Goal: Task Accomplishment & Management: Manage account settings

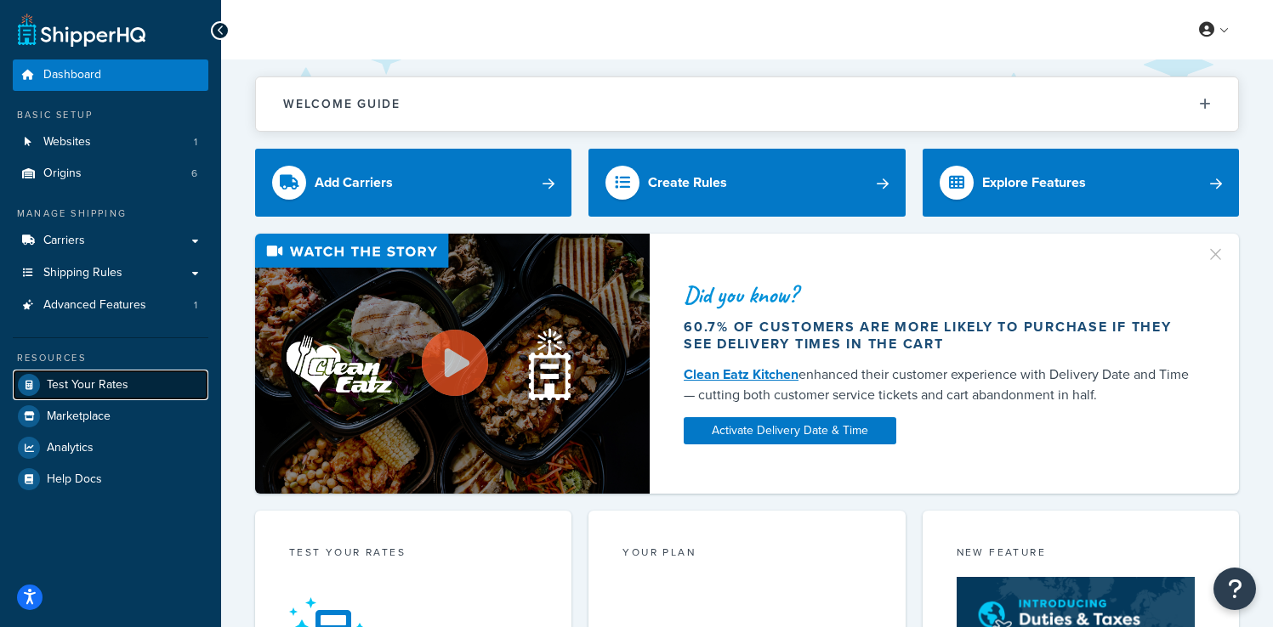
click at [97, 378] on span "Test Your Rates" at bounding box center [88, 385] width 82 height 14
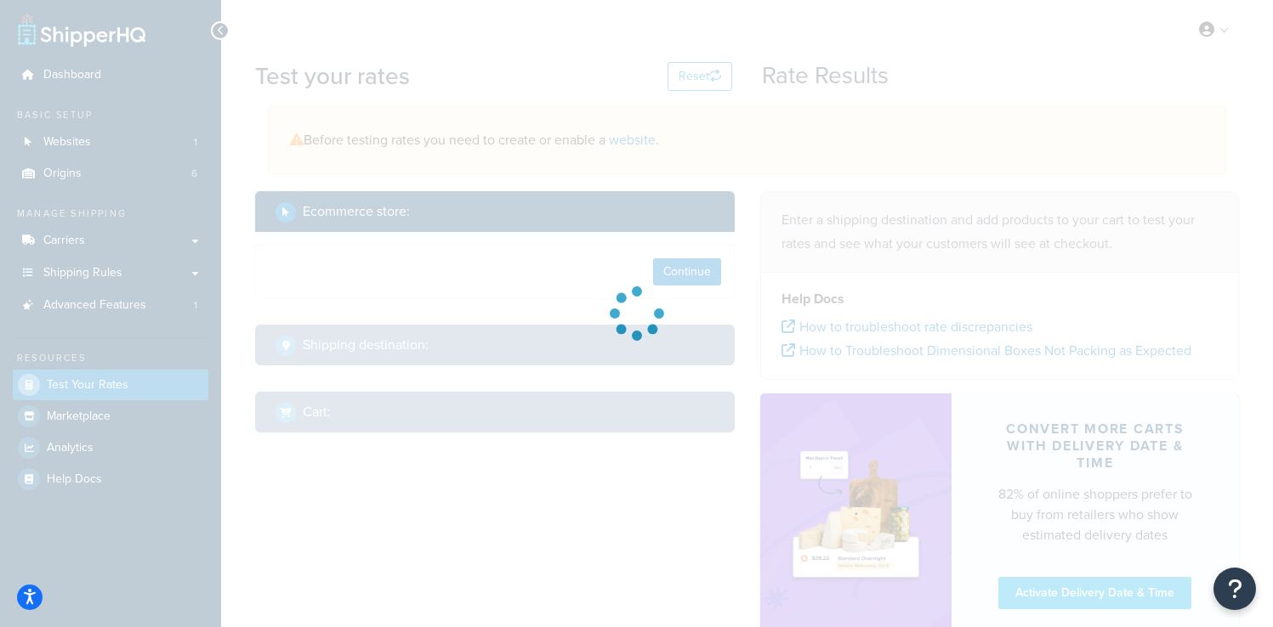
select select "[GEOGRAPHIC_DATA]"
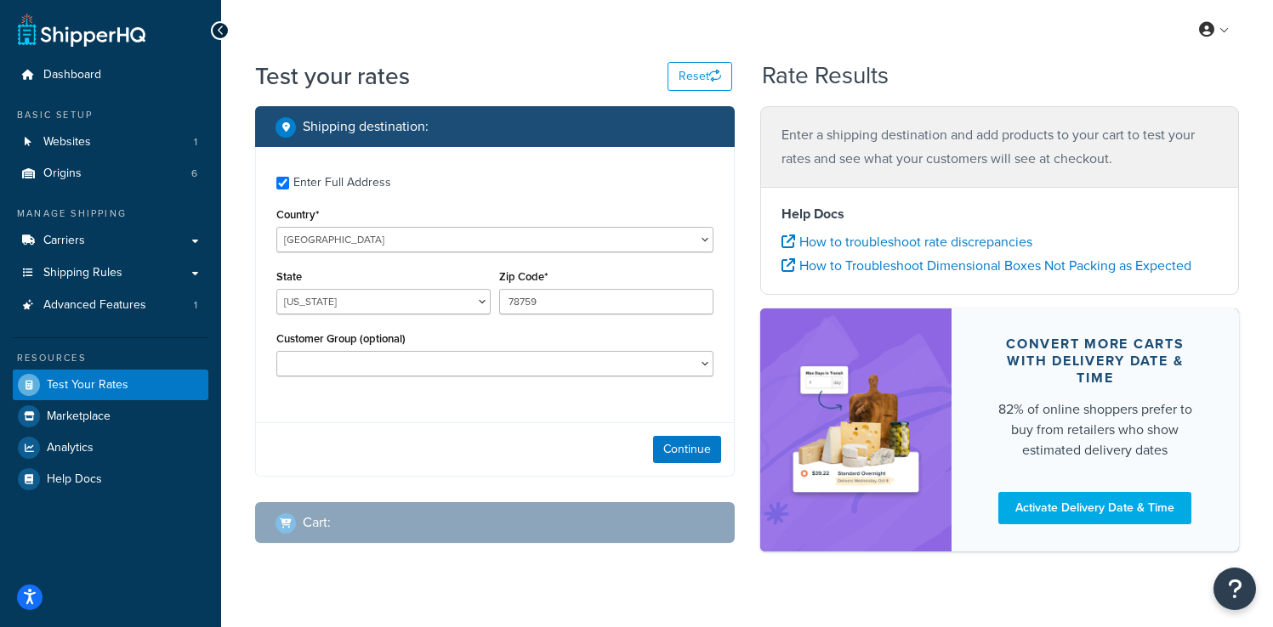
checkbox input "true"
type input "10598"
select select "NC"
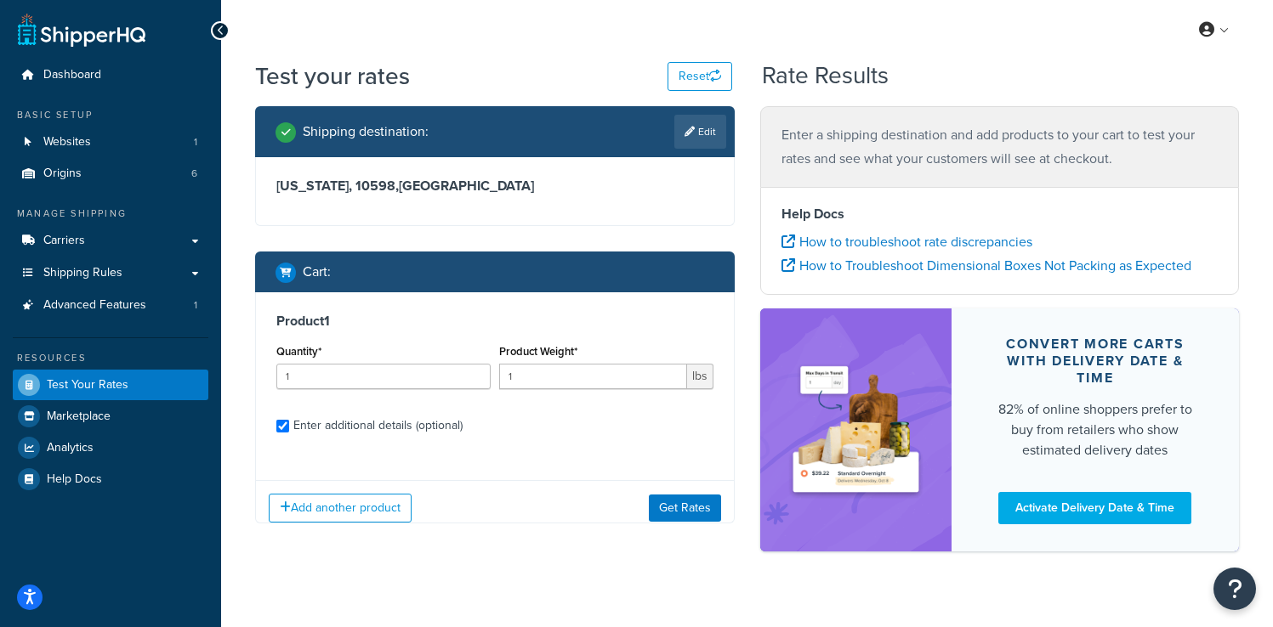
checkbox input "true"
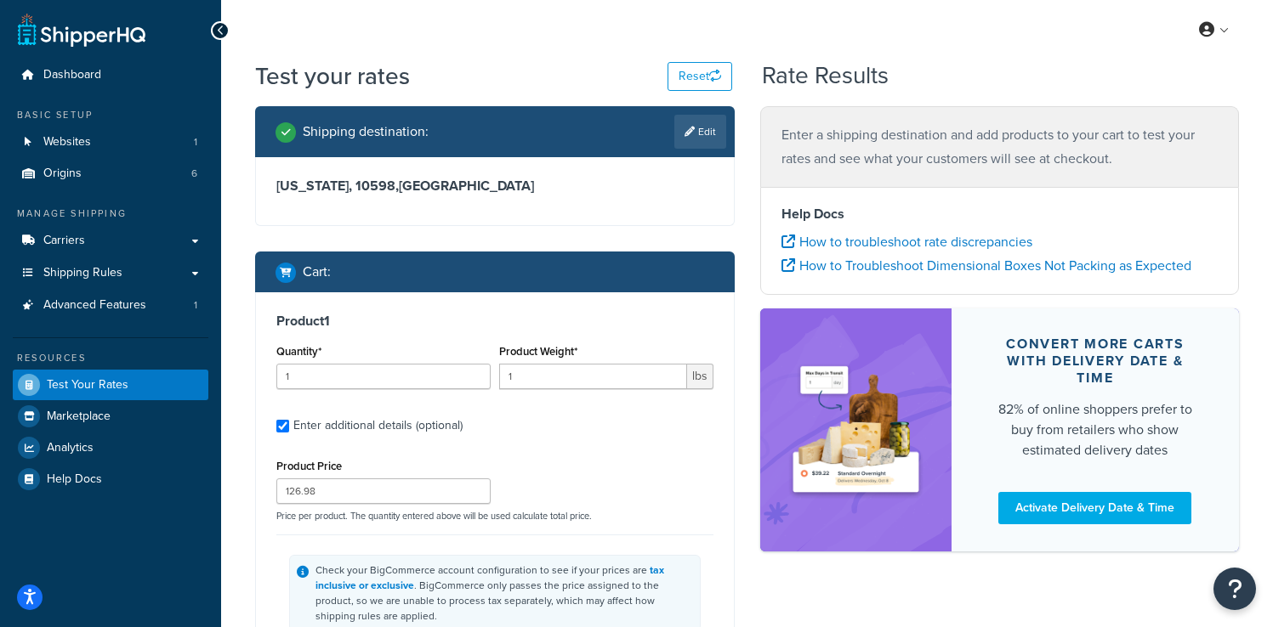
scroll to position [144, 0]
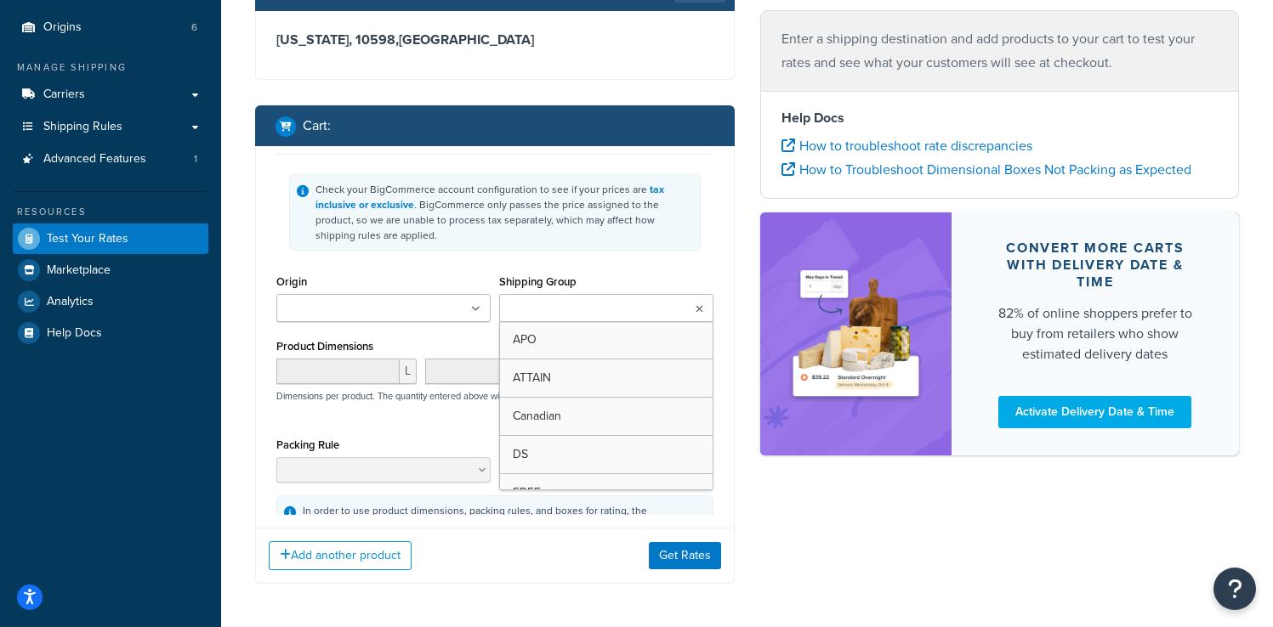
type input "36.21"
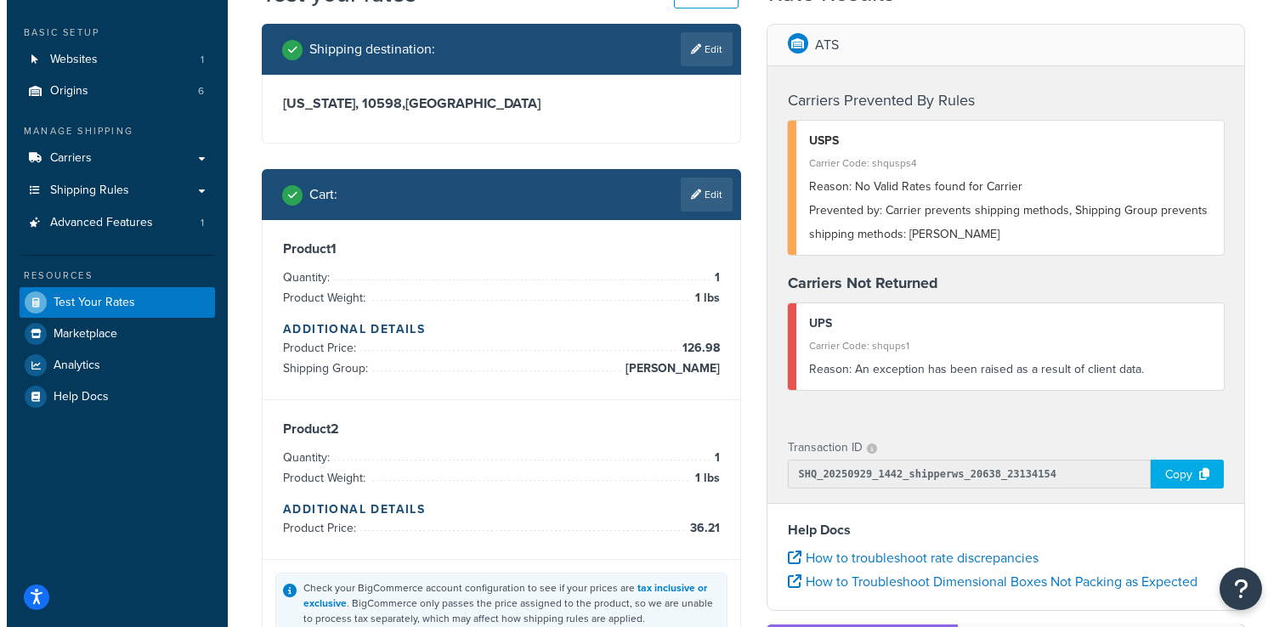
scroll to position [62, 0]
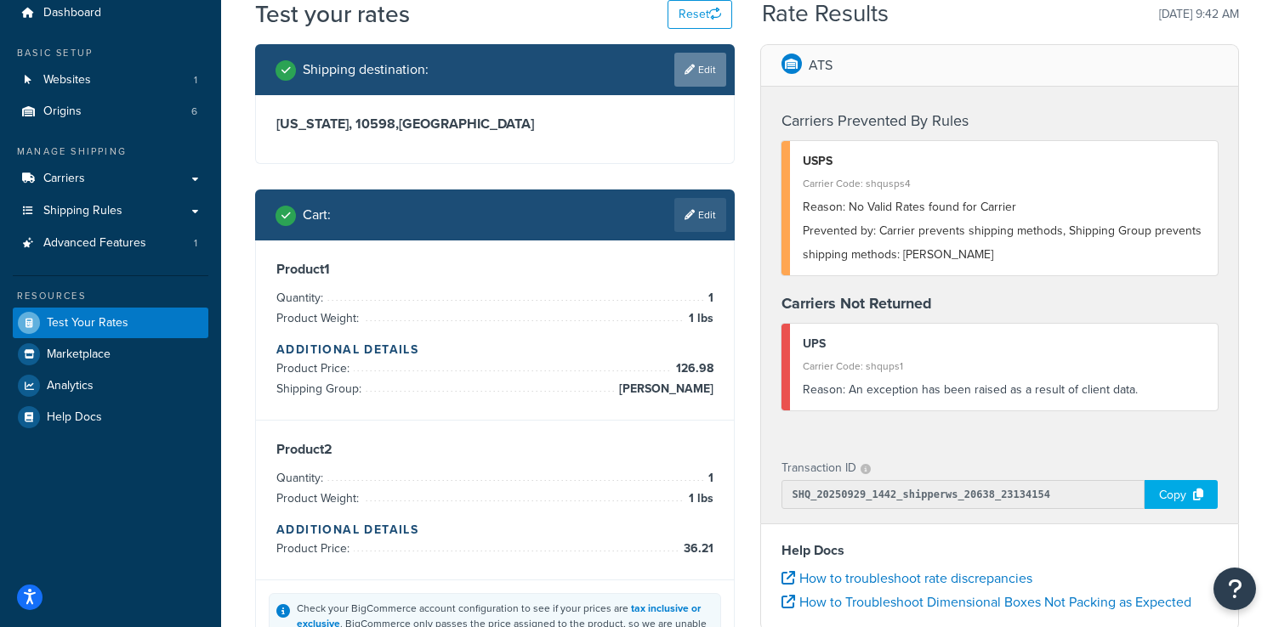
click at [716, 67] on link "Edit" at bounding box center [700, 70] width 52 height 34
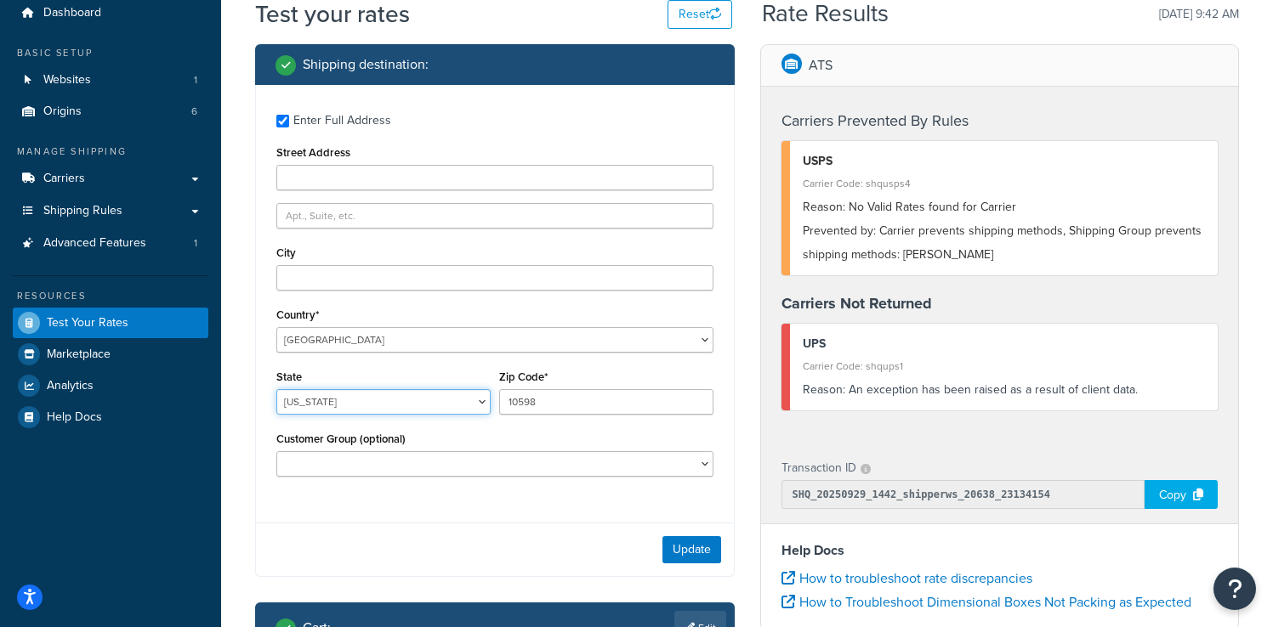
click at [334, 406] on select "Alabama Alaska American Samoa Arizona Arkansas Armed Forces Americas Armed Forc…" at bounding box center [383, 402] width 214 height 26
select select "NY"
click at [276, 390] on select "Alabama Alaska American Samoa Arizona Arkansas Armed Forces Americas Armed Forc…" at bounding box center [383, 402] width 214 height 26
click at [679, 542] on button "Update" at bounding box center [691, 549] width 59 height 27
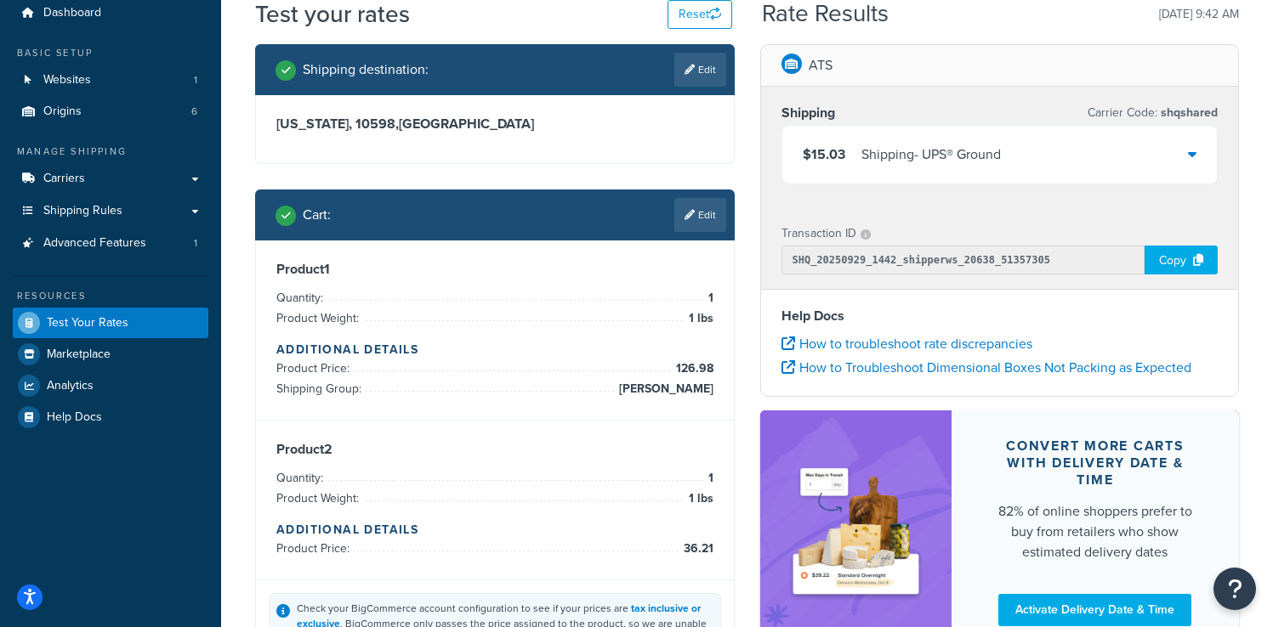
click at [928, 148] on div "Shipping - UPS® Ground" at bounding box center [930, 155] width 139 height 24
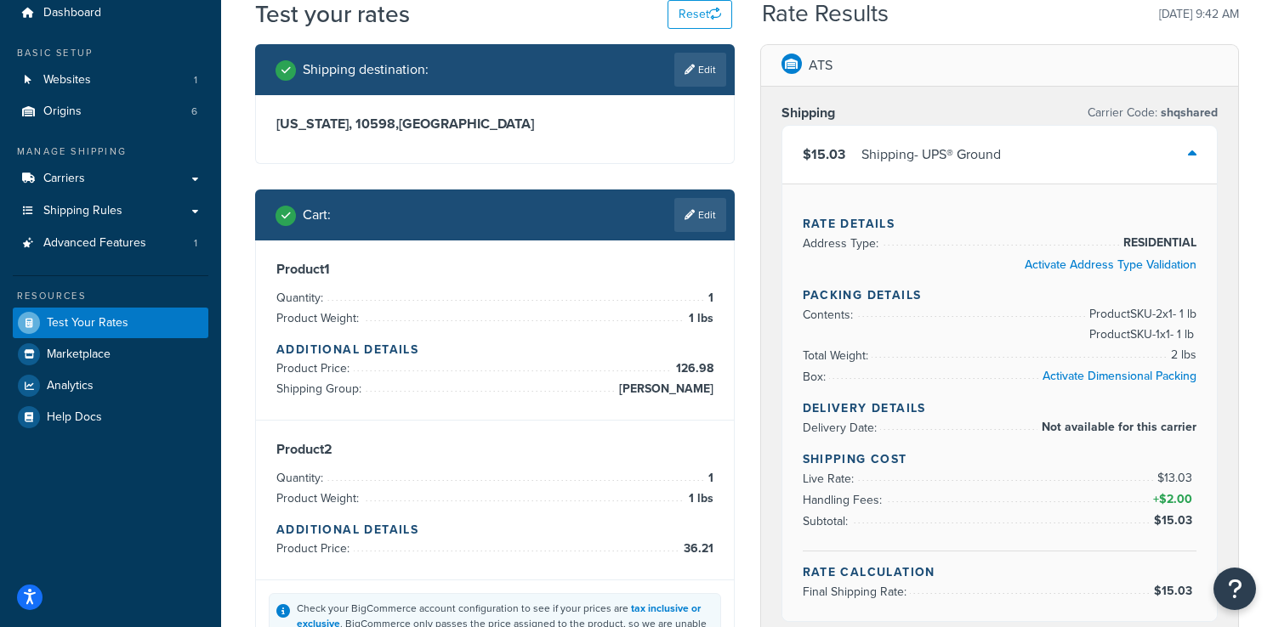
click at [928, 148] on div "Shipping - UPS® Ground" at bounding box center [930, 155] width 139 height 24
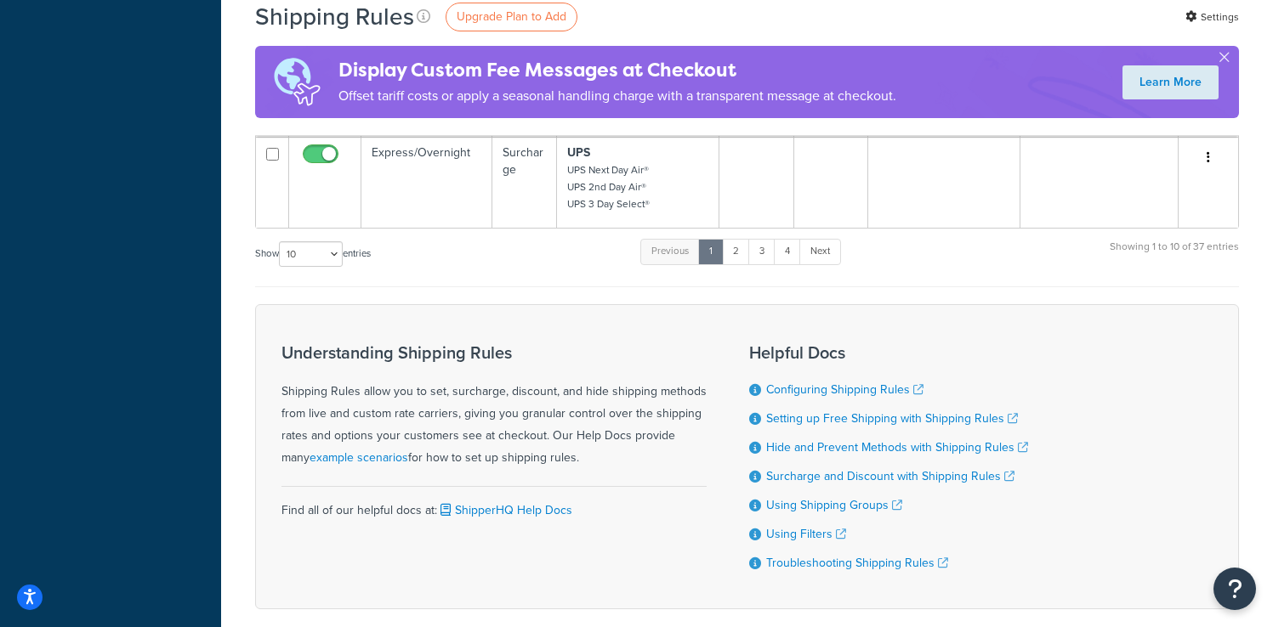
scroll to position [1489, 0]
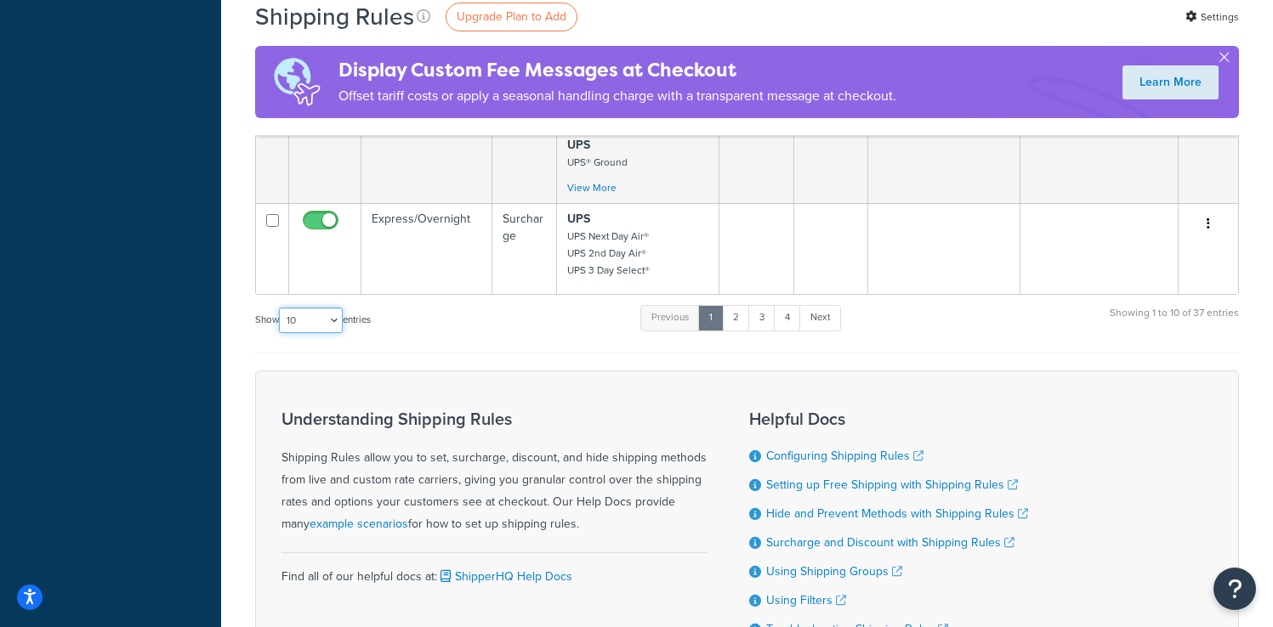
click at [292, 327] on select "10 15 25 50 100 1000" at bounding box center [311, 321] width 64 height 26
select select "1000"
click at [281, 309] on select "10 15 25 50 100 1000" at bounding box center [311, 321] width 64 height 26
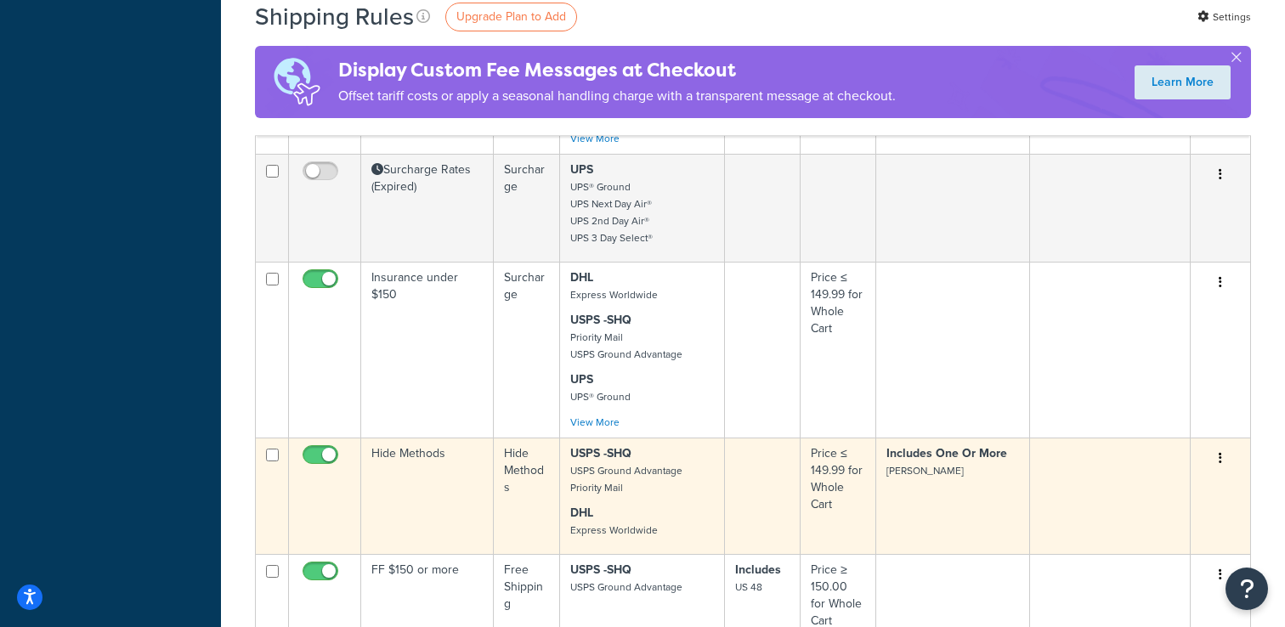
scroll to position [3400, 0]
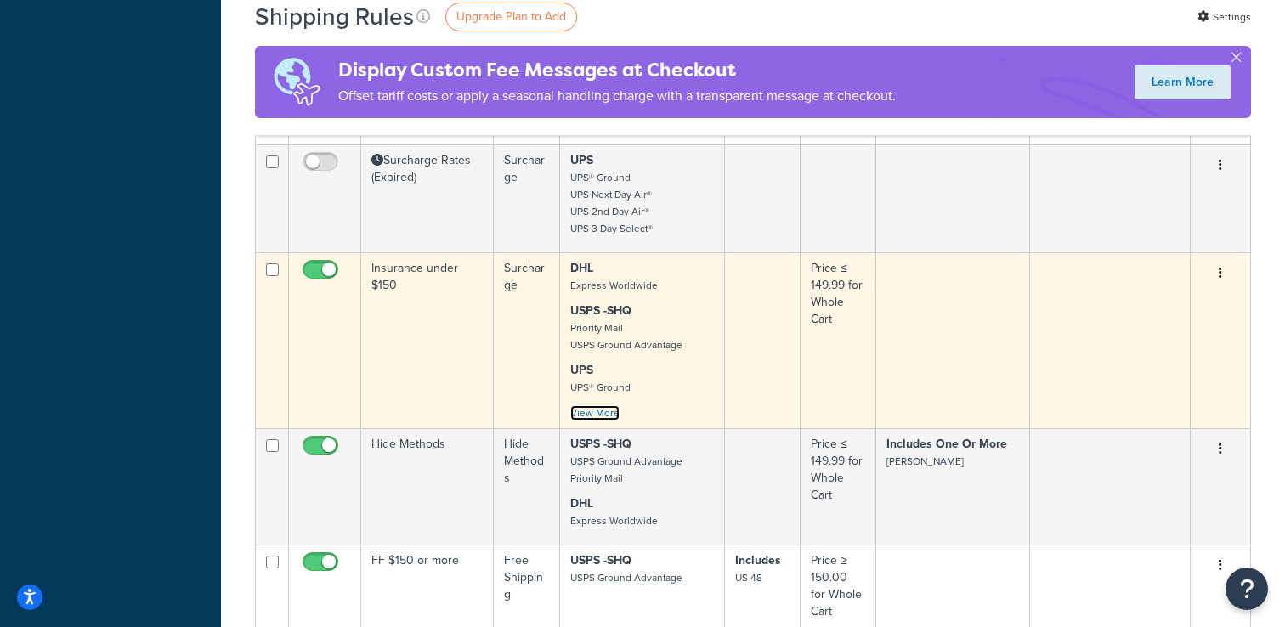
click at [603, 406] on link "View More" at bounding box center [594, 413] width 49 height 15
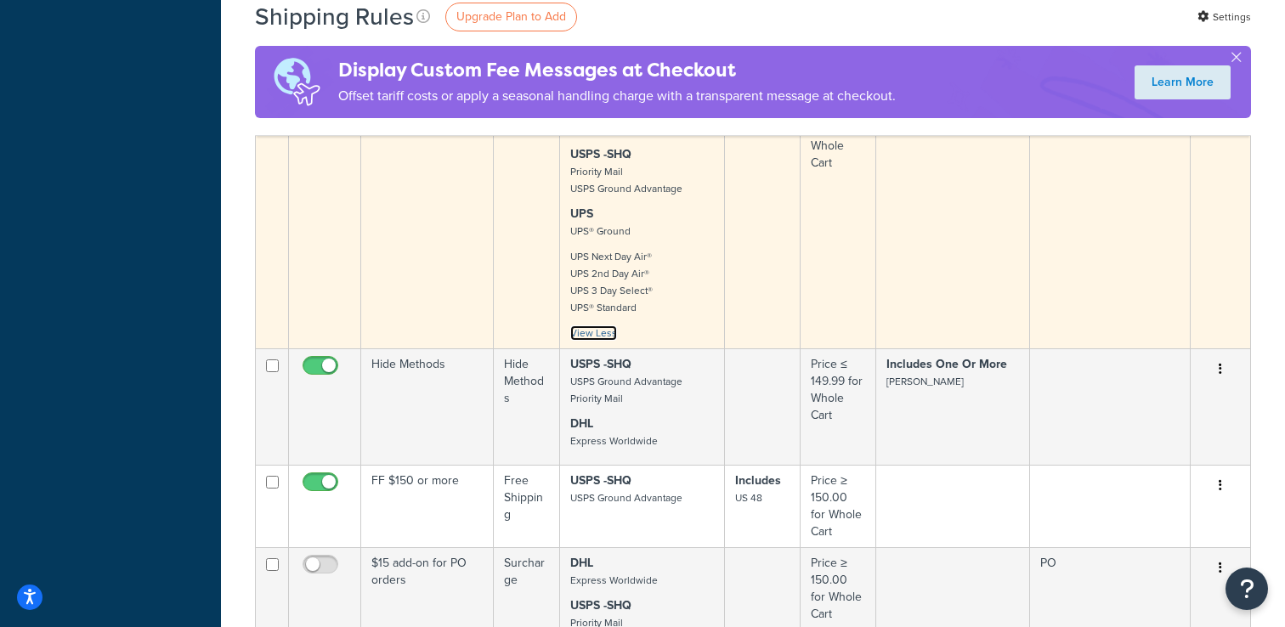
scroll to position [3553, 0]
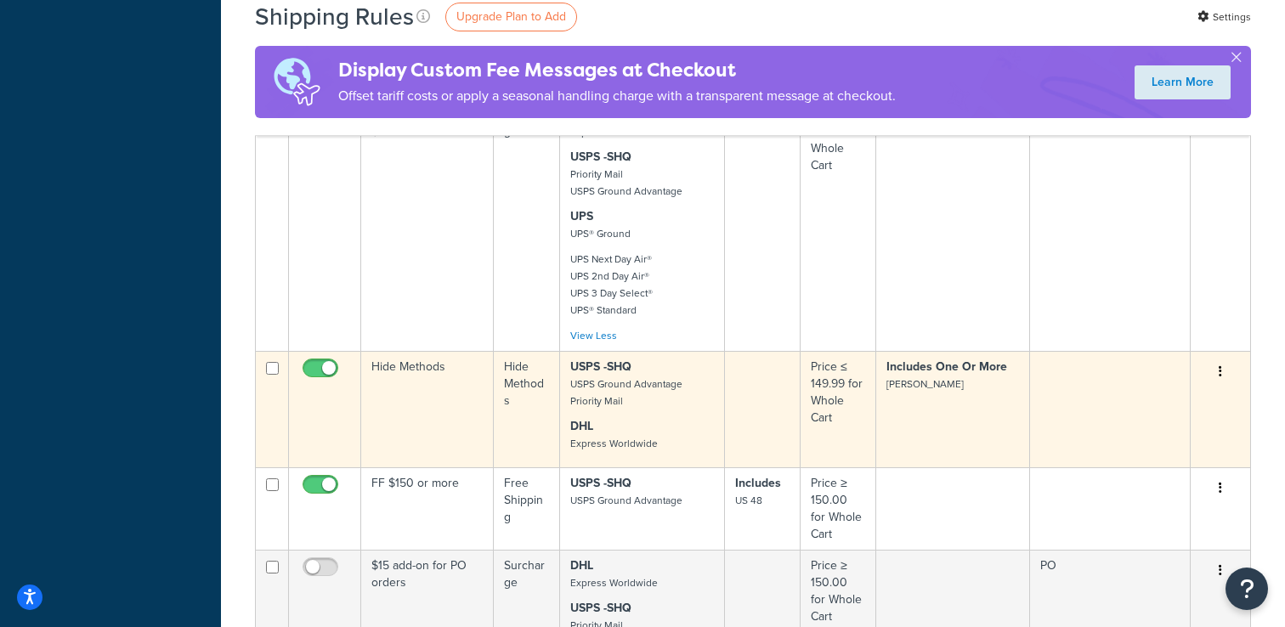
click at [320, 362] on input "checkbox" at bounding box center [322, 372] width 47 height 21
click at [321, 362] on input "checkbox" at bounding box center [322, 372] width 47 height 21
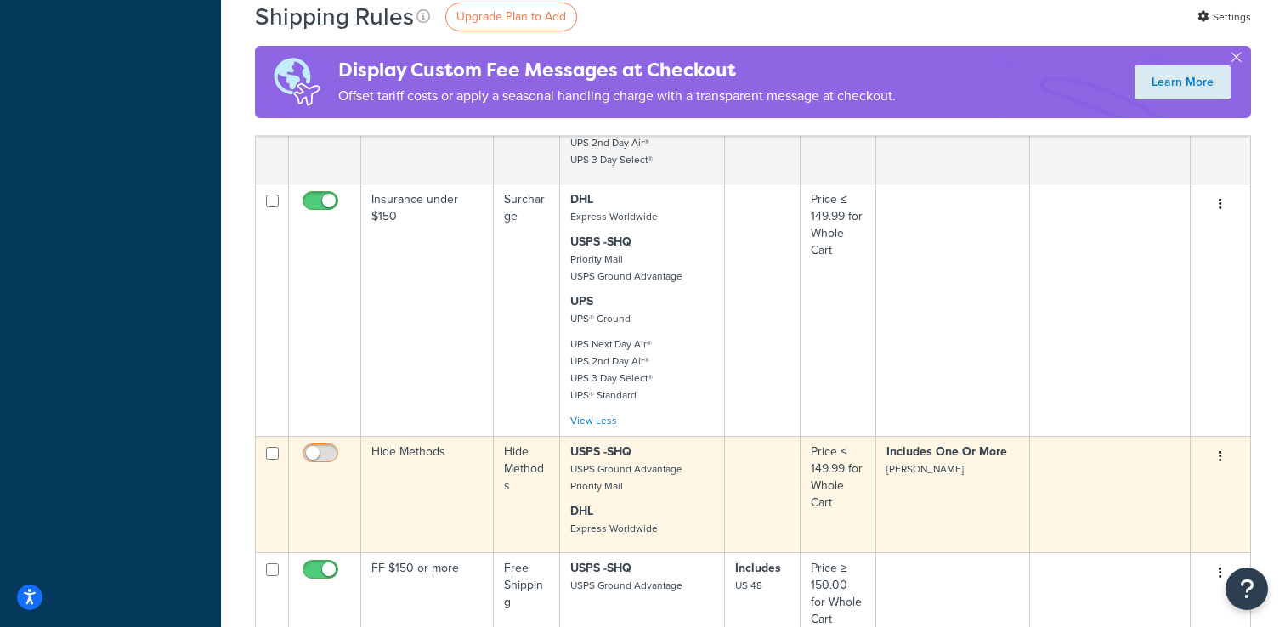
click at [320, 447] on input "checkbox" at bounding box center [322, 457] width 47 height 21
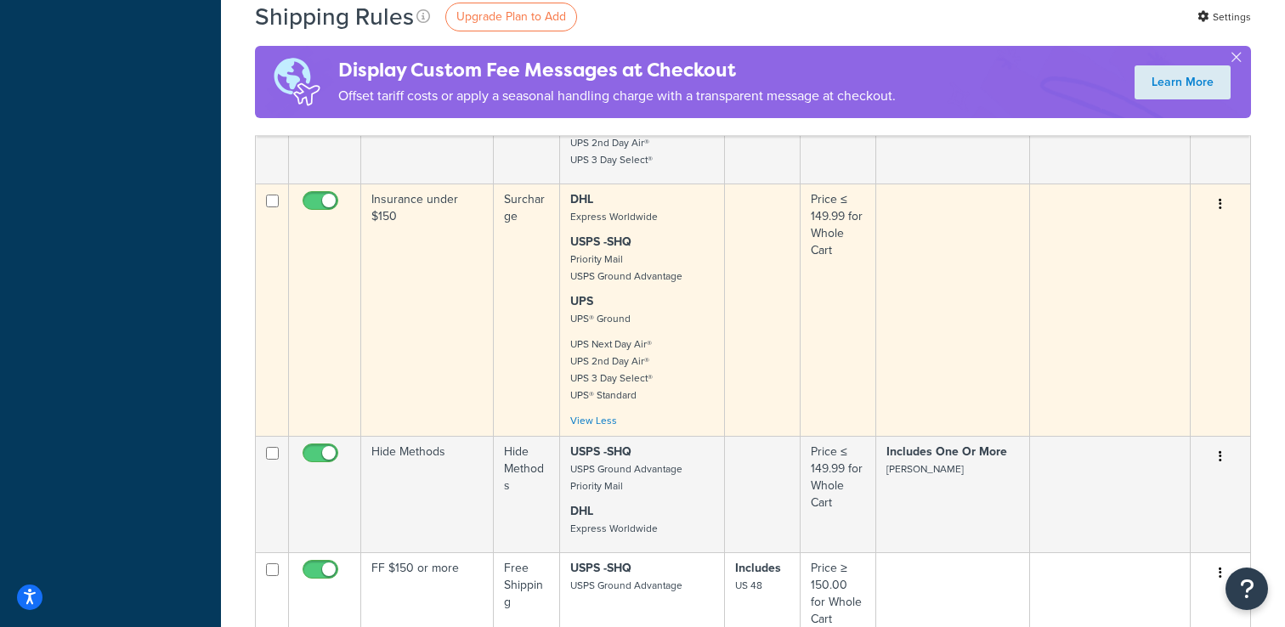
checkbox input "false"
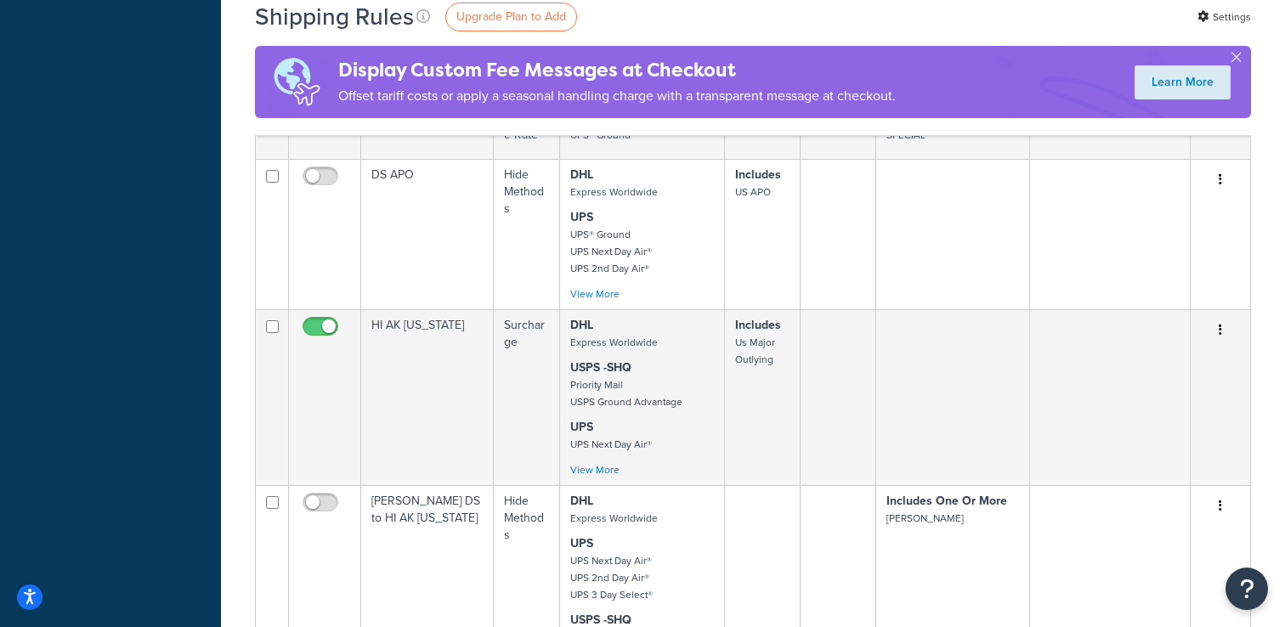
scroll to position [2453, 0]
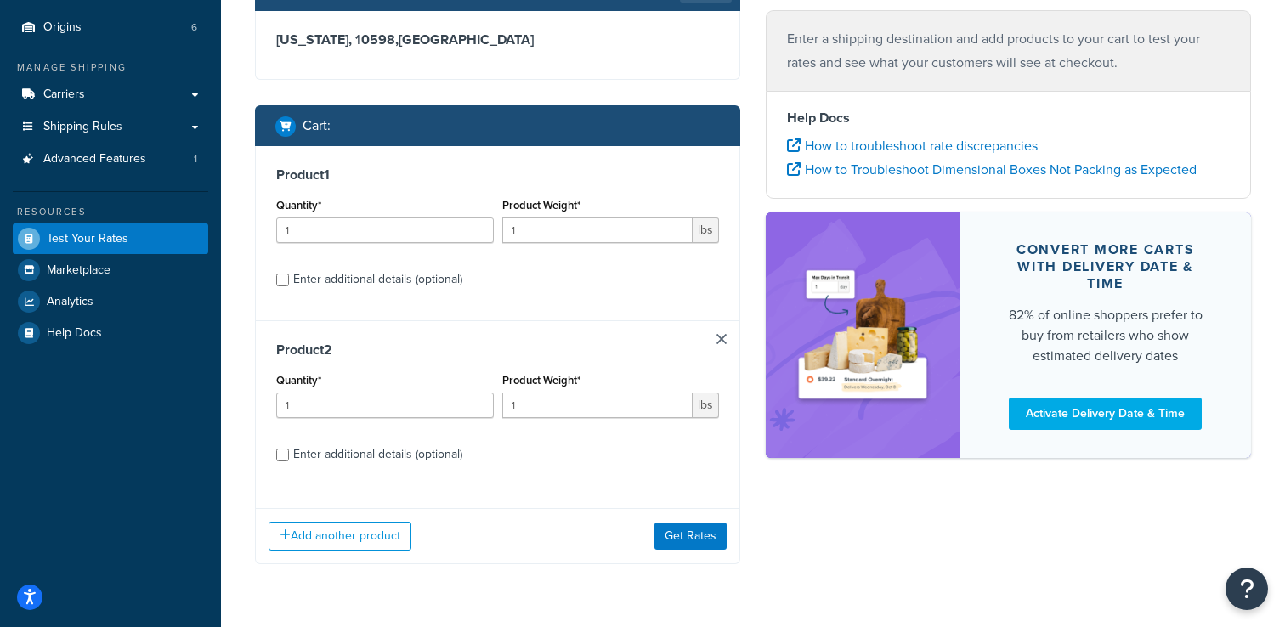
scroll to position [160, 0]
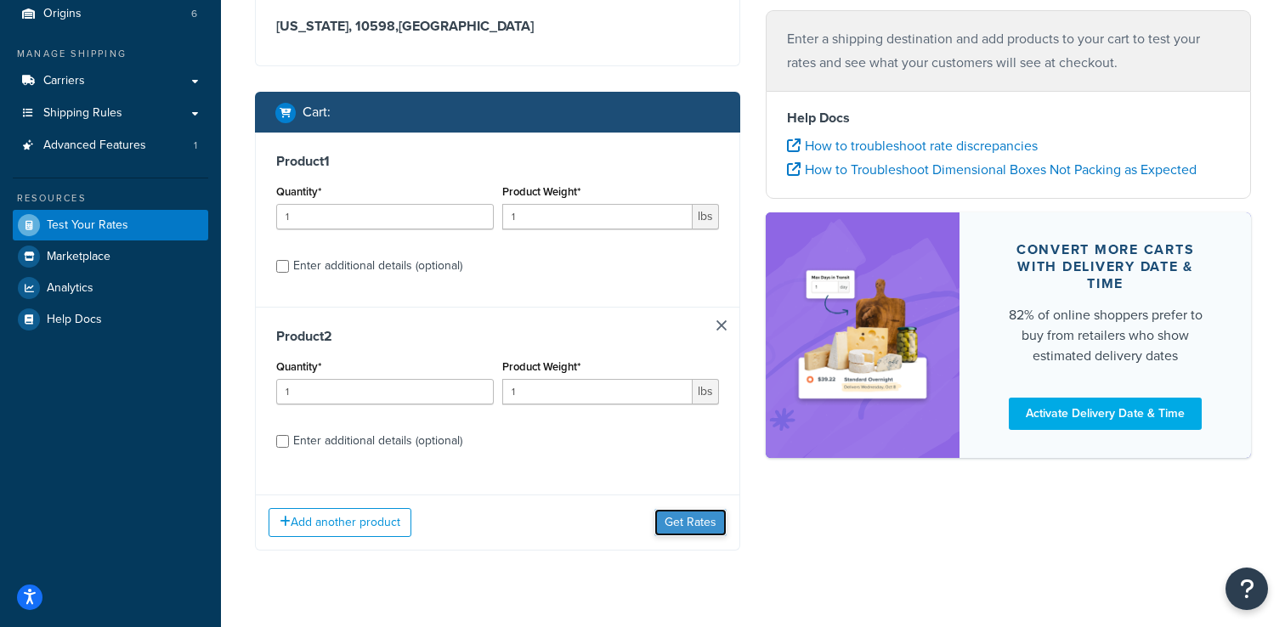
click at [697, 526] on button "Get Rates" at bounding box center [691, 522] width 72 height 27
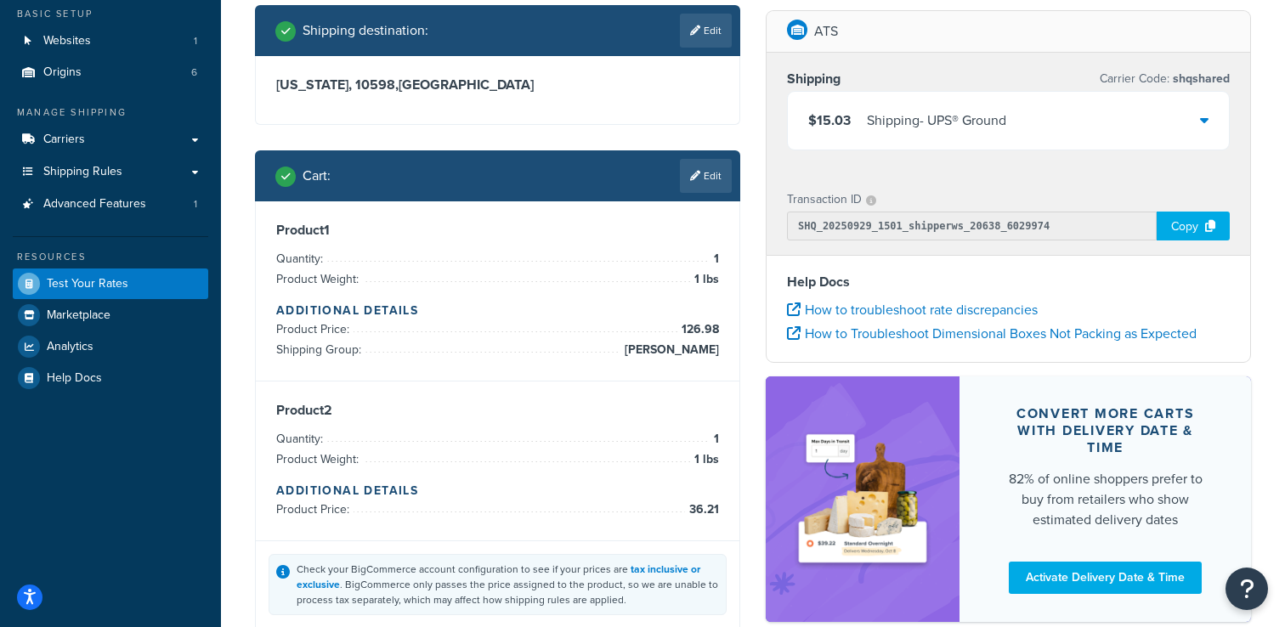
scroll to position [100, 0]
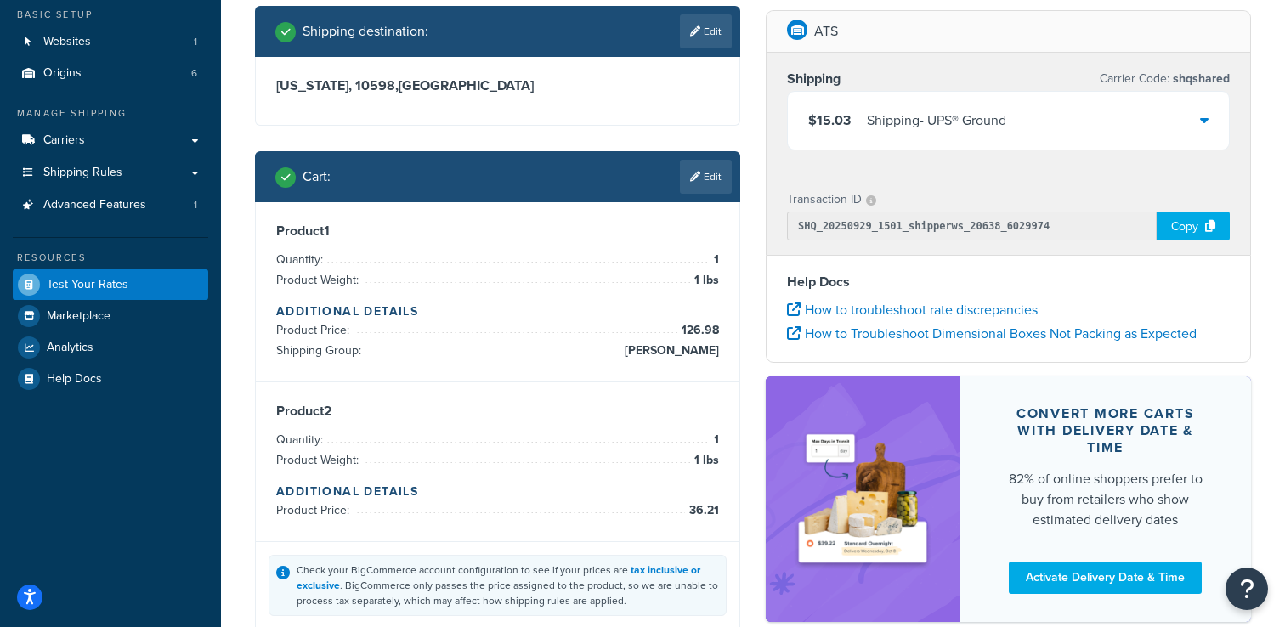
select select "[GEOGRAPHIC_DATA]"
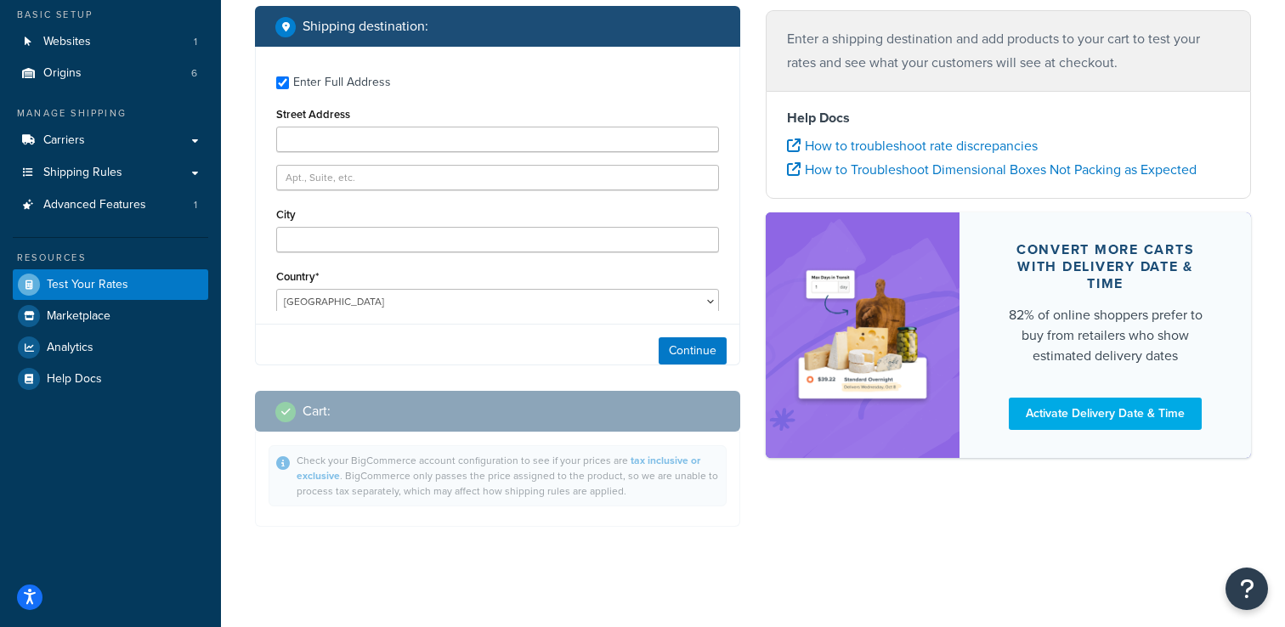
scroll to position [29, 0]
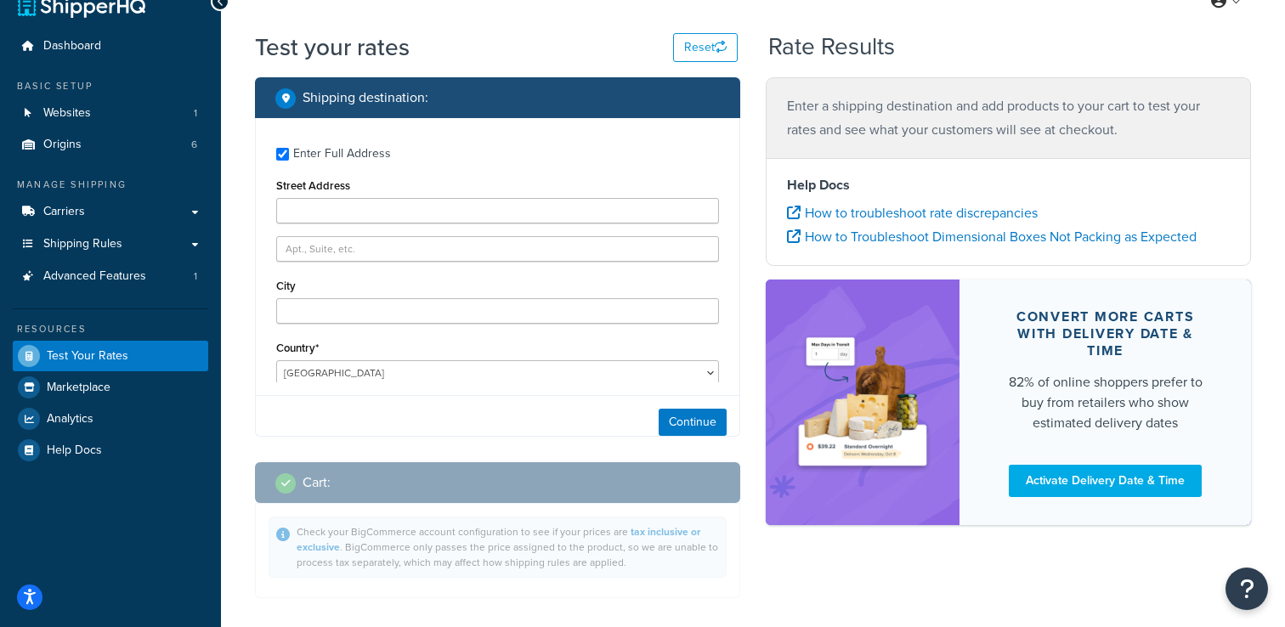
type input "10598"
select select "NC"
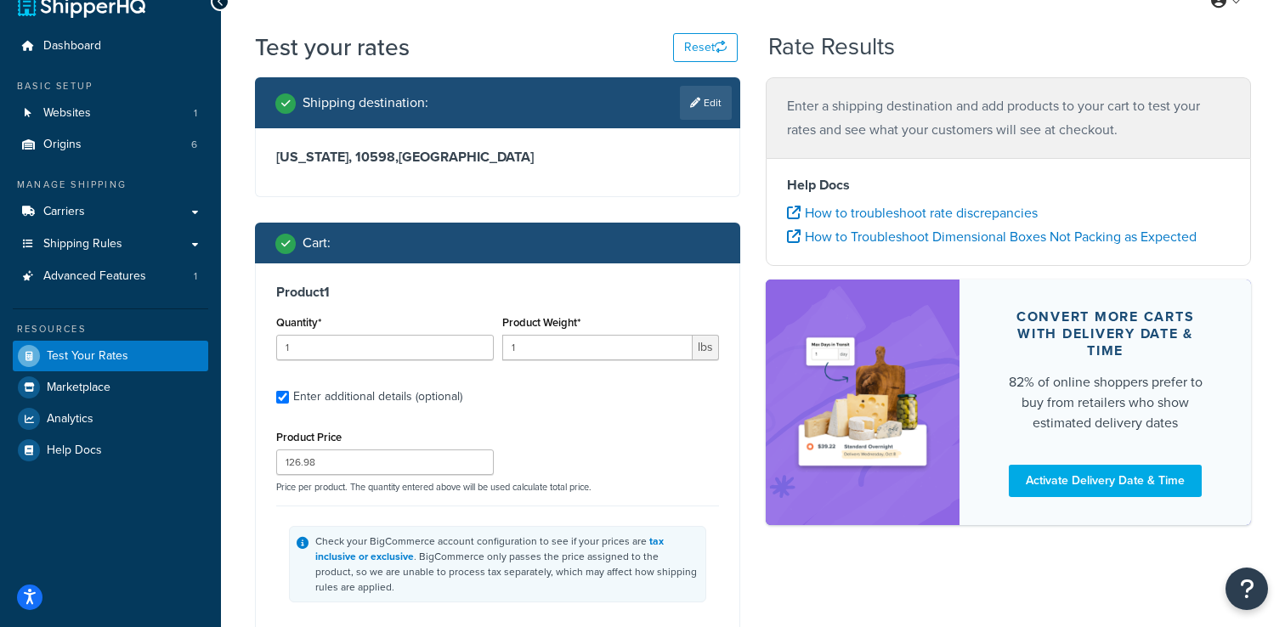
type input "36.21"
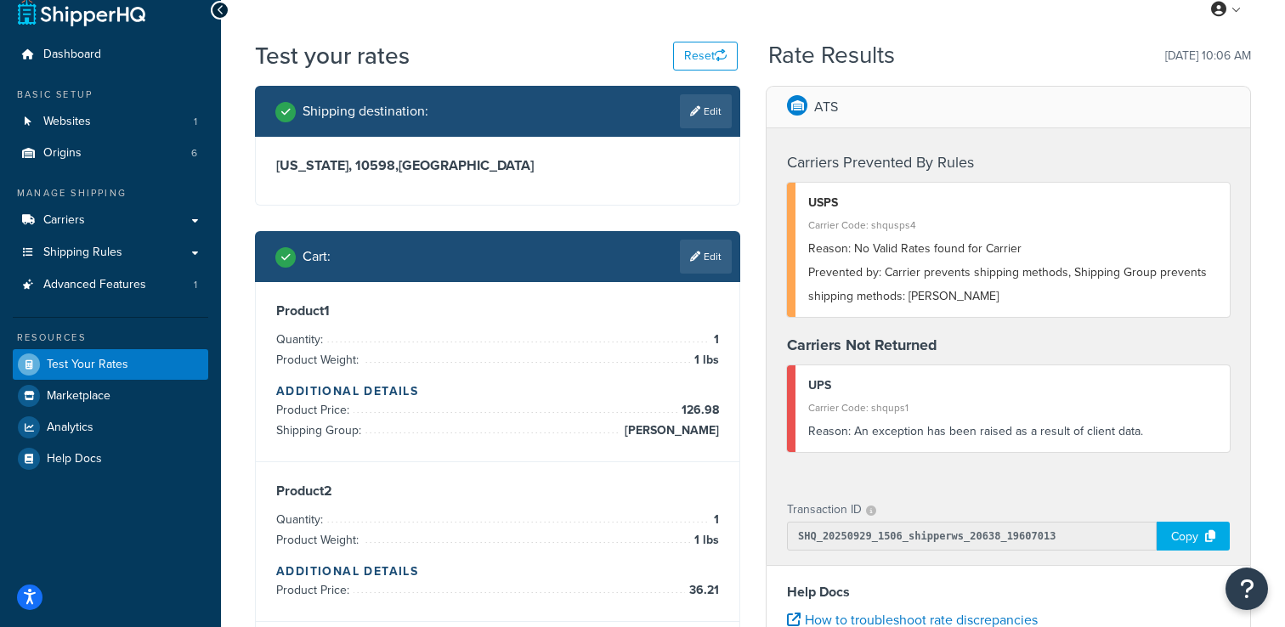
scroll to position [0, 0]
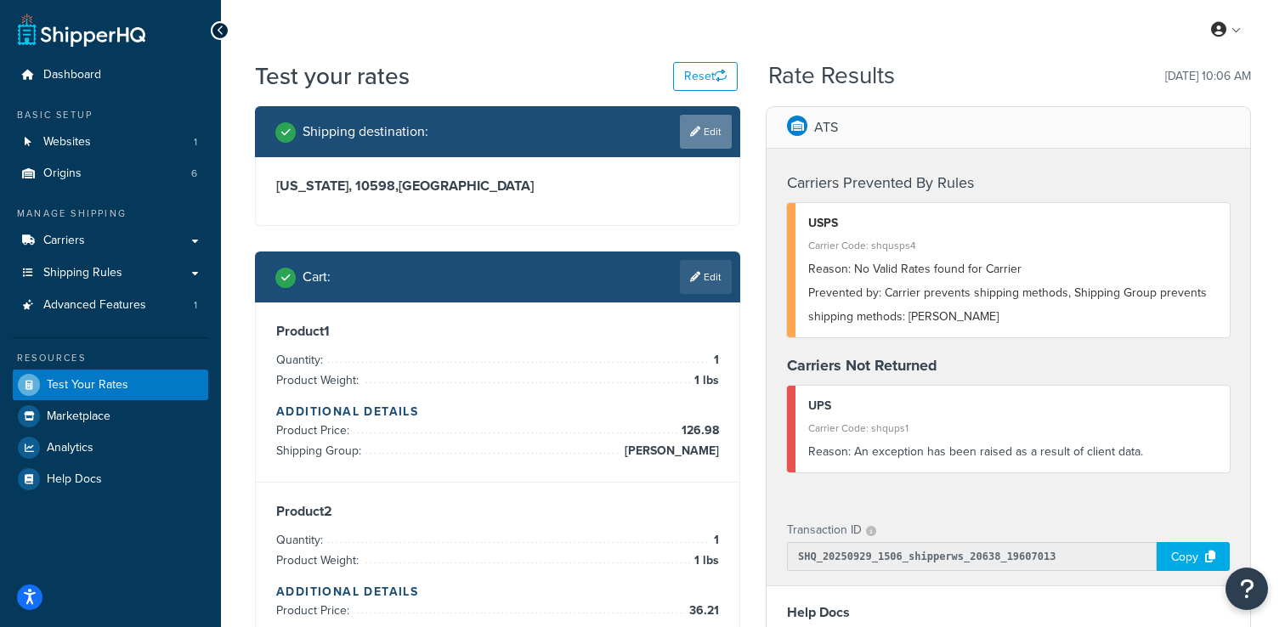
click at [708, 141] on link "Edit" at bounding box center [706, 132] width 52 height 34
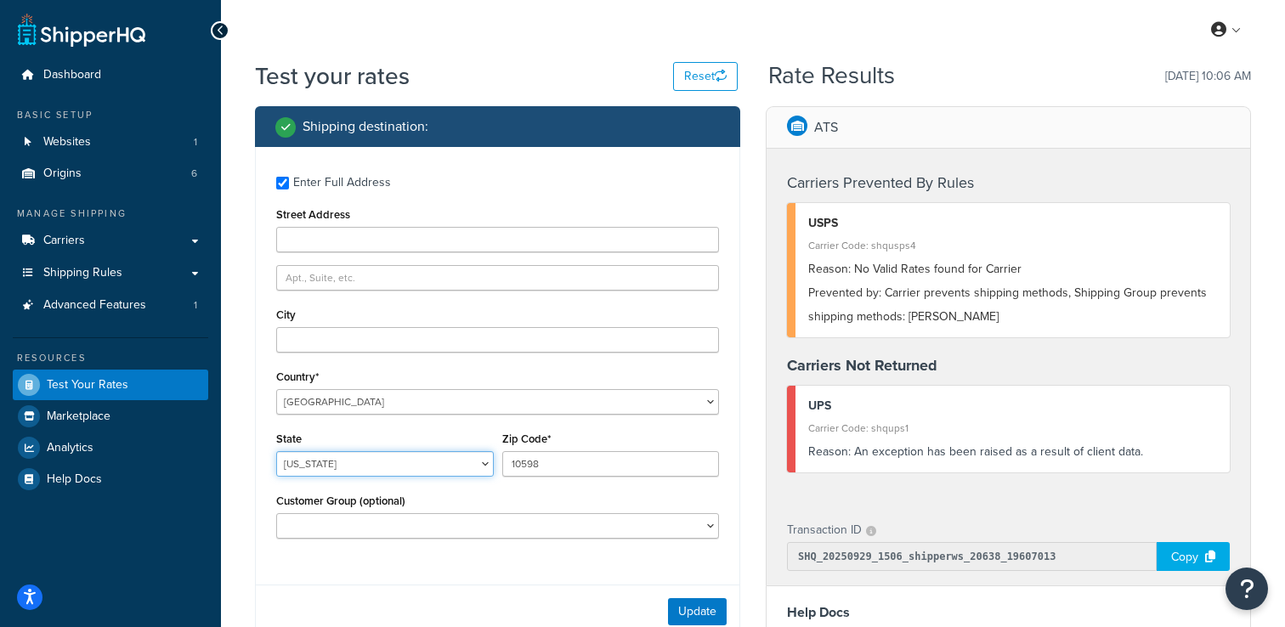
click at [328, 452] on select "[US_STATE] [US_STATE] [US_STATE] [US_STATE] [US_STATE] Armed Forces Americas Ar…" at bounding box center [385, 464] width 218 height 26
select select "NY"
click at [276, 452] on select "[US_STATE] [US_STATE] [US_STATE] [US_STATE] [US_STATE] Armed Forces Americas Ar…" at bounding box center [385, 464] width 218 height 26
click at [678, 612] on button "Update" at bounding box center [697, 611] width 59 height 27
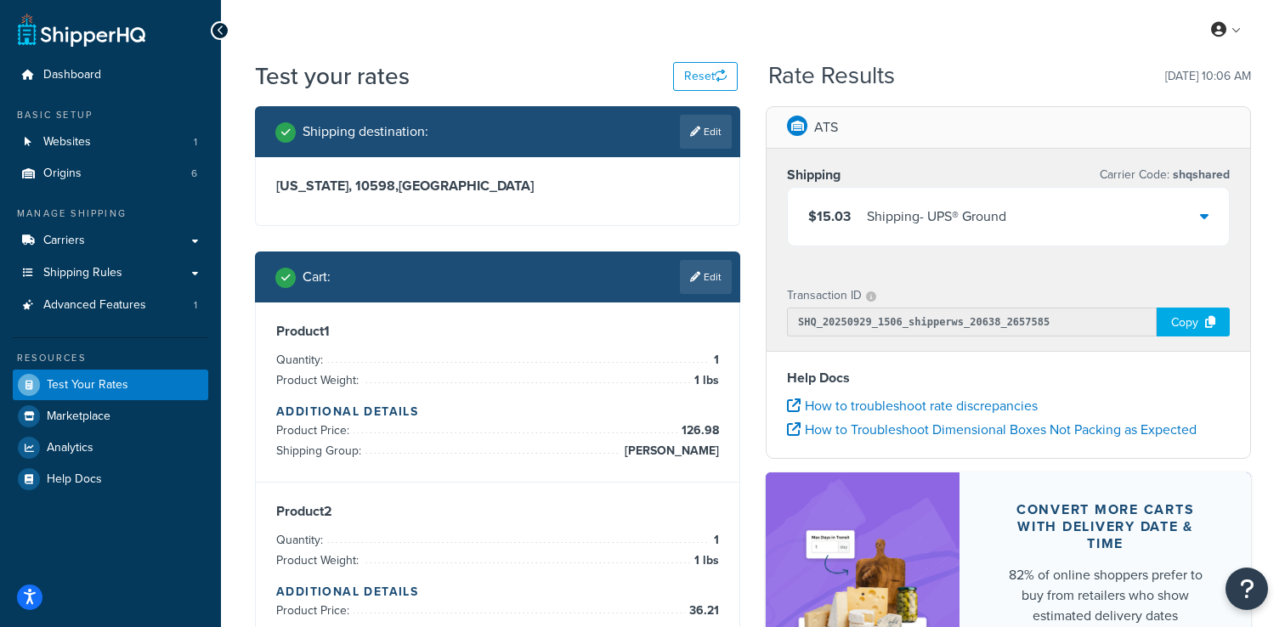
click at [933, 223] on div "Shipping - UPS® Ground" at bounding box center [936, 217] width 139 height 24
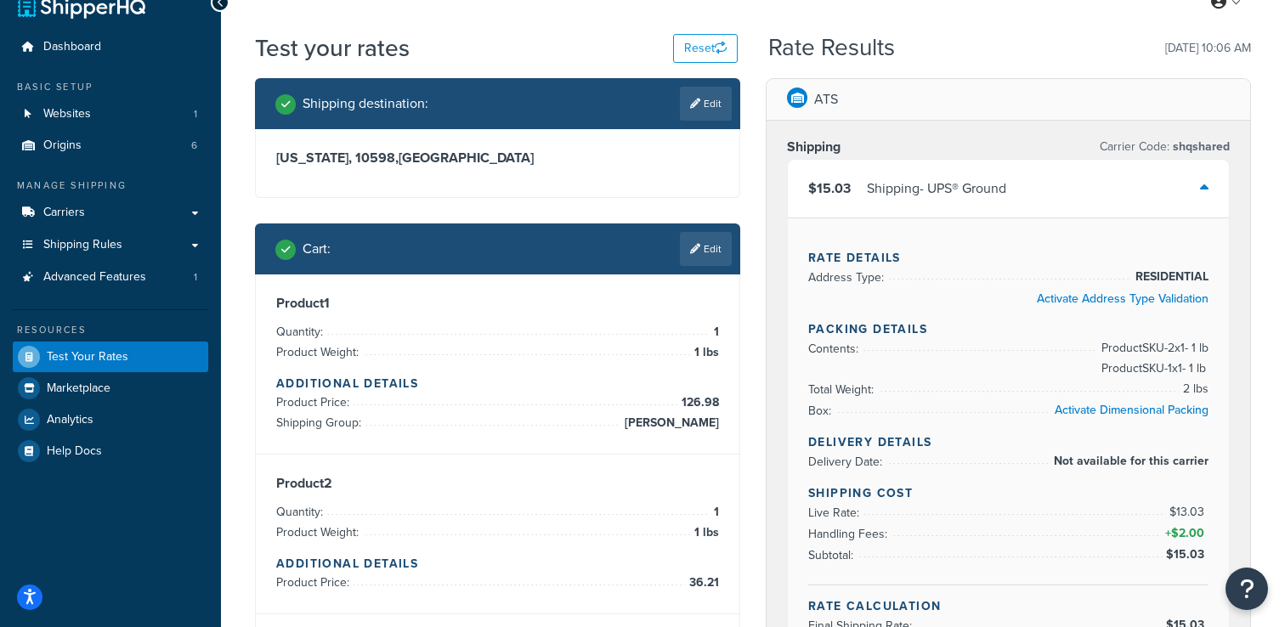
scroll to position [20, 0]
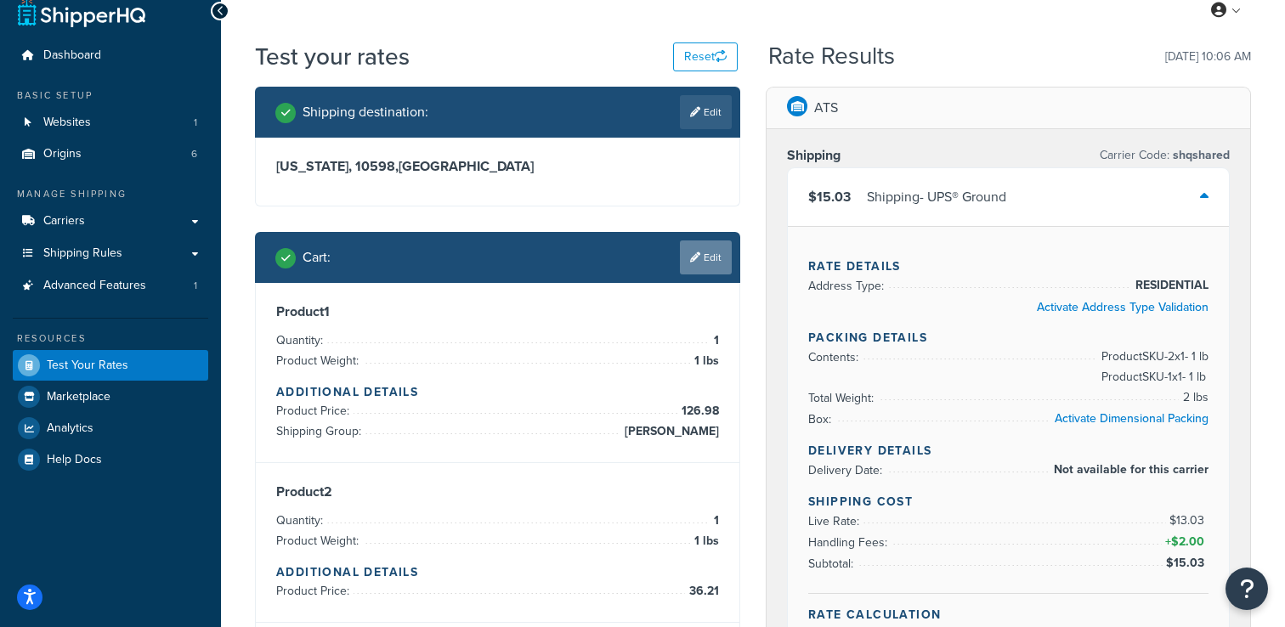
click at [698, 273] on link "Edit" at bounding box center [706, 258] width 52 height 34
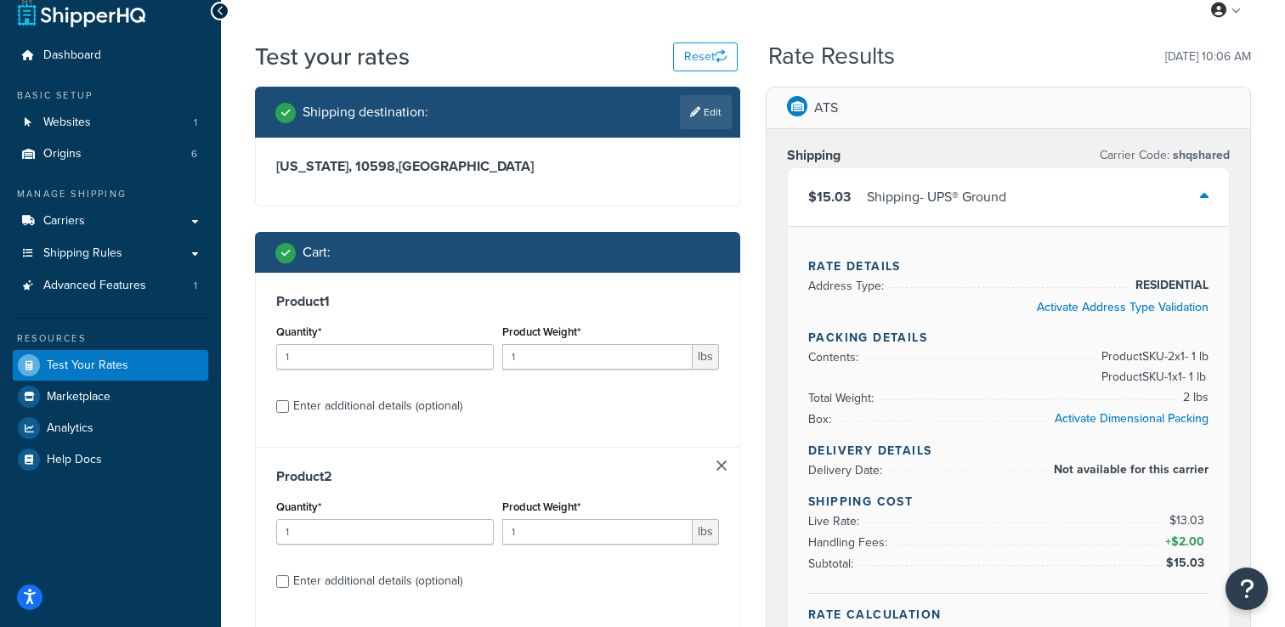
scroll to position [0, 0]
click at [337, 417] on div "Enter additional details (optional)" at bounding box center [377, 406] width 169 height 24
click at [289, 413] on input "Enter additional details (optional)" at bounding box center [282, 406] width 13 height 13
checkbox input "true"
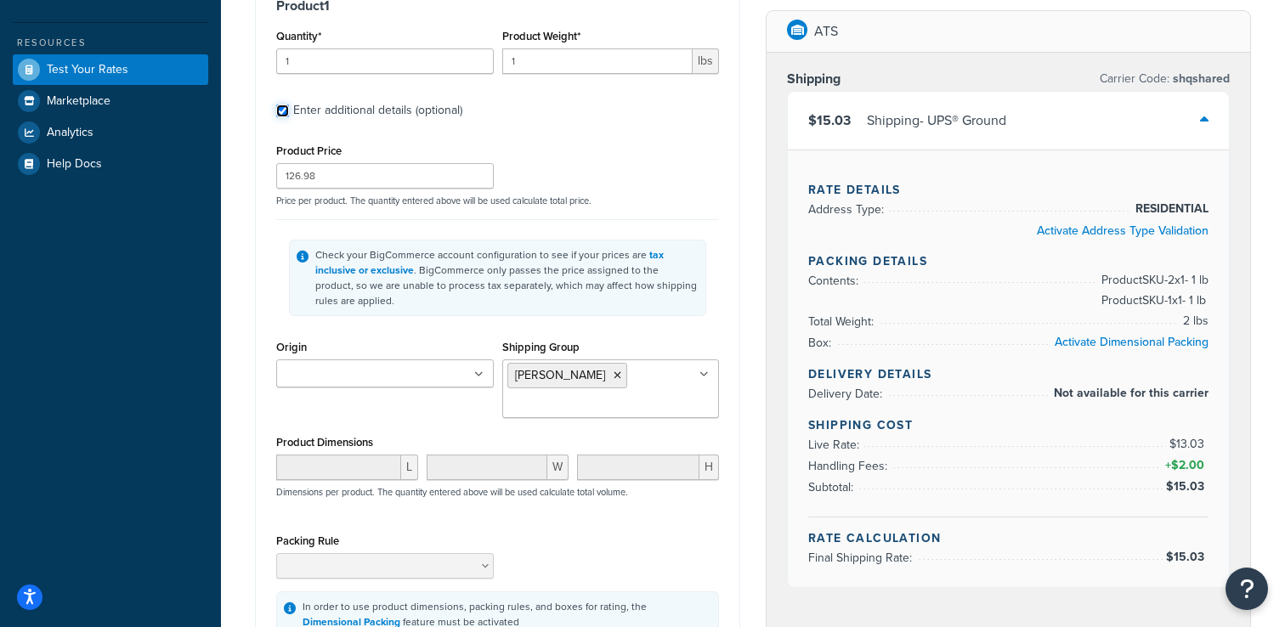
scroll to position [350, 0]
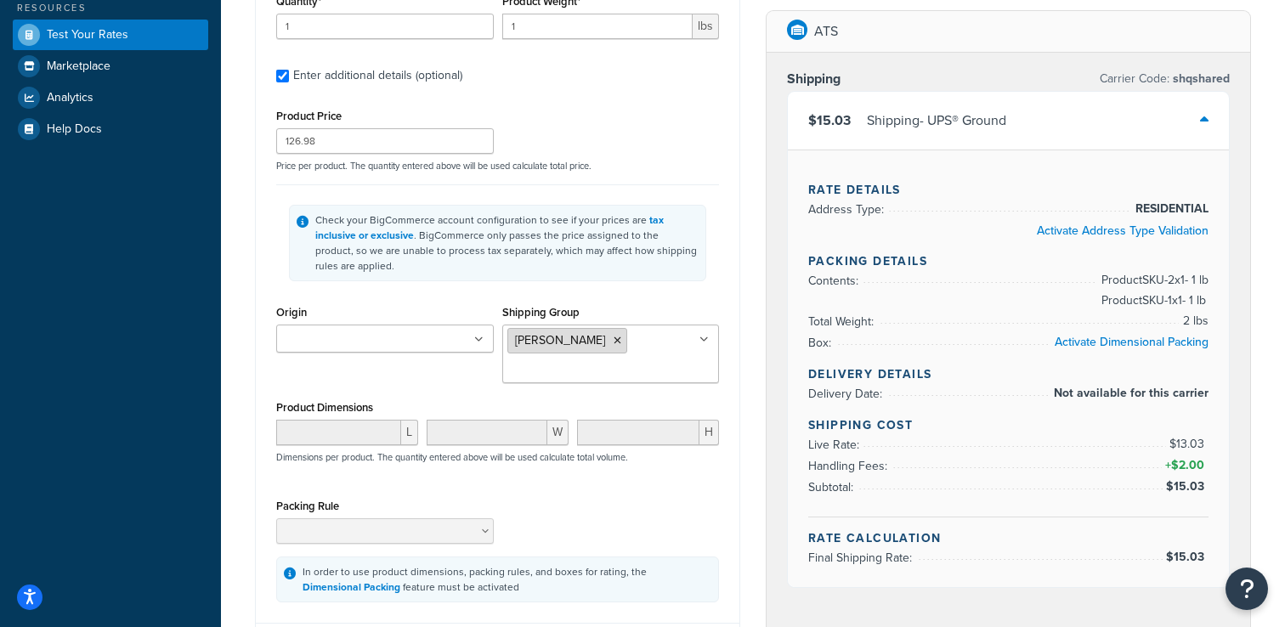
click at [614, 344] on icon at bounding box center [618, 341] width 8 height 10
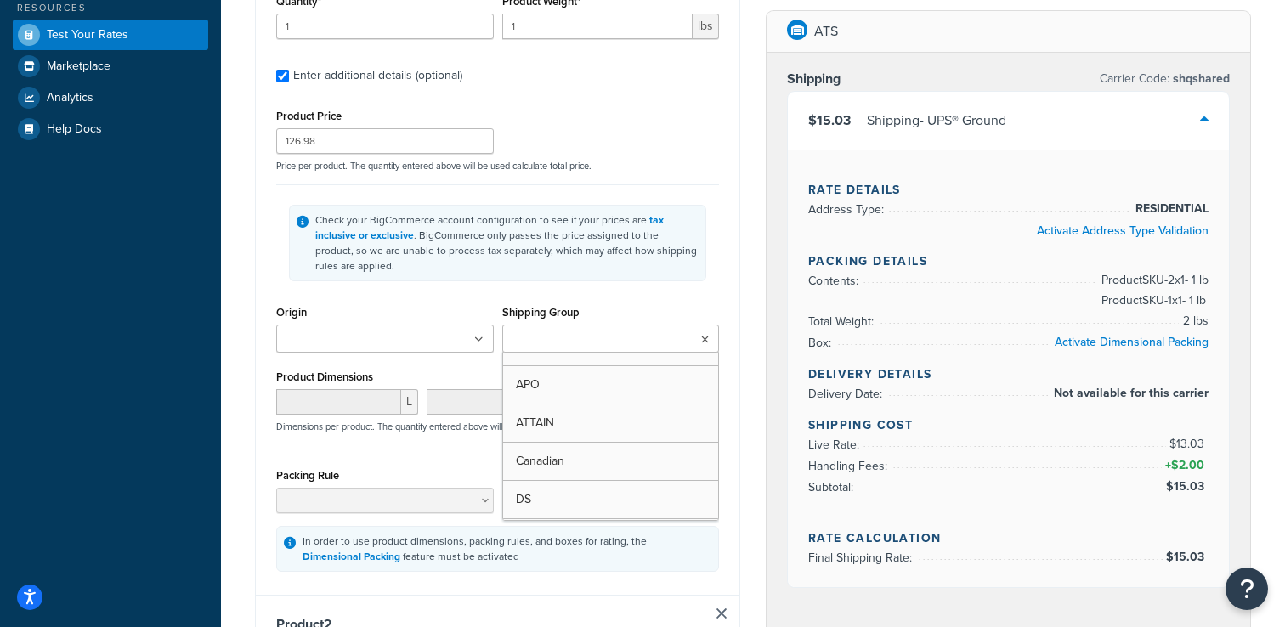
click at [672, 143] on div "Product Price 126.98 Price per product. The quantity entered above will be used…" at bounding box center [497, 138] width 451 height 67
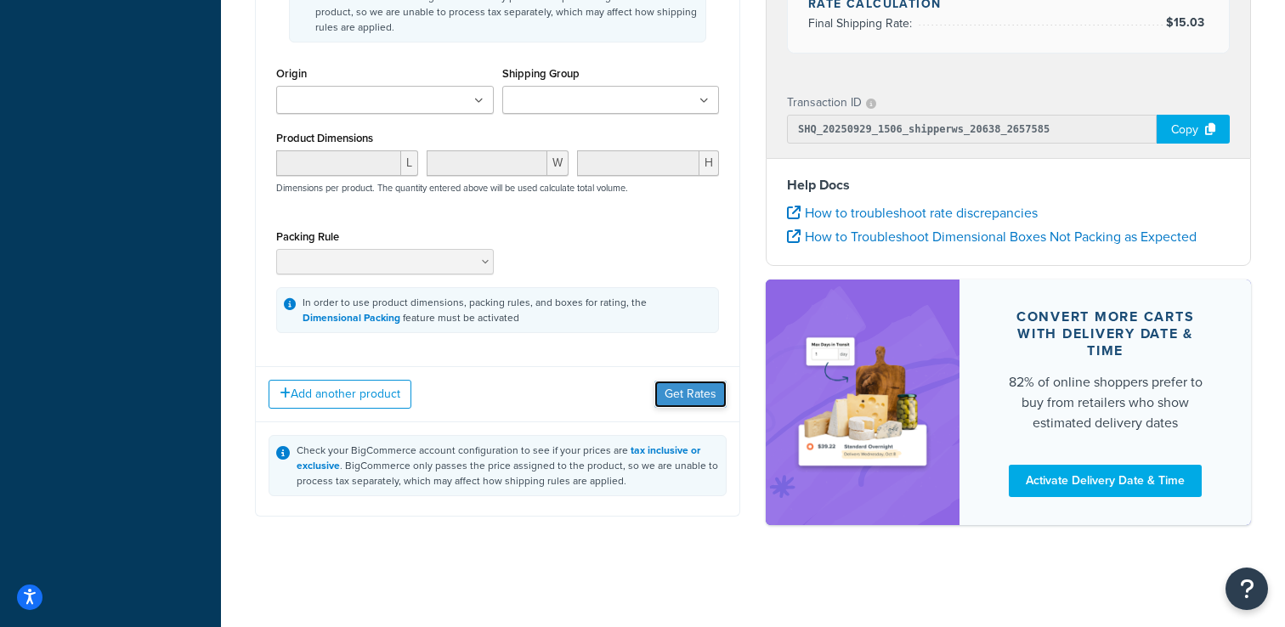
click at [676, 394] on button "Get Rates" at bounding box center [691, 394] width 72 height 27
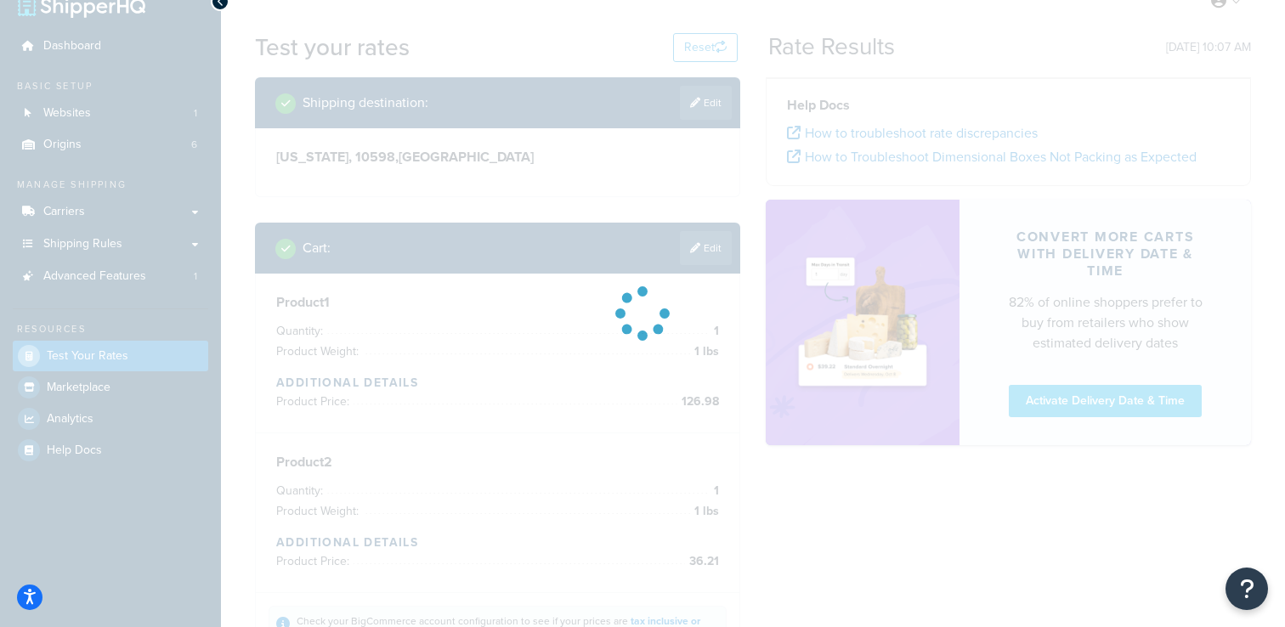
scroll to position [26, 0]
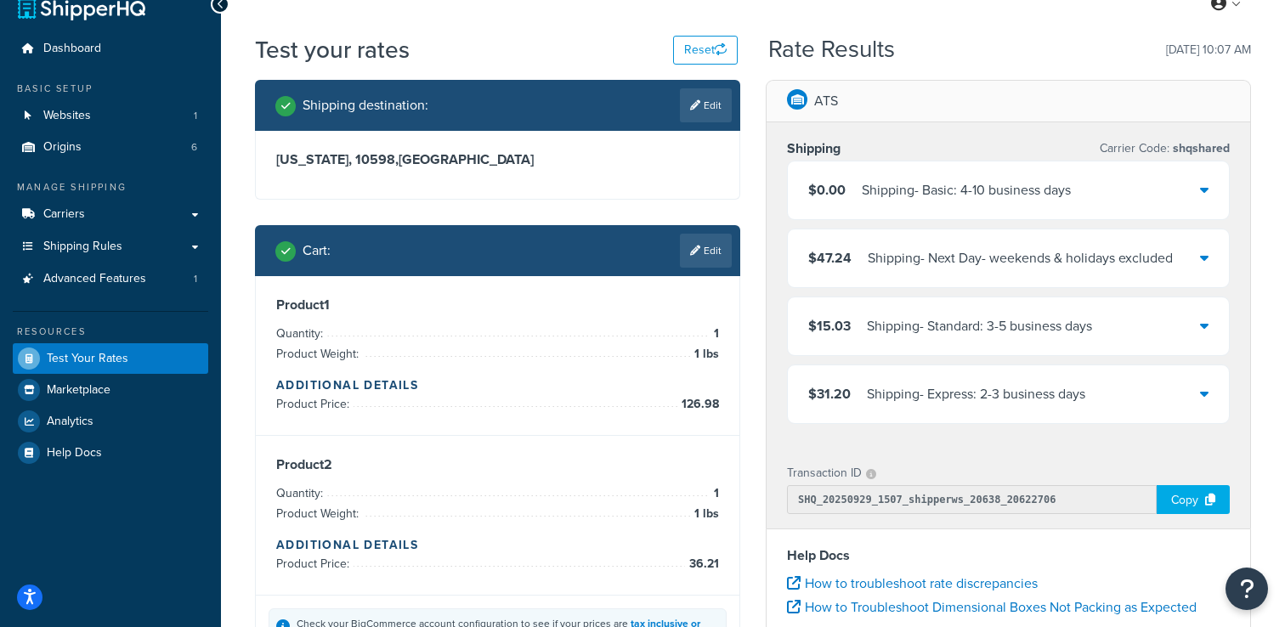
click at [933, 179] on div "Shipping - Basic: 4-10 business days" at bounding box center [966, 191] width 209 height 24
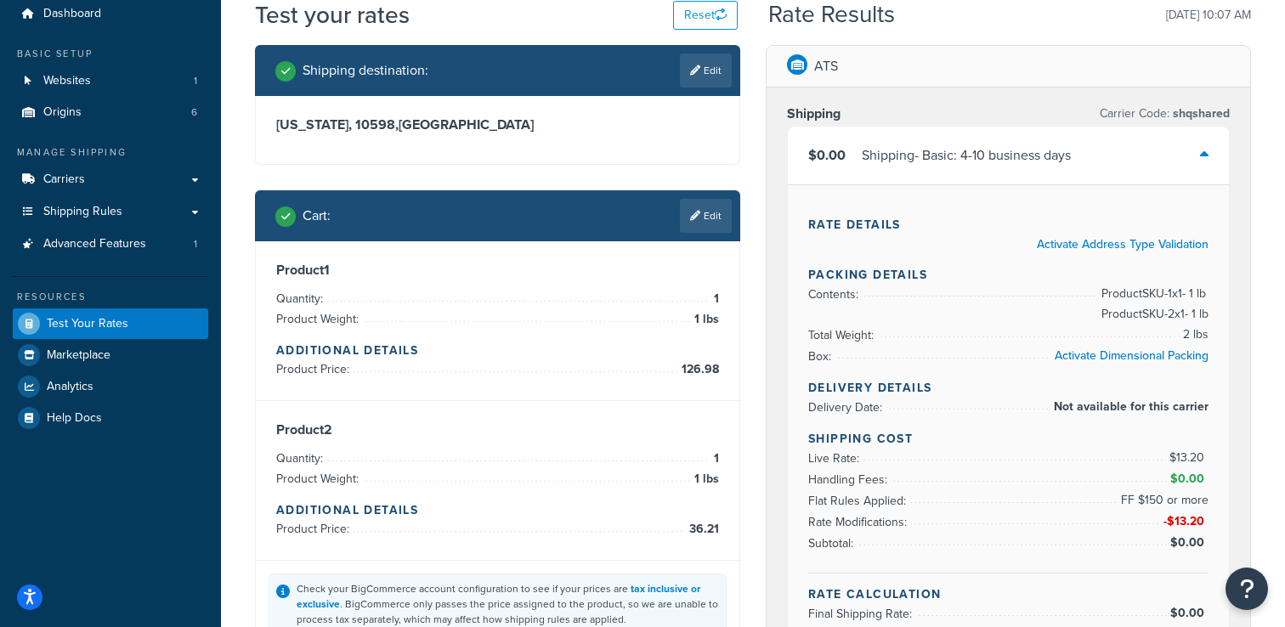
scroll to position [52, 0]
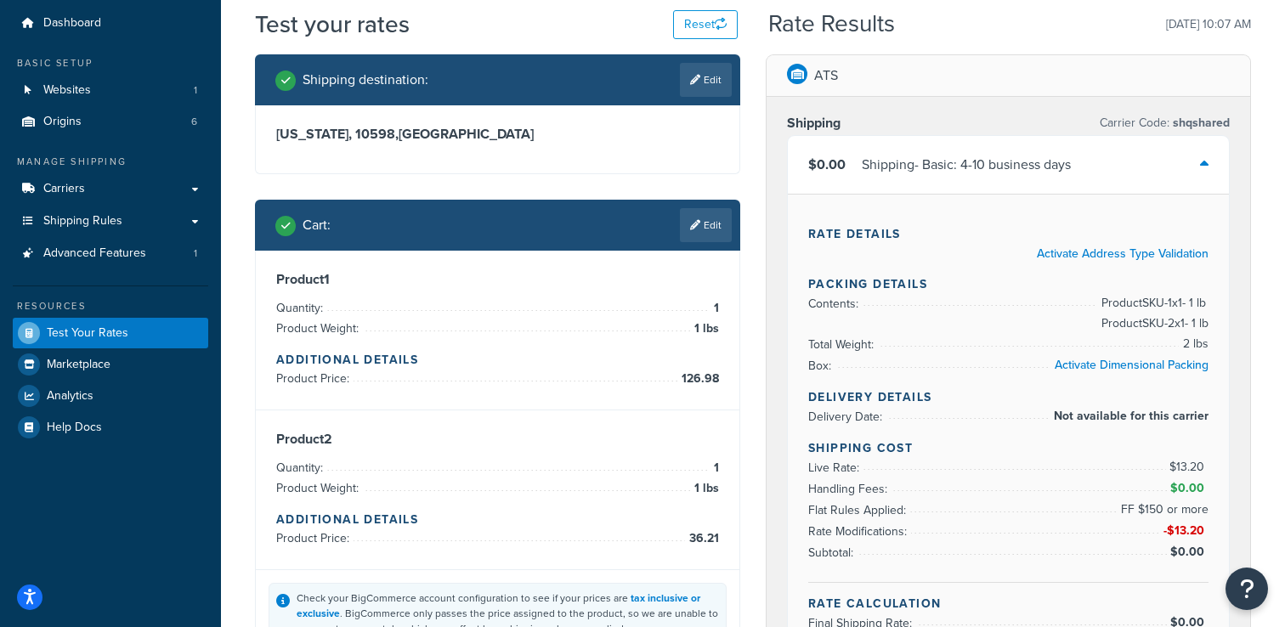
click at [933, 177] on div "$0.00 Shipping - Basic: 4-10 business days" at bounding box center [1008, 165] width 441 height 58
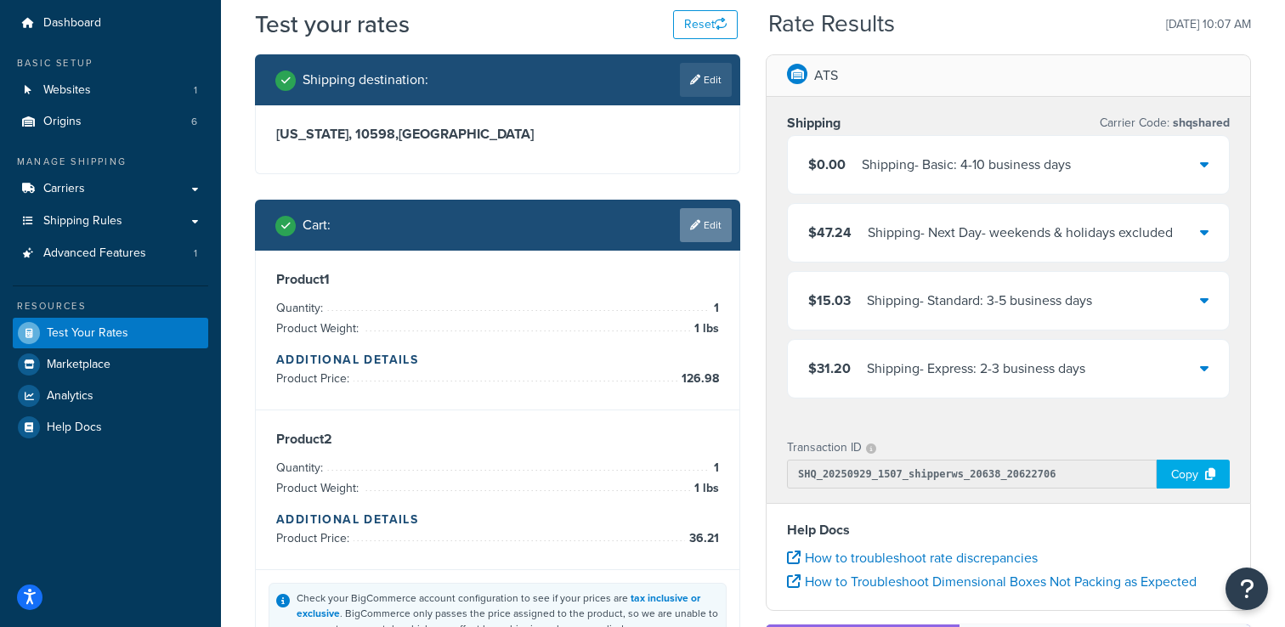
click at [696, 224] on icon at bounding box center [695, 225] width 10 height 10
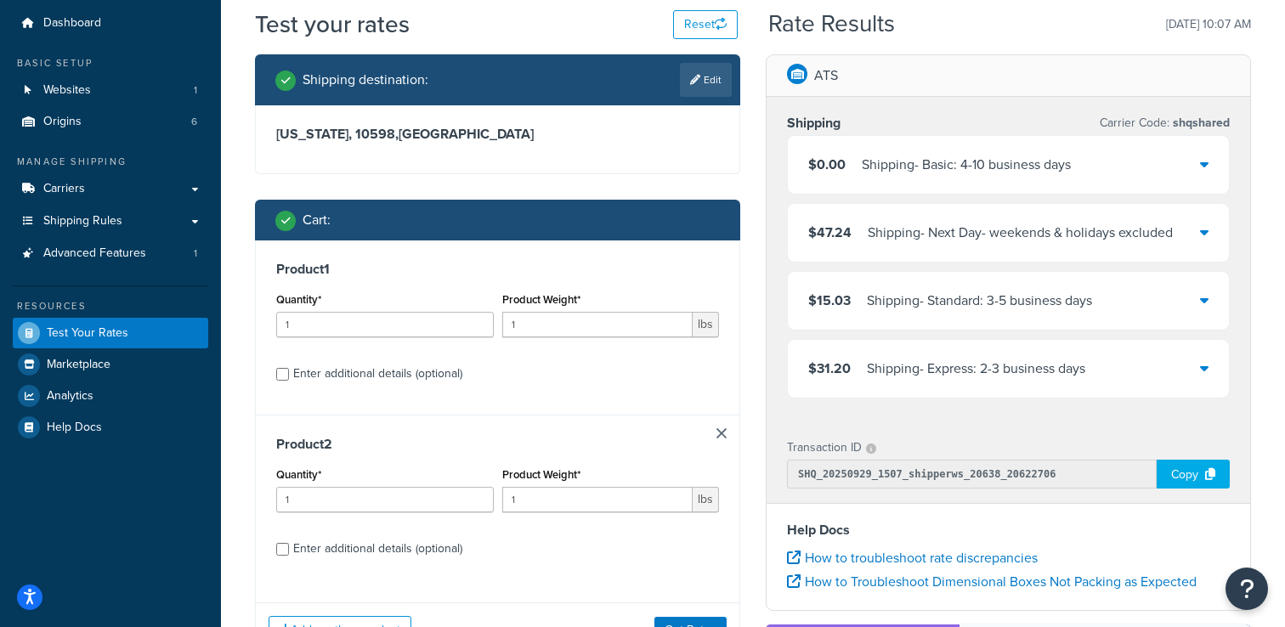
click at [417, 372] on div "Enter additional details (optional)" at bounding box center [377, 374] width 169 height 24
click at [289, 372] on input "Enter additional details (optional)" at bounding box center [282, 374] width 13 height 13
checkbox input "true"
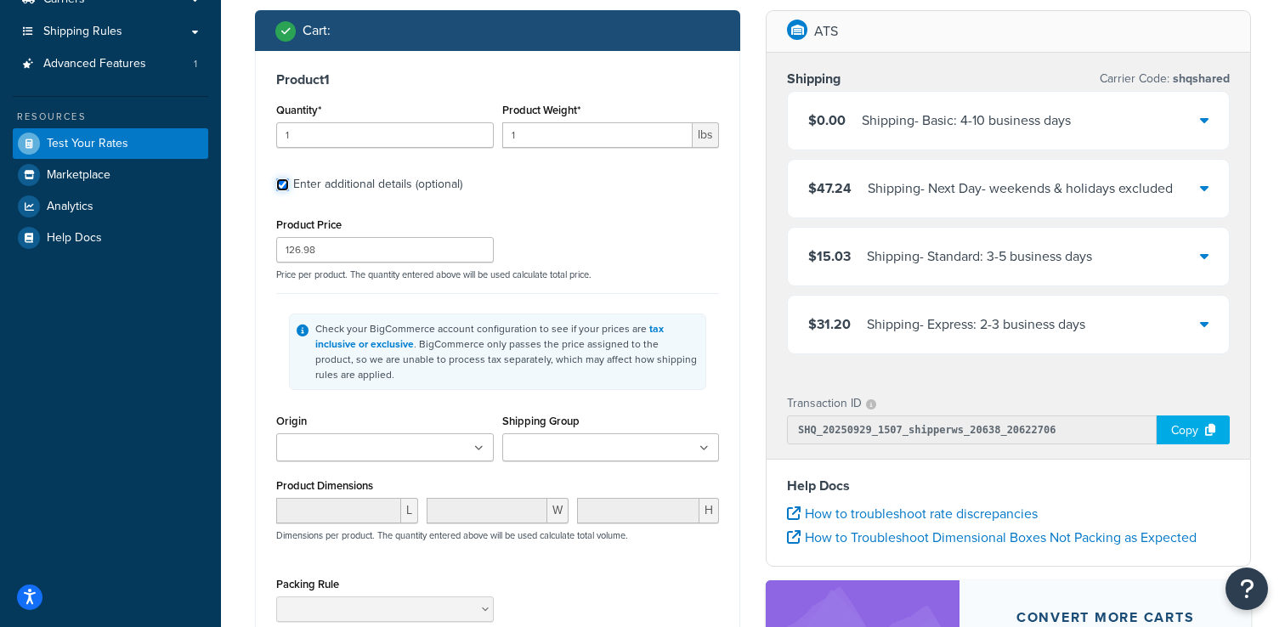
scroll to position [259, 0]
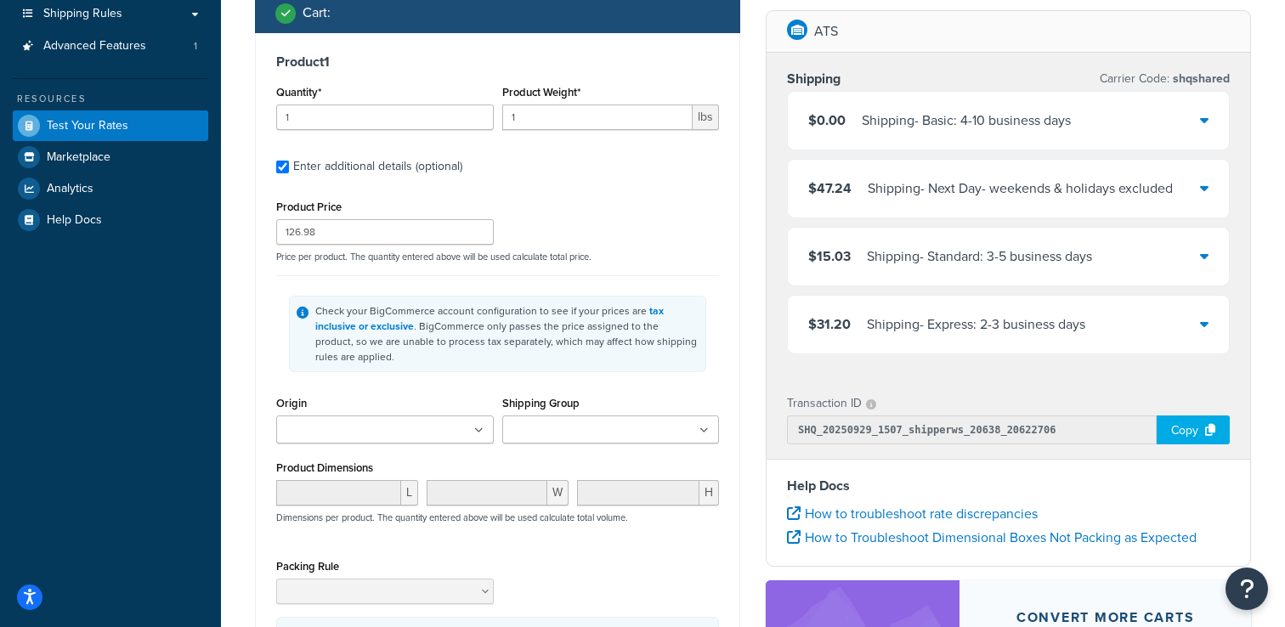
click at [556, 430] on input "Shipping Group" at bounding box center [583, 431] width 150 height 19
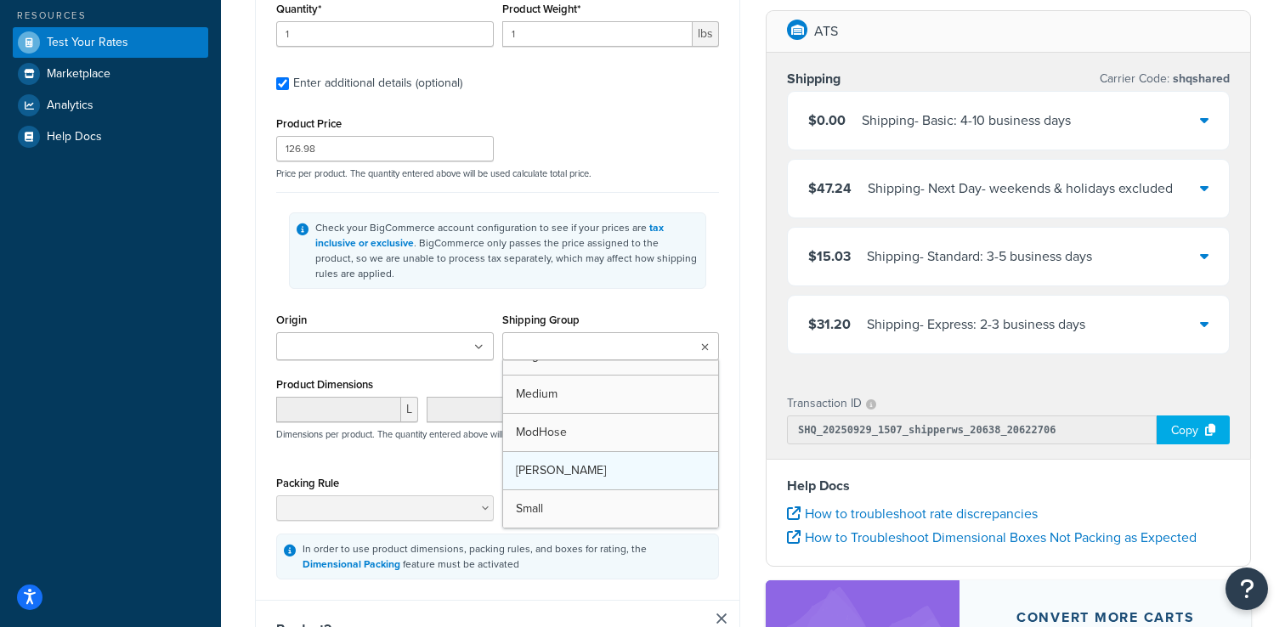
scroll to position [252, 0]
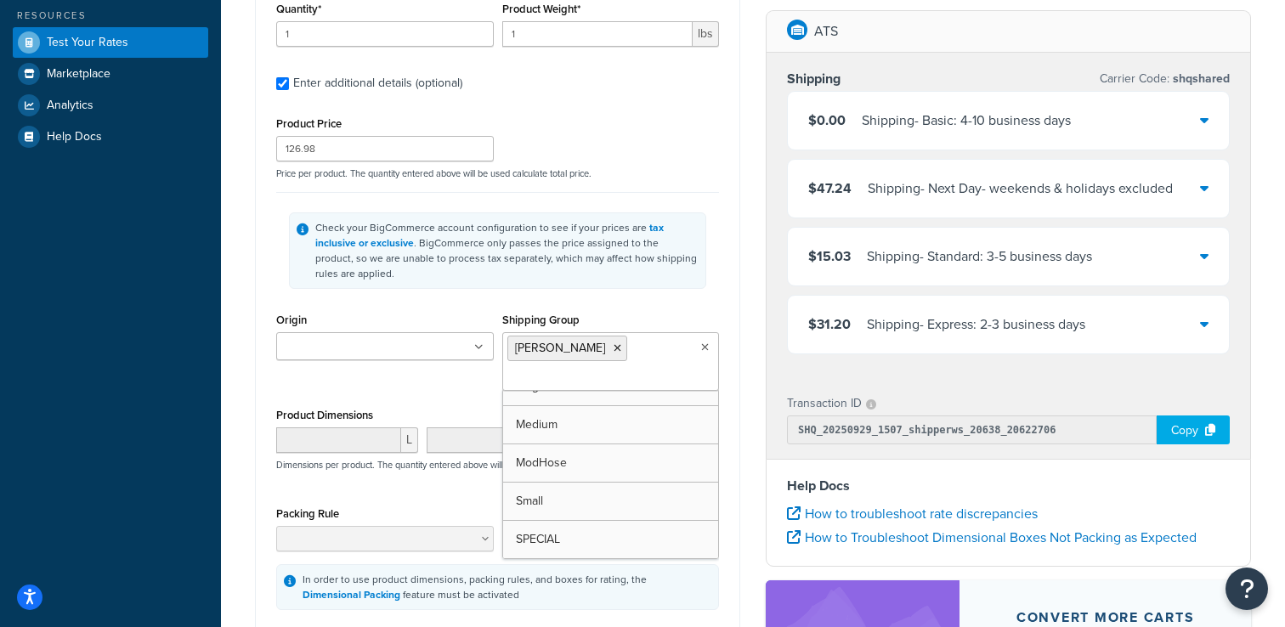
click at [245, 294] on div "Shipping destination : Edit New York, 10598 , United States Cart : Product 1 Qu…" at bounding box center [497, 619] width 511 height 1710
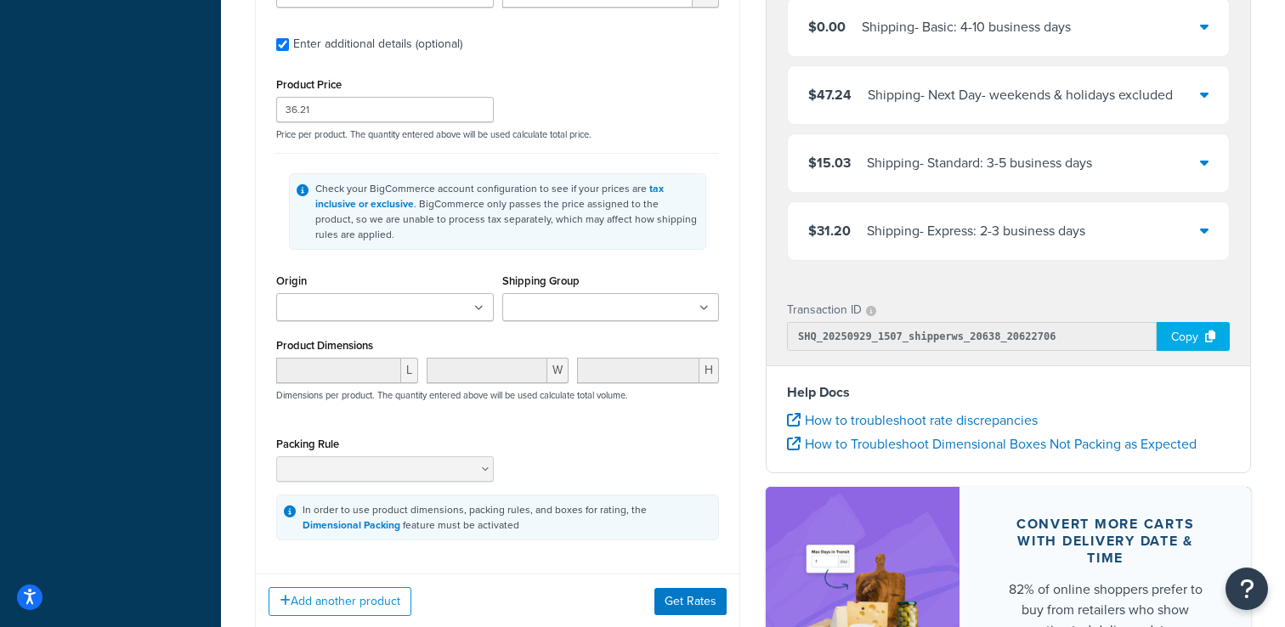
scroll to position [1241, 0]
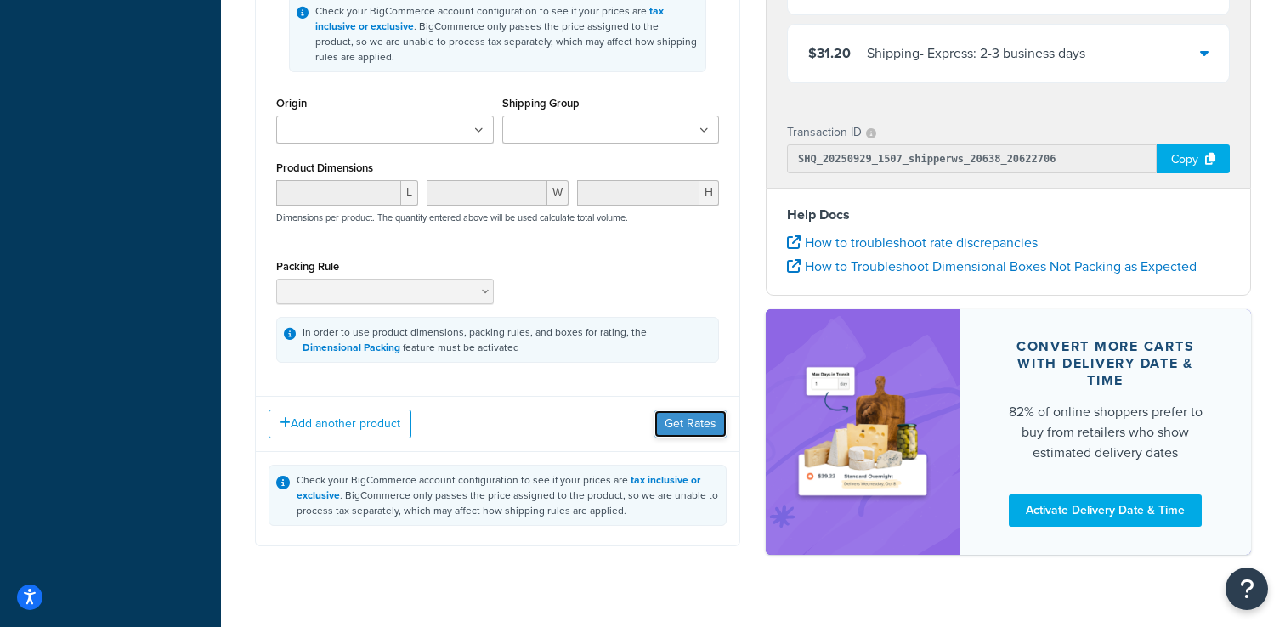
click at [688, 432] on button "Get Rates" at bounding box center [691, 424] width 72 height 27
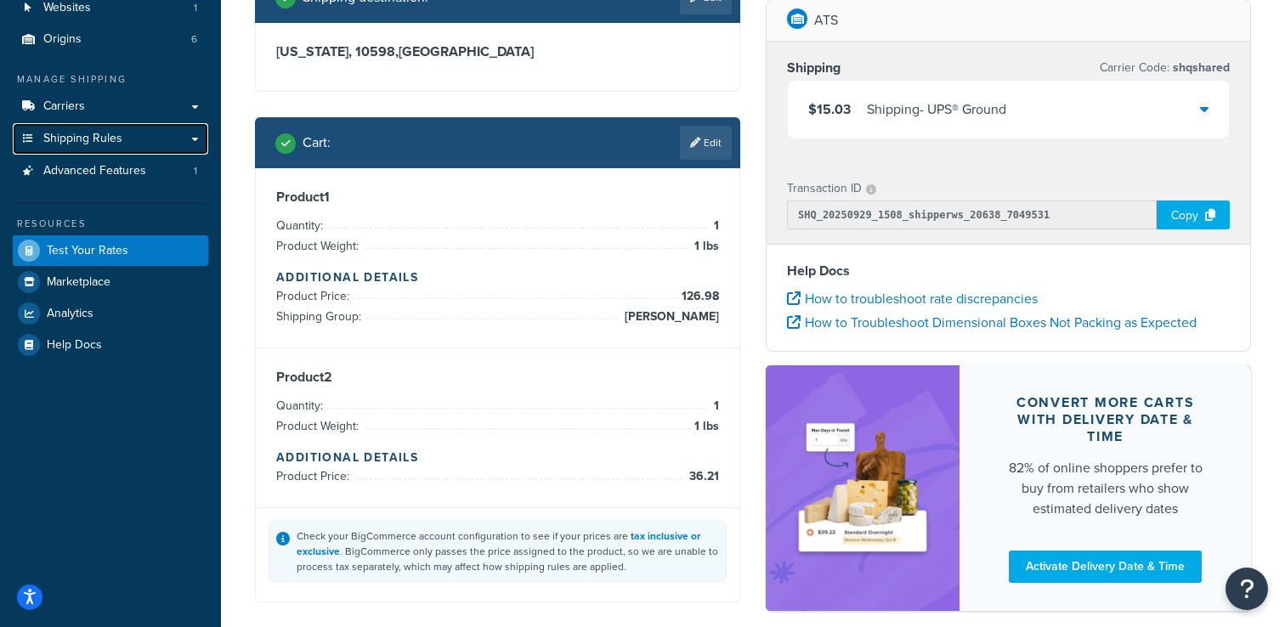
scroll to position [116, 0]
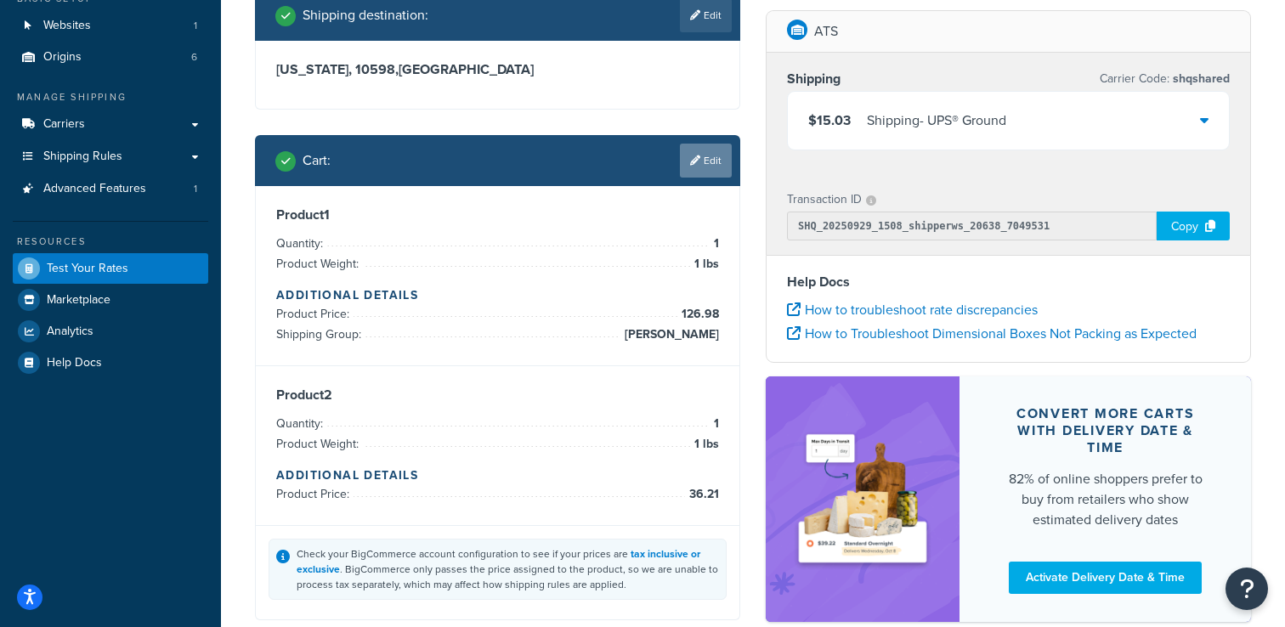
click at [697, 173] on link "Edit" at bounding box center [706, 161] width 52 height 34
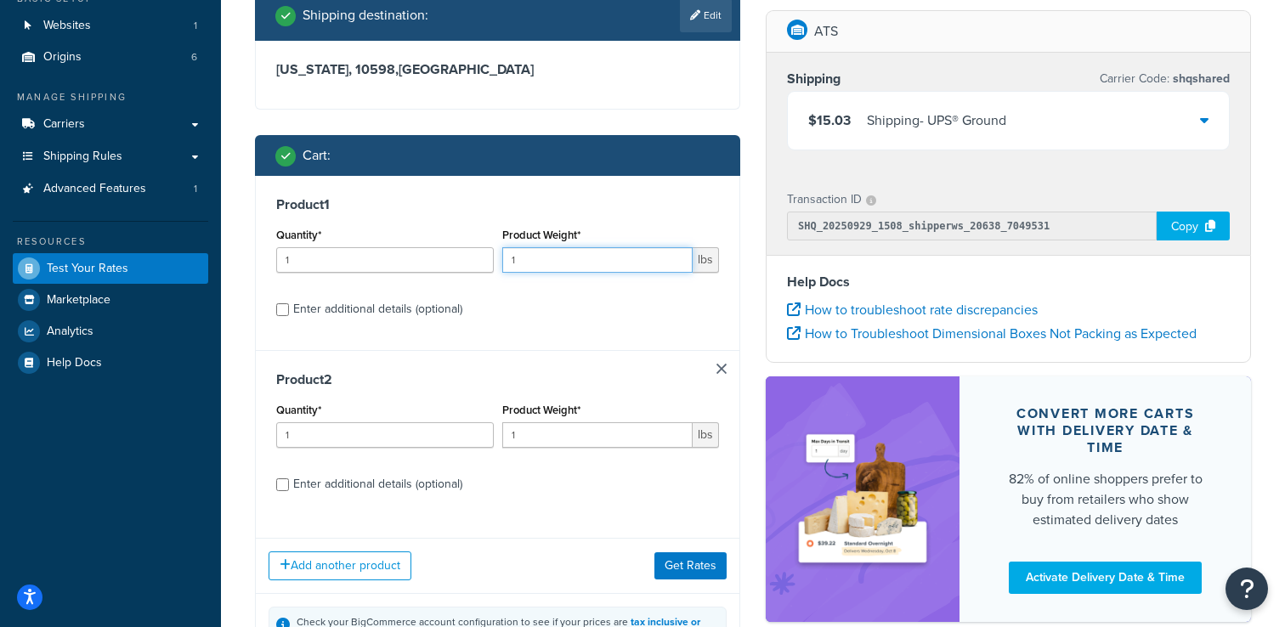
click at [532, 258] on input "1" at bounding box center [597, 260] width 191 height 26
type input "1.1"
click at [688, 567] on button "Get Rates" at bounding box center [691, 566] width 72 height 27
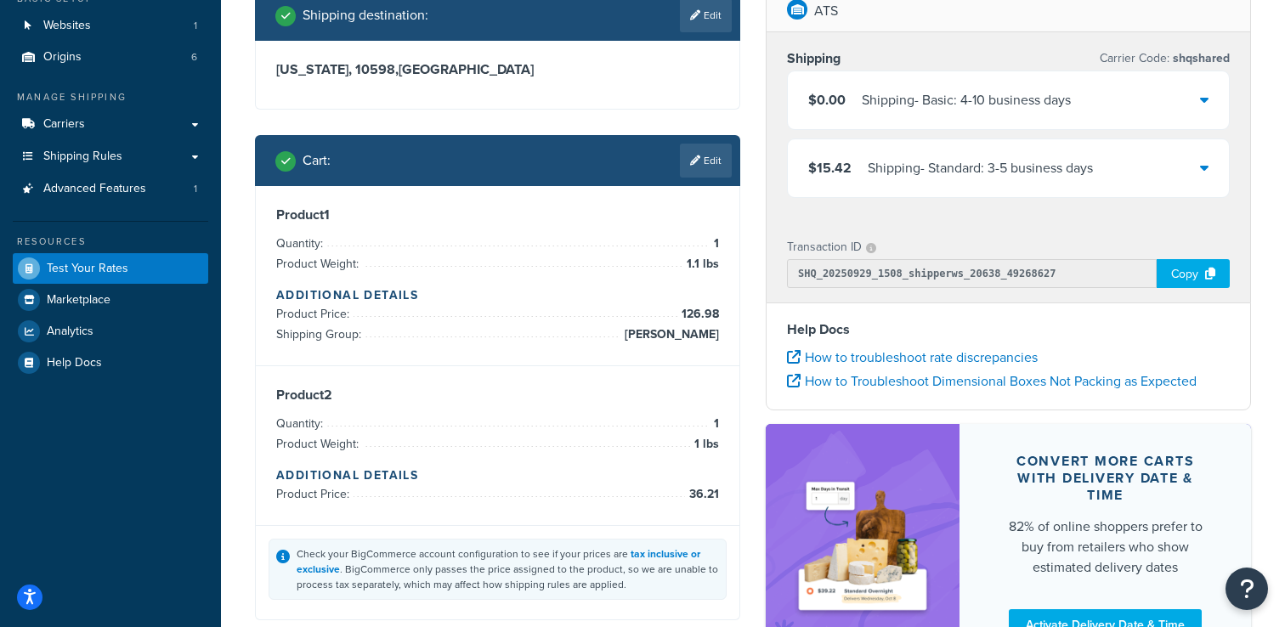
scroll to position [86, 0]
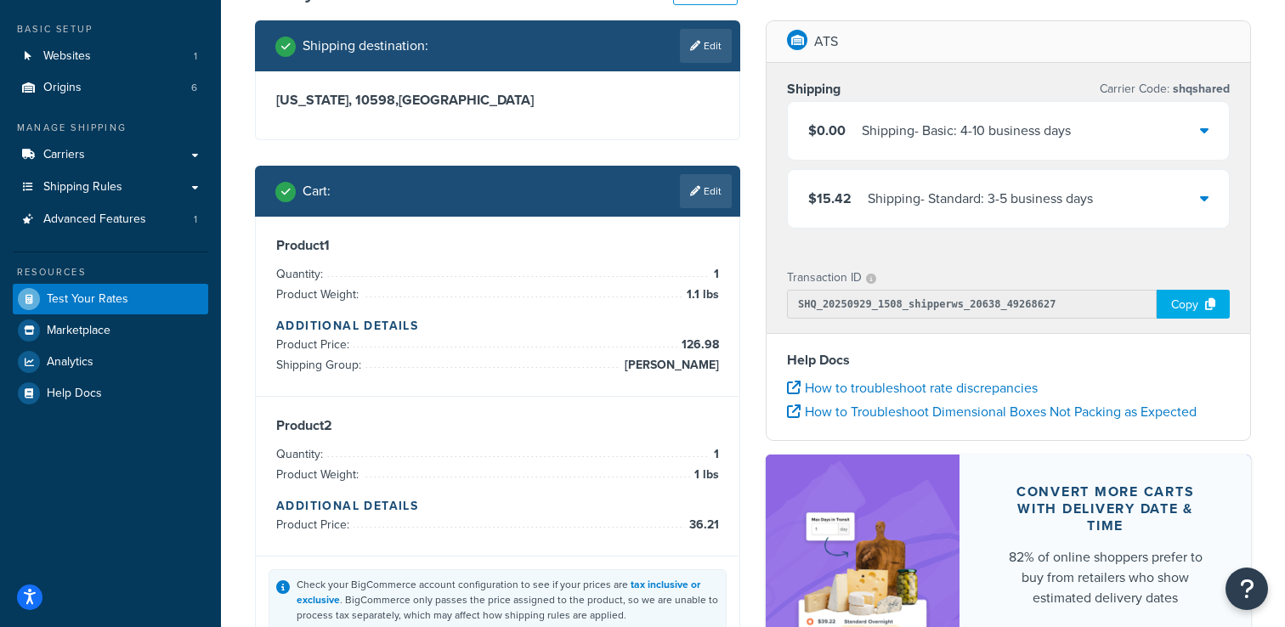
click at [892, 122] on div "Shipping - Basic: 4-10 business days" at bounding box center [966, 131] width 209 height 24
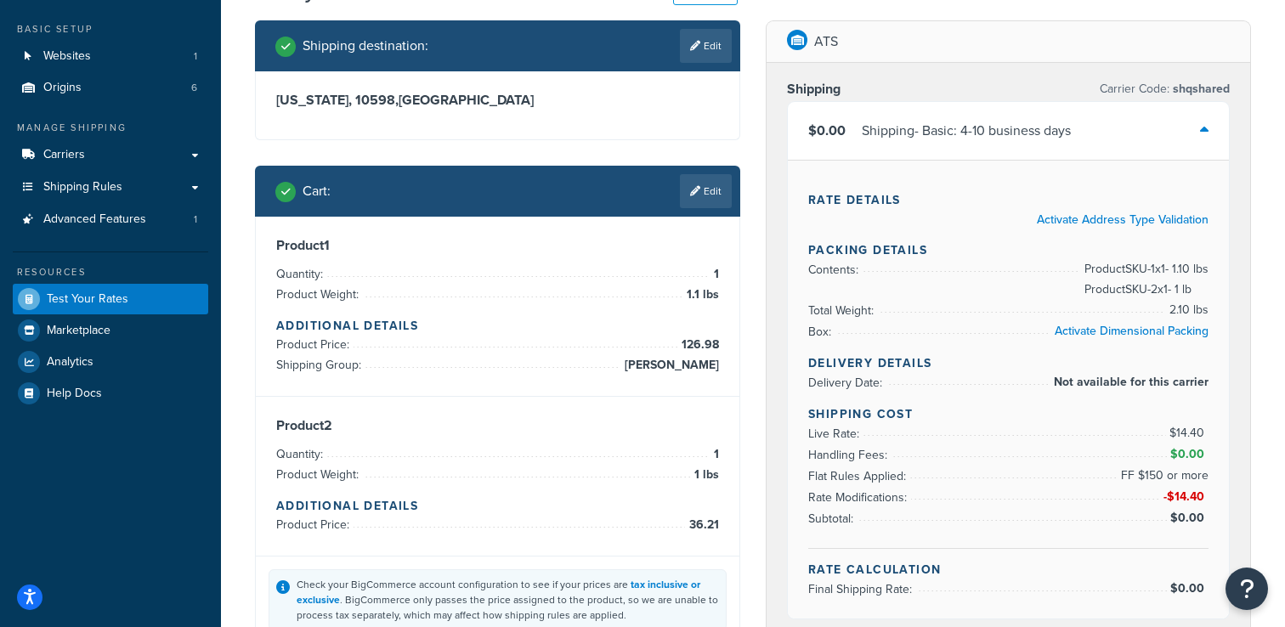
click at [893, 129] on div "Shipping - Basic: 4-10 business days" at bounding box center [966, 131] width 209 height 24
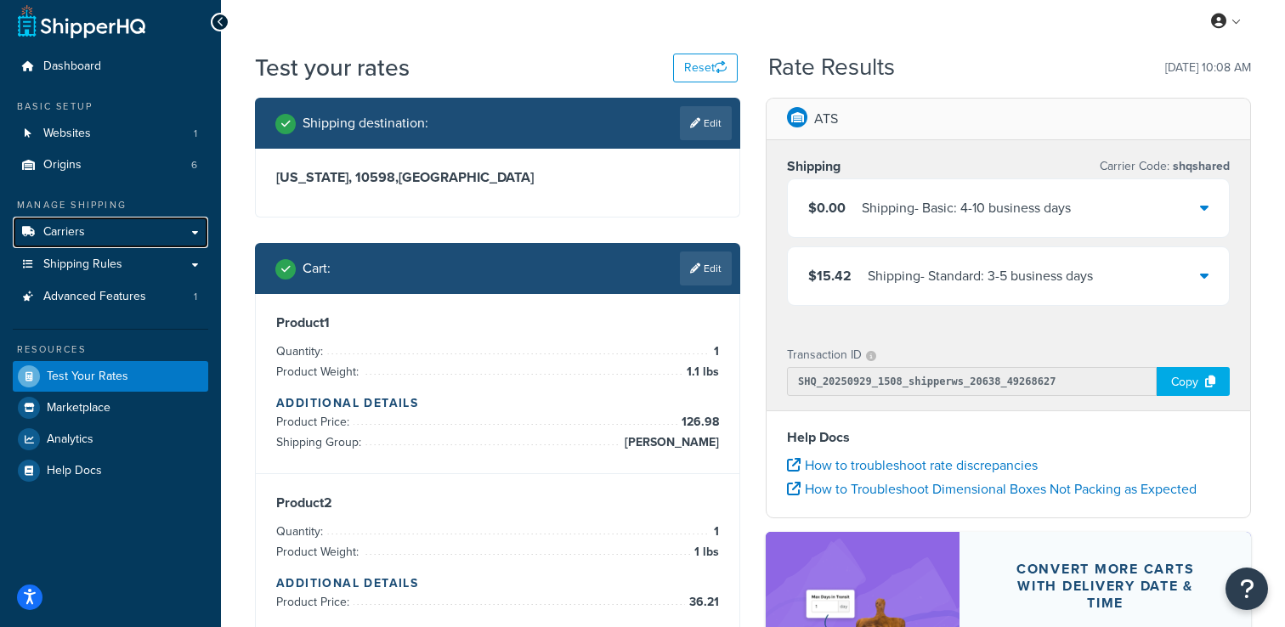
scroll to position [0, 0]
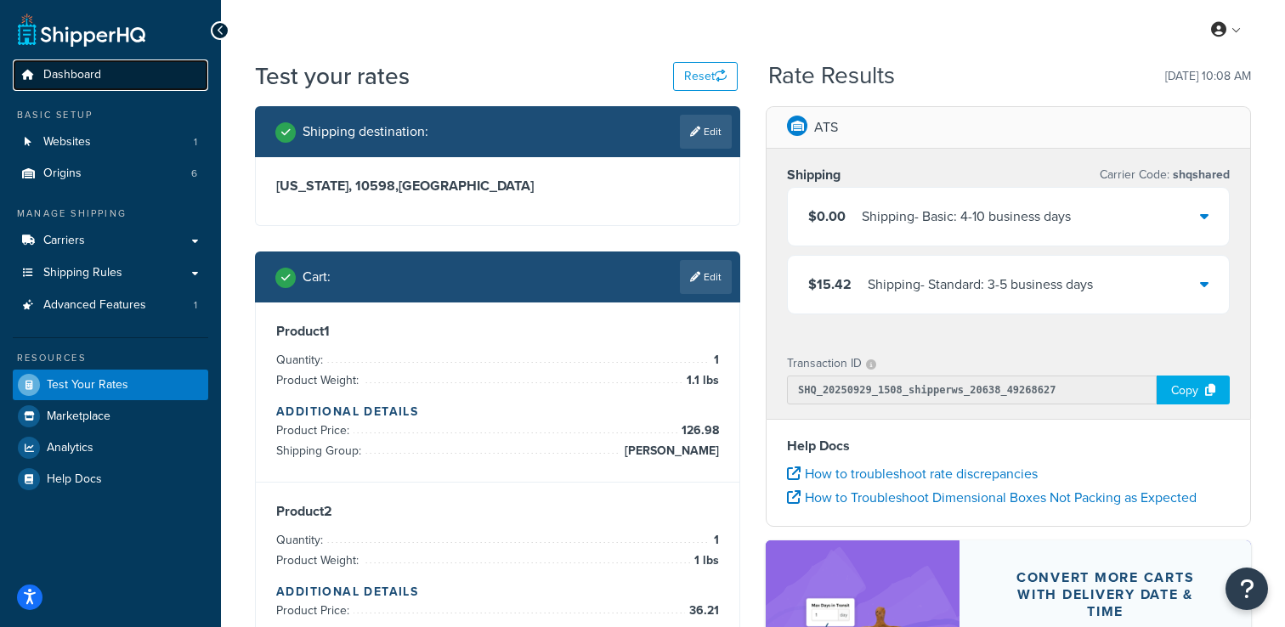
click at [62, 80] on span "Dashboard" at bounding box center [72, 75] width 58 height 14
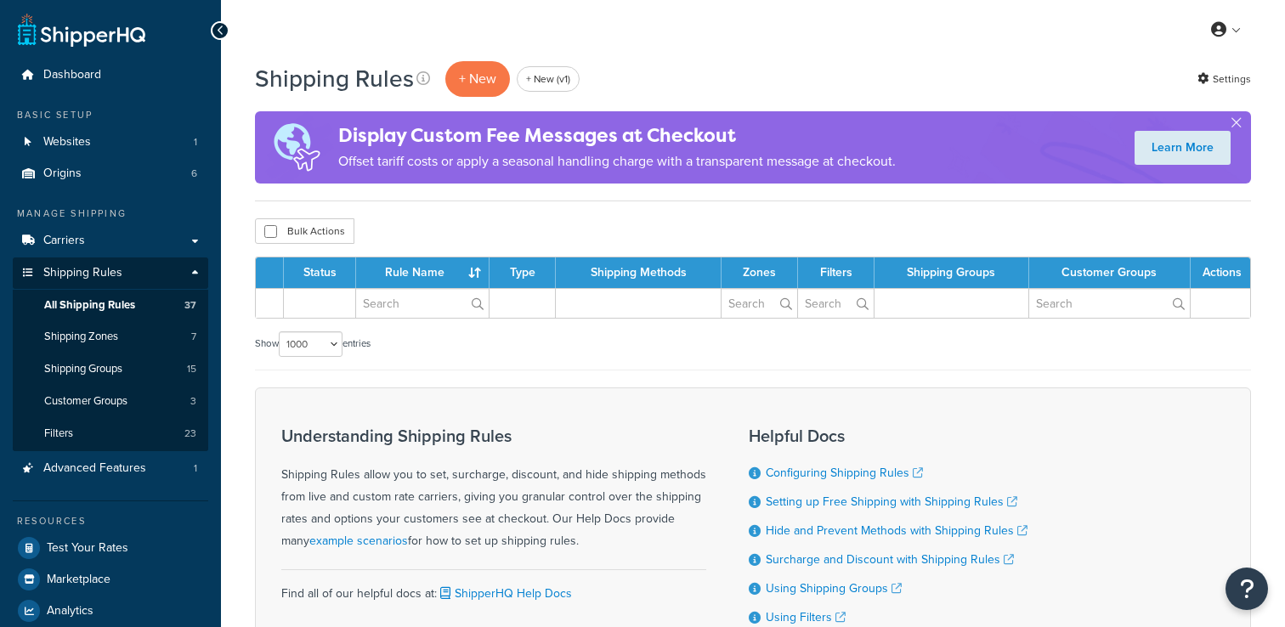
select select "1000"
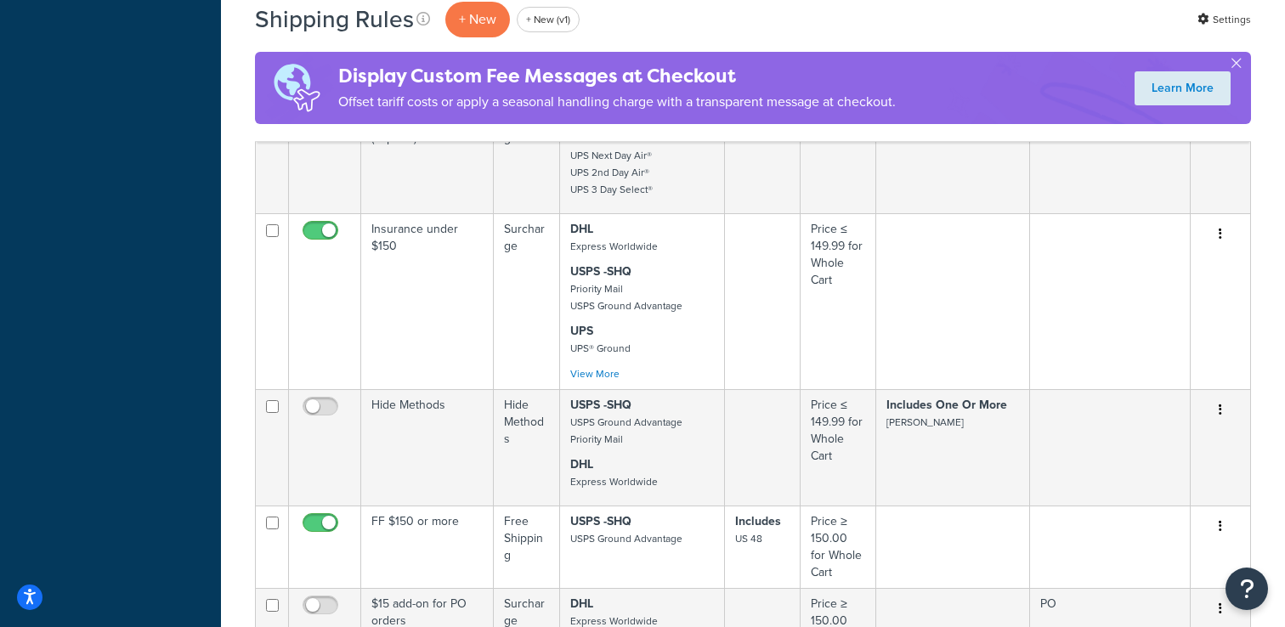
scroll to position [3430, 0]
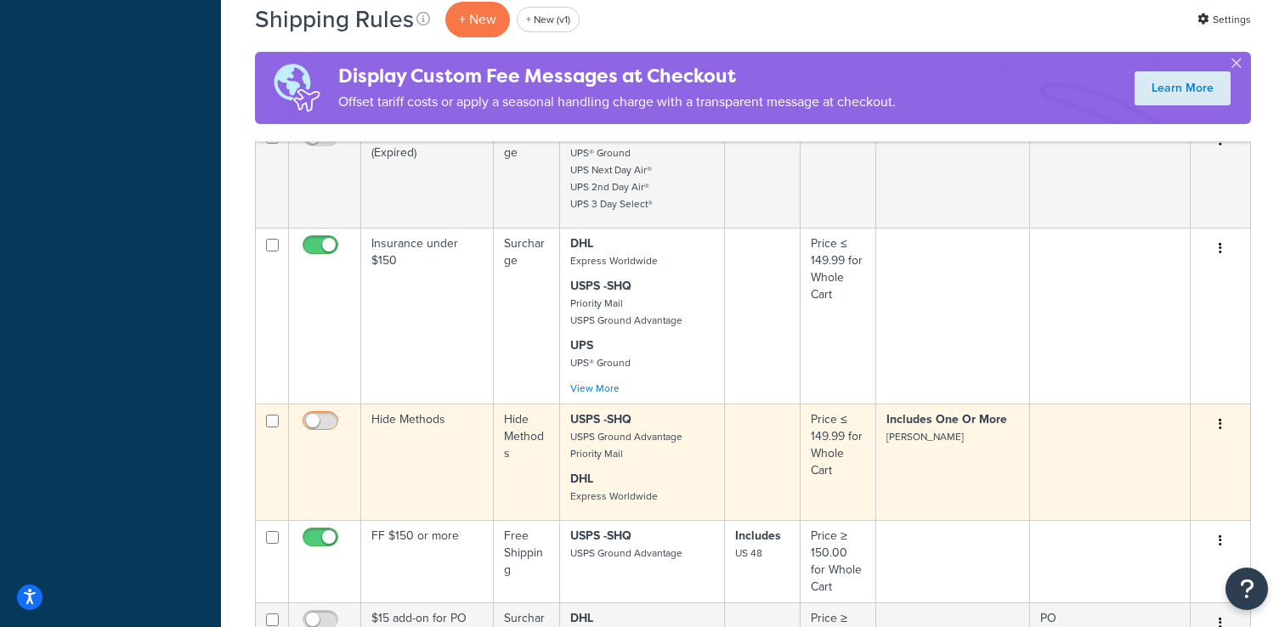
click at [320, 415] on input "checkbox" at bounding box center [322, 425] width 47 height 21
checkbox input "true"
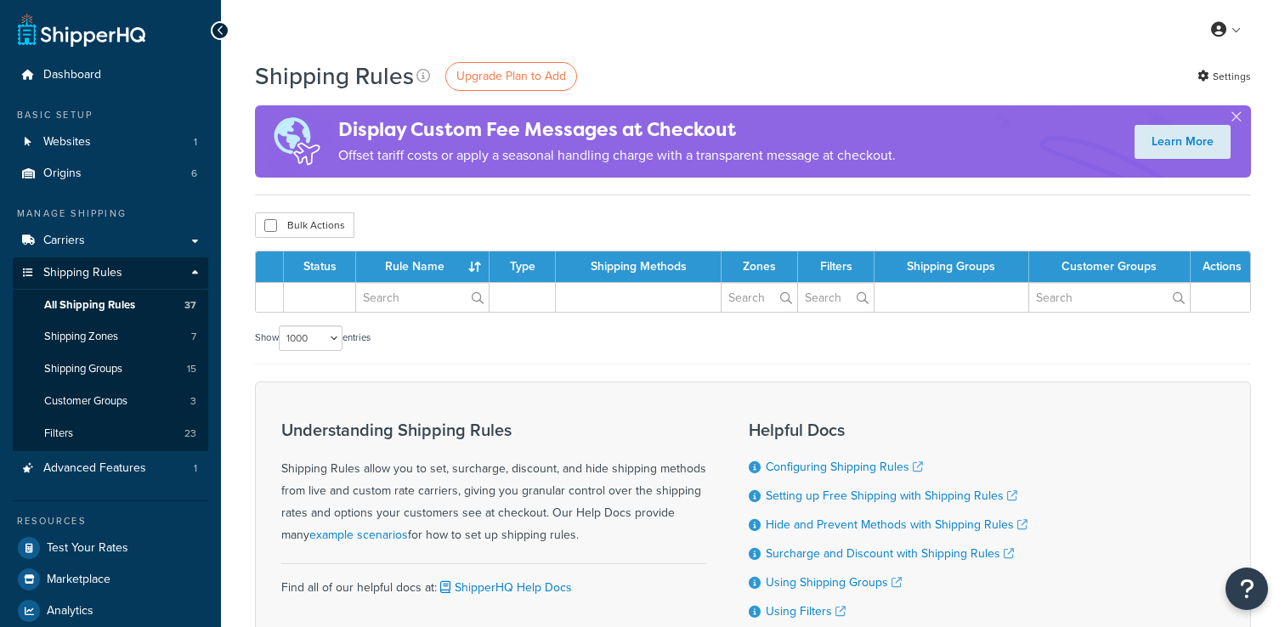
select select "1000"
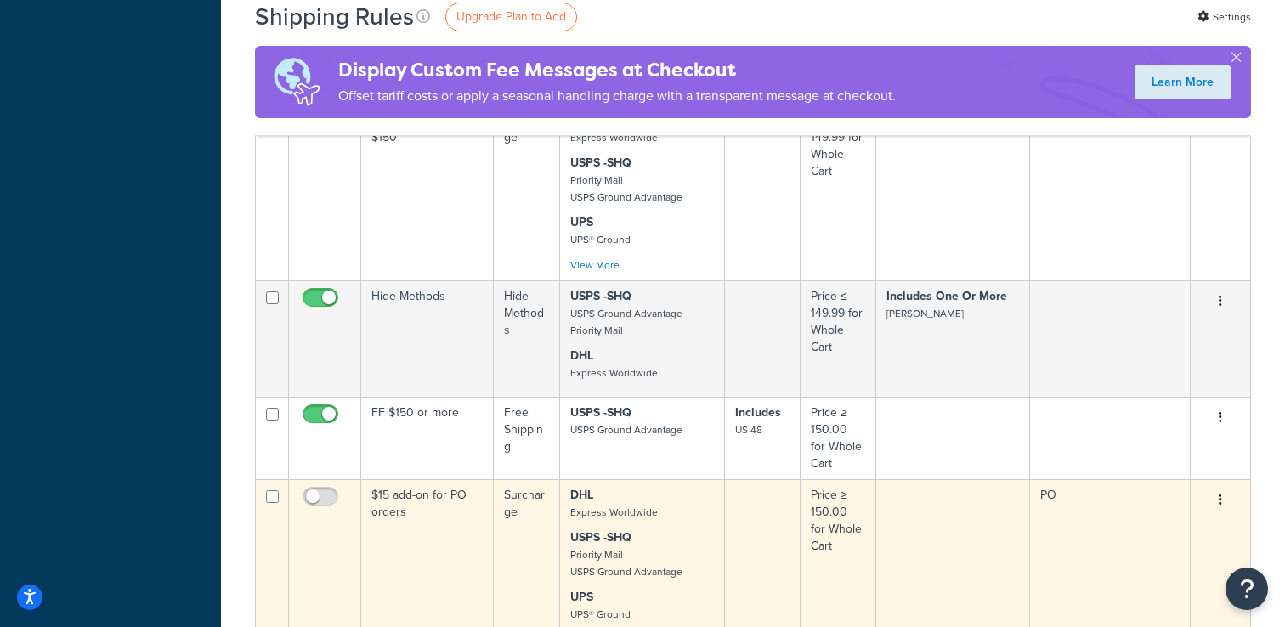
scroll to position [3546, 0]
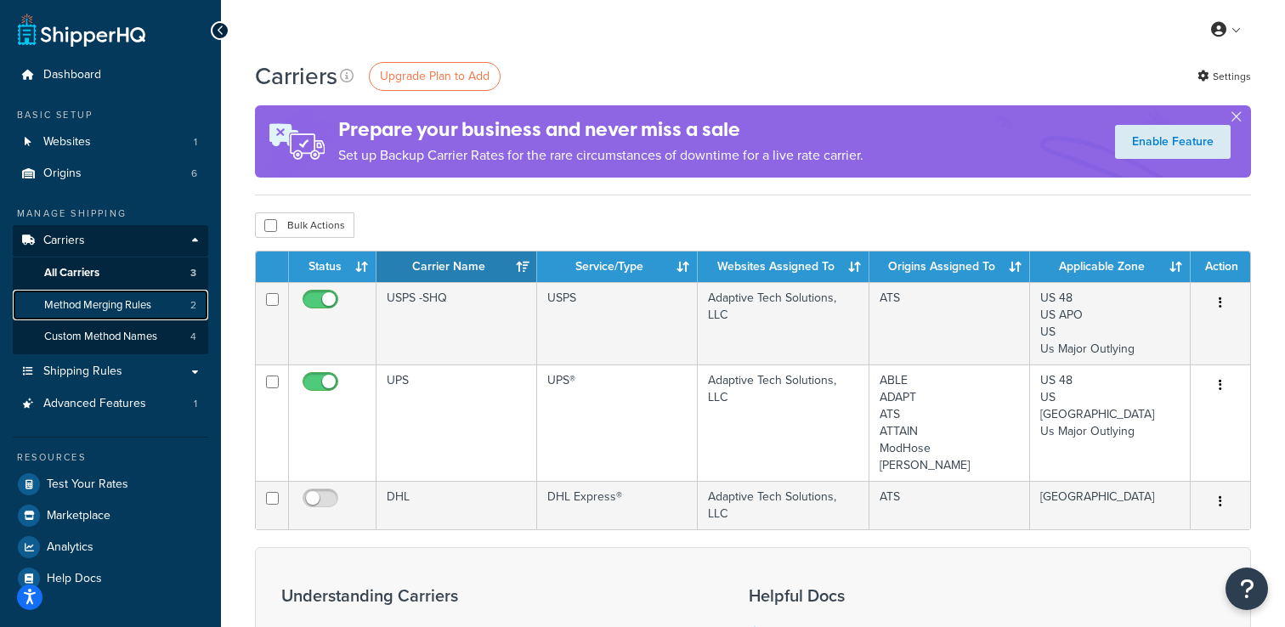
click at [143, 309] on span "Method Merging Rules" at bounding box center [97, 305] width 107 height 14
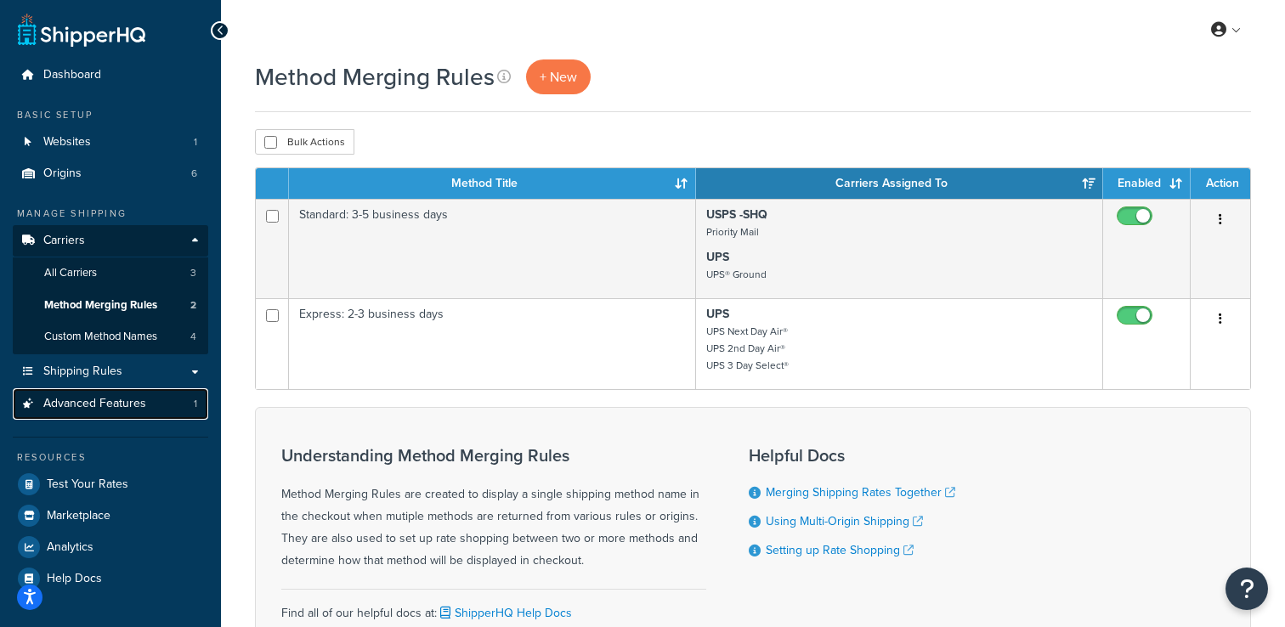
click at [148, 404] on link "Advanced Features 1" at bounding box center [111, 403] width 196 height 31
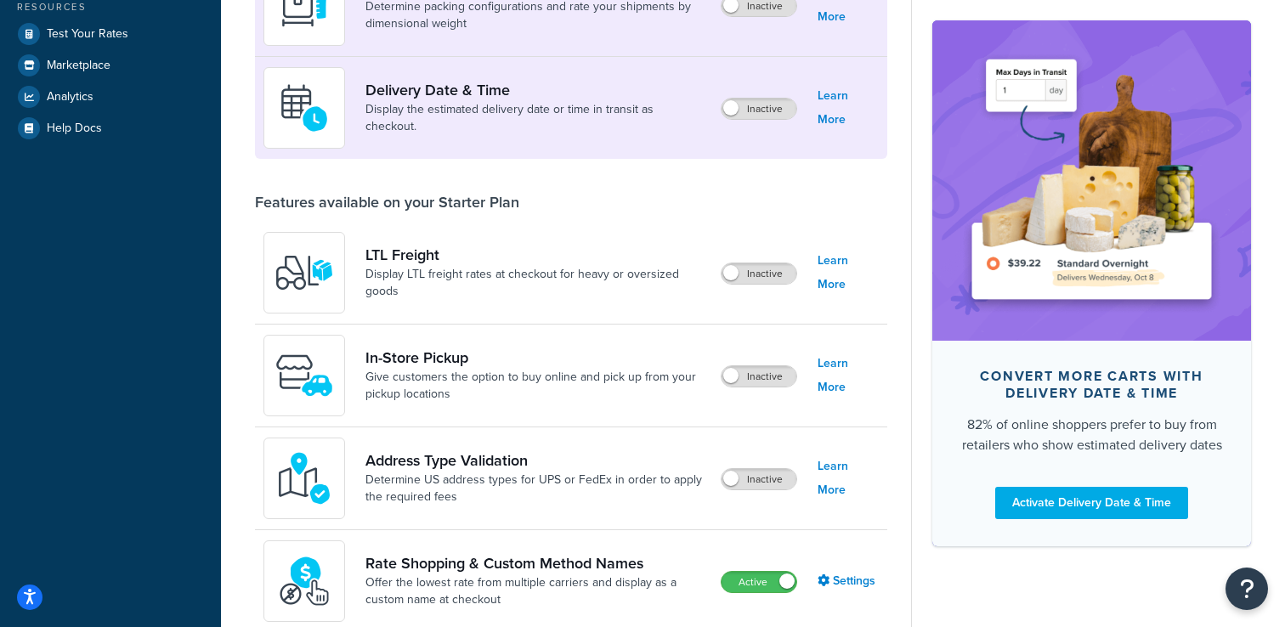
scroll to position [645, 0]
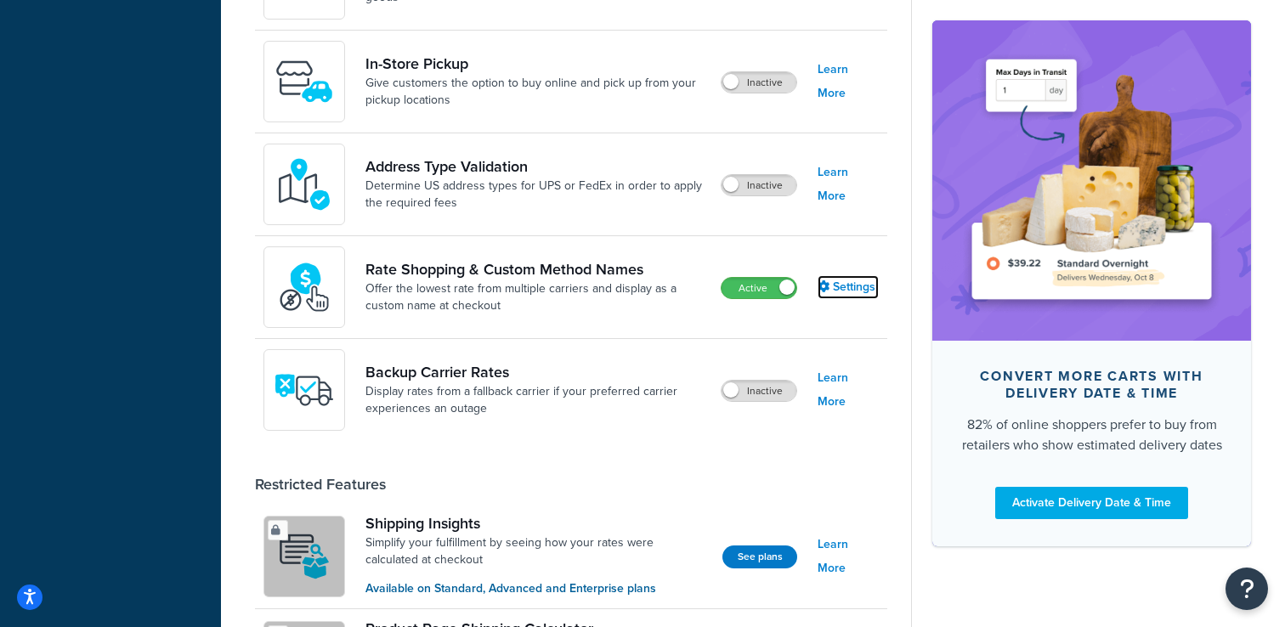
click at [836, 293] on link "Settings" at bounding box center [848, 287] width 61 height 24
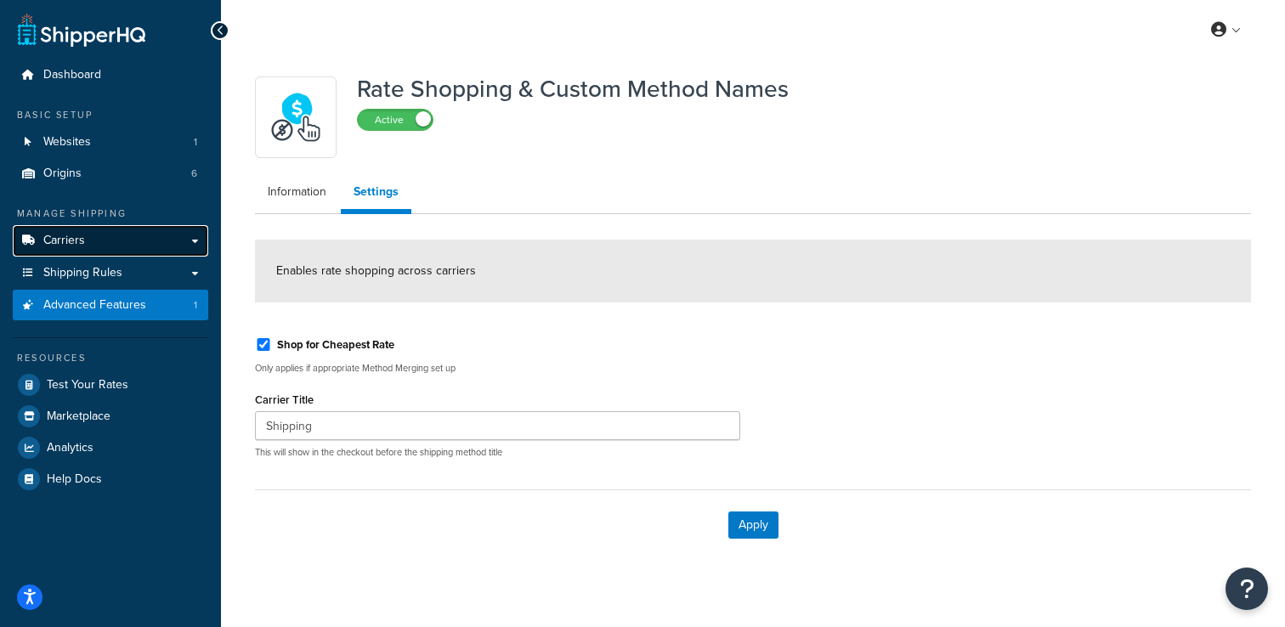
click at [91, 247] on link "Carriers" at bounding box center [111, 240] width 196 height 31
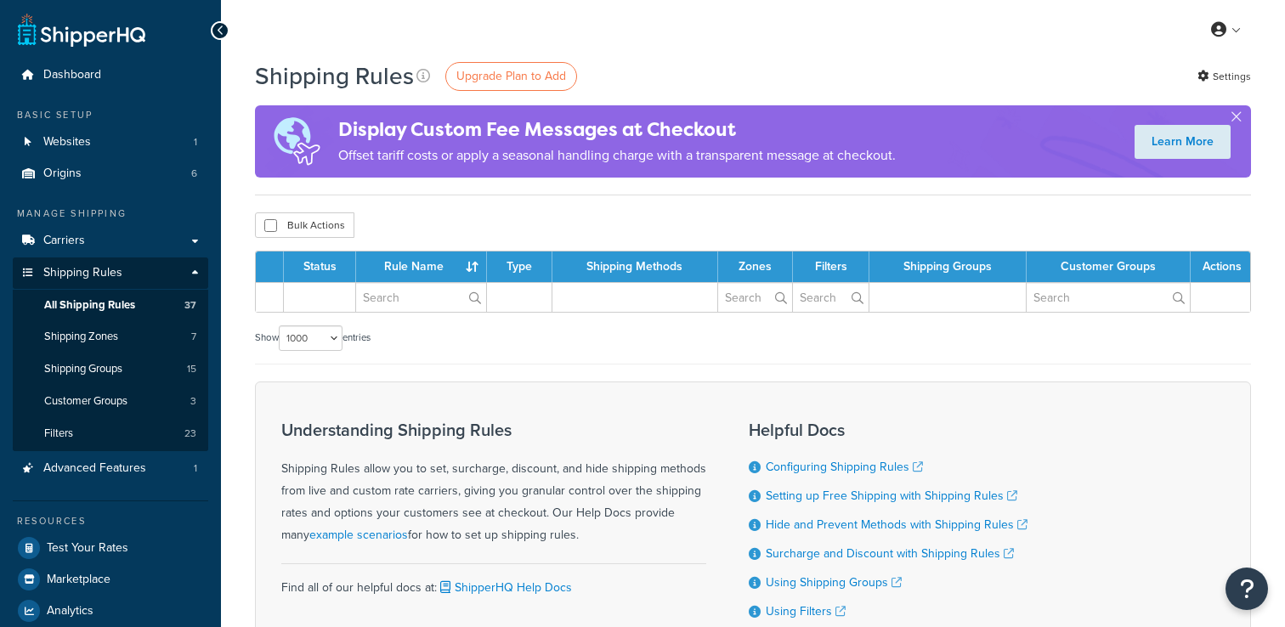
select select "1000"
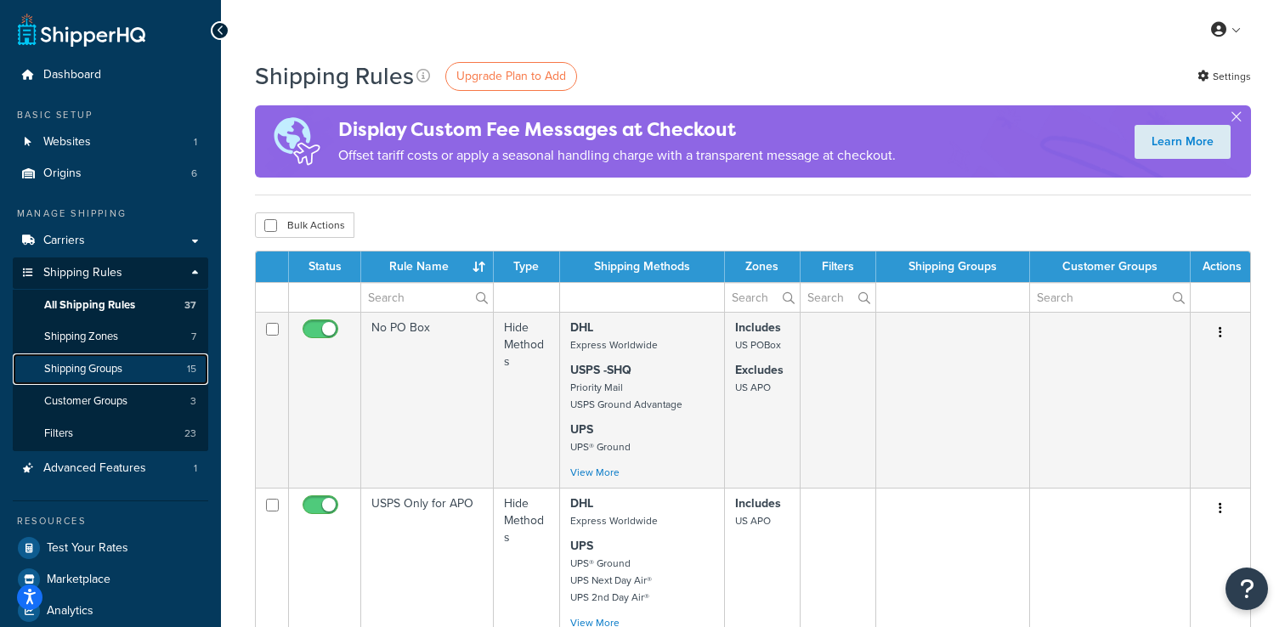
click at [106, 369] on span "Shipping Groups" at bounding box center [83, 369] width 78 height 14
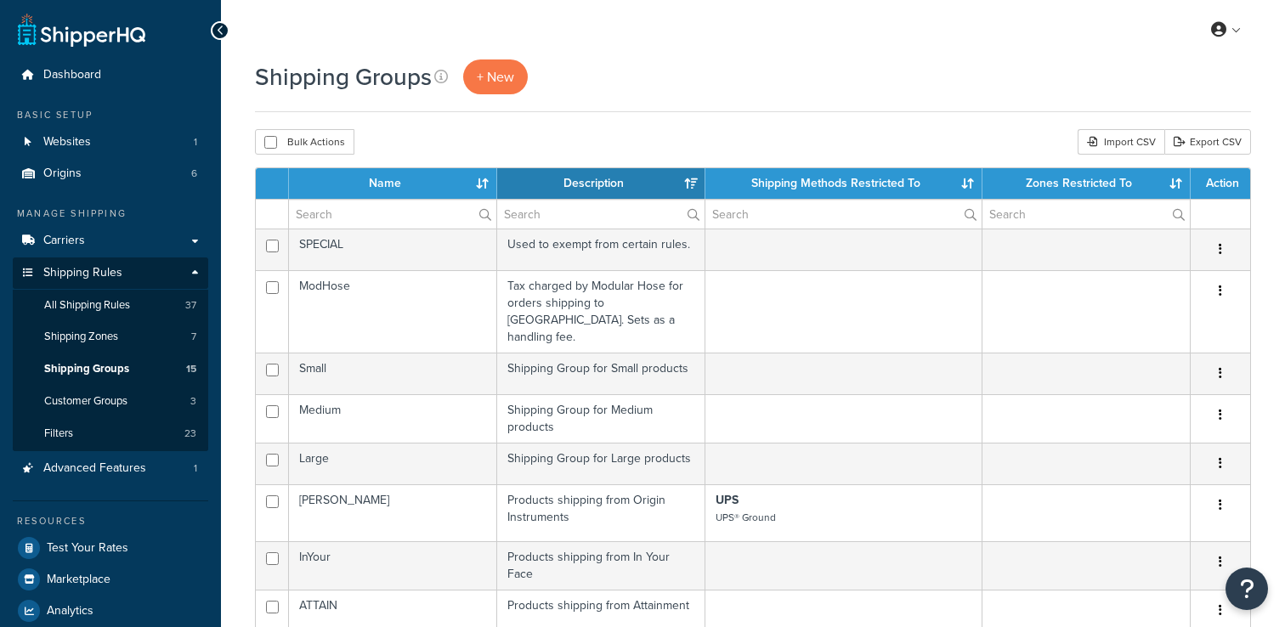
select select "15"
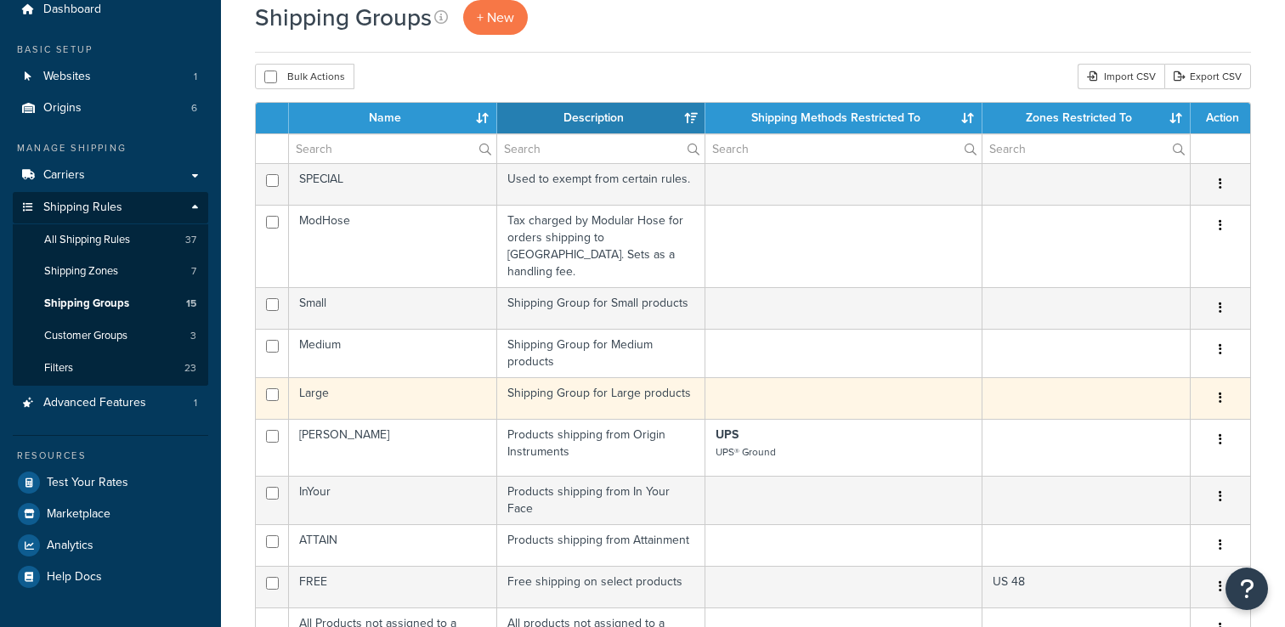
scroll to position [67, 0]
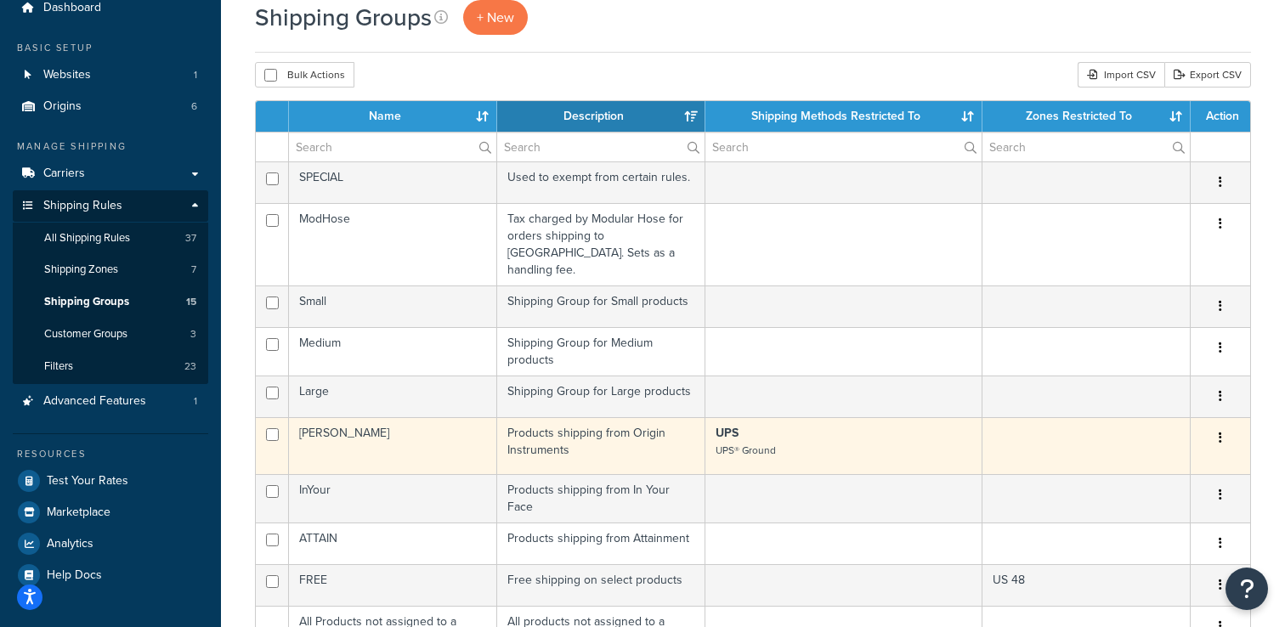
click at [757, 443] on small "UPS® Ground" at bounding box center [746, 450] width 60 height 15
click at [752, 443] on small "UPS® Ground" at bounding box center [746, 450] width 60 height 15
click at [731, 424] on strong "UPS" at bounding box center [727, 433] width 23 height 18
click at [406, 417] on td "[PERSON_NAME]" at bounding box center [393, 445] width 208 height 57
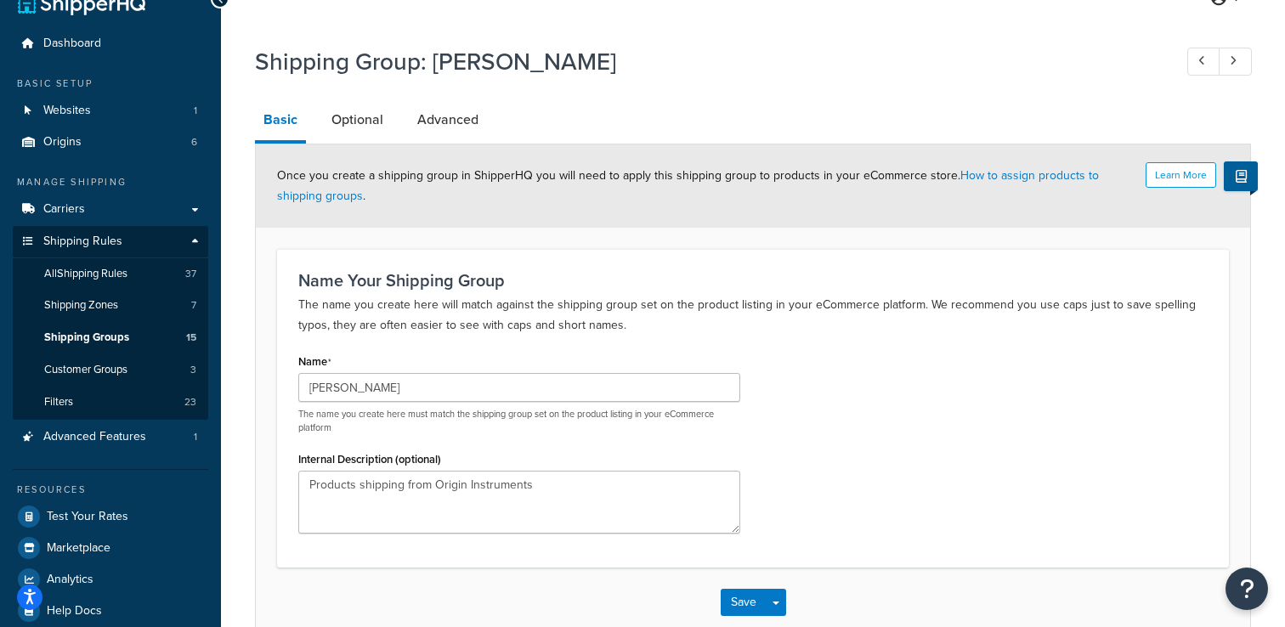
scroll to position [34, 0]
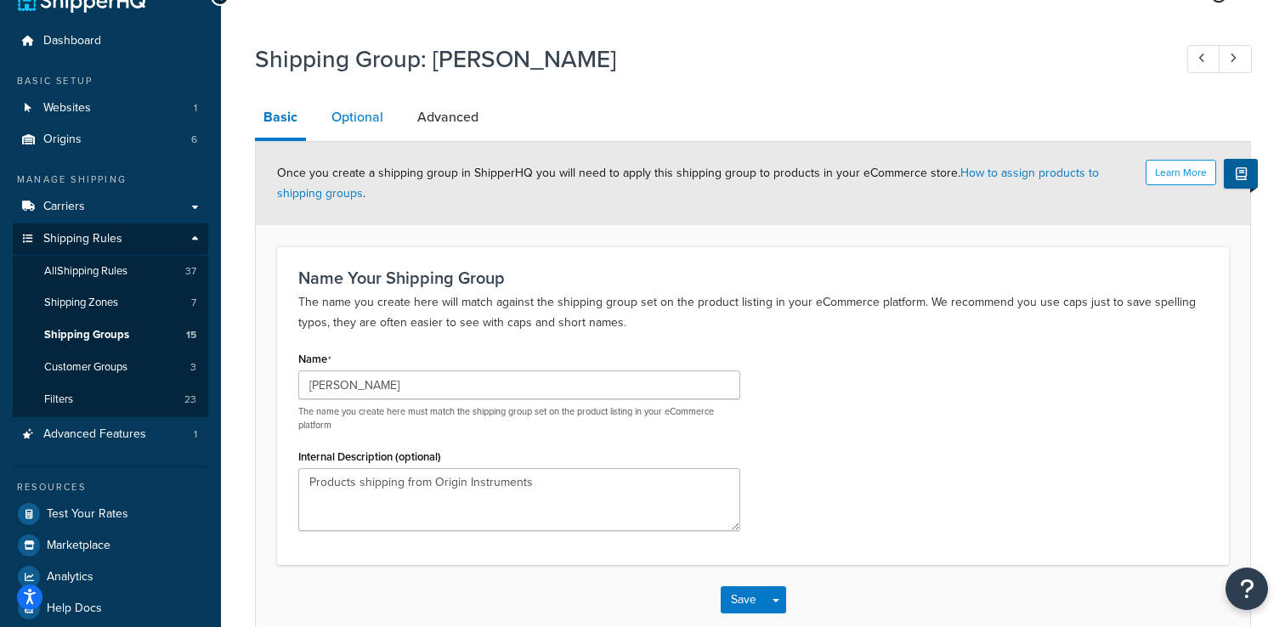
click at [366, 115] on link "Optional" at bounding box center [357, 117] width 69 height 41
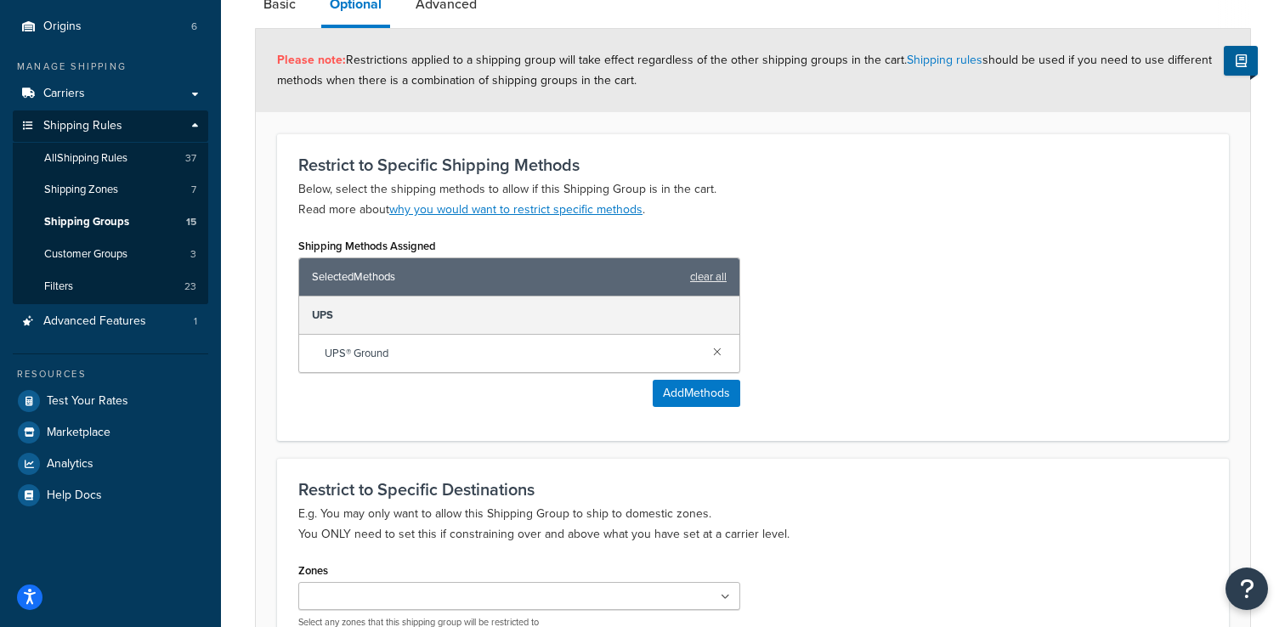
scroll to position [196, 0]
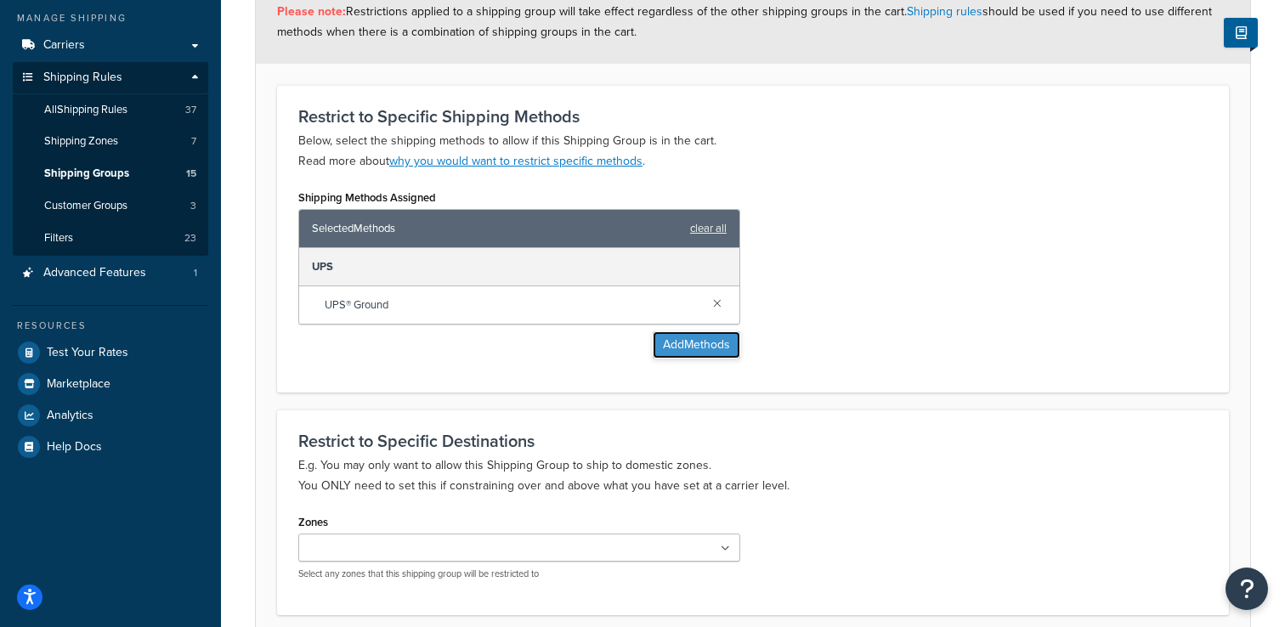
click at [656, 348] on button "Add Methods" at bounding box center [697, 345] width 88 height 27
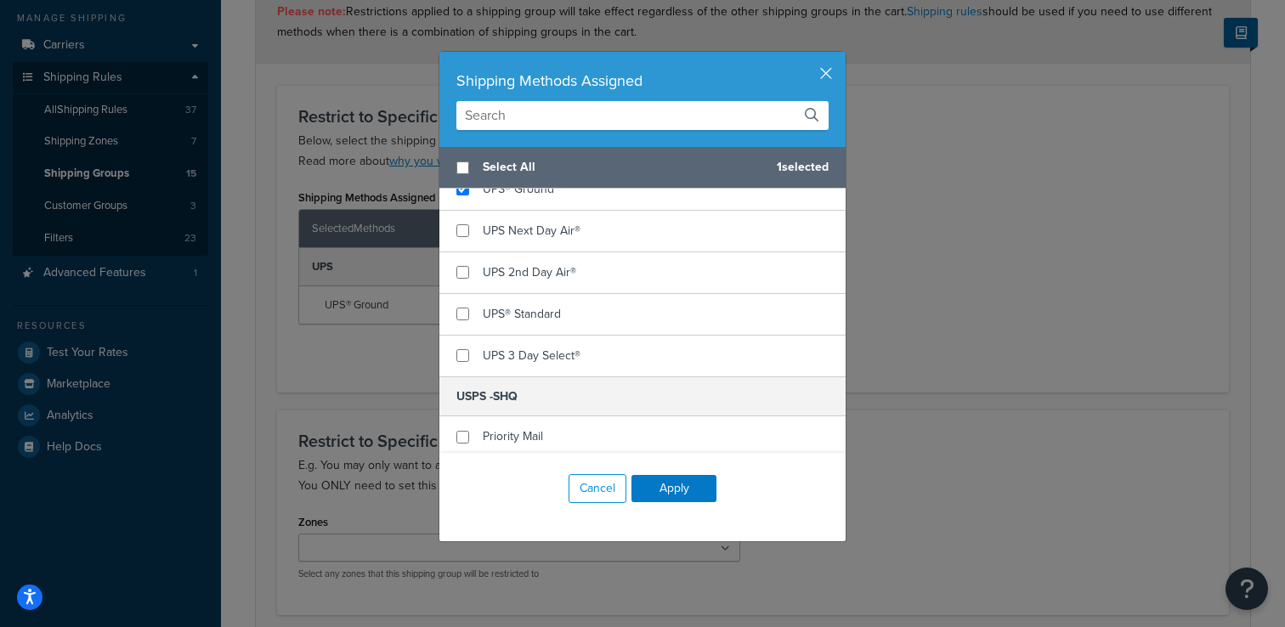
scroll to position [186, 0]
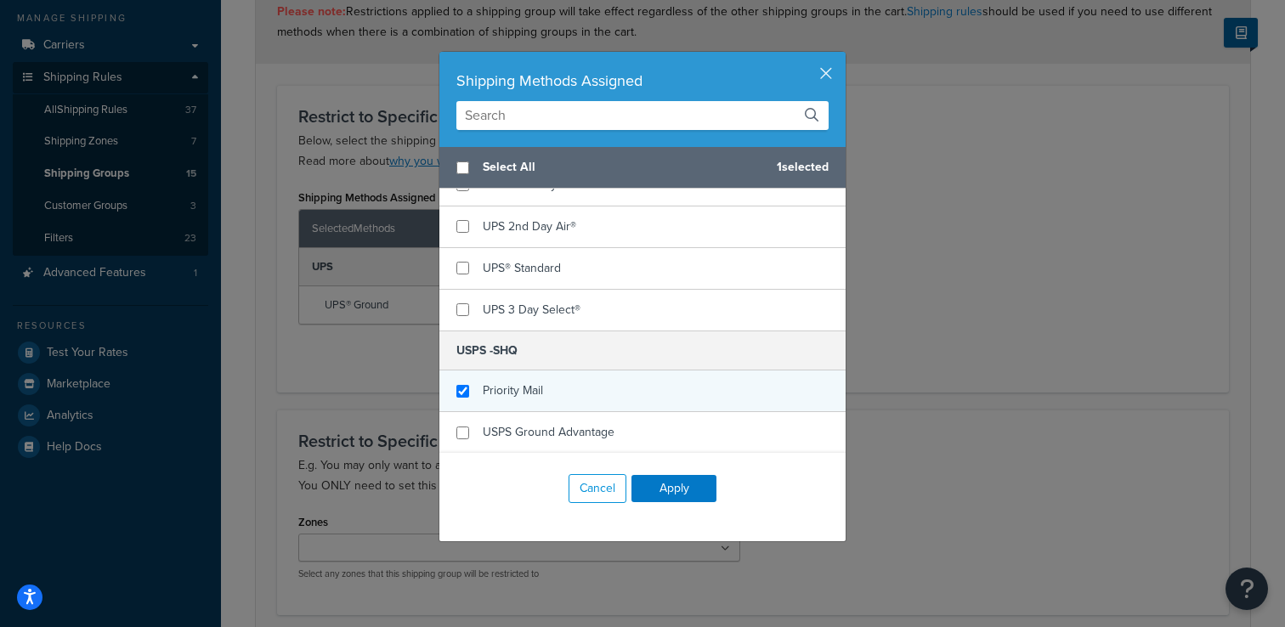
click at [547, 397] on div "Priority Mail" at bounding box center [643, 392] width 406 height 42
checkbox input "false"
click at [547, 399] on div "Priority Mail" at bounding box center [643, 392] width 406 height 42
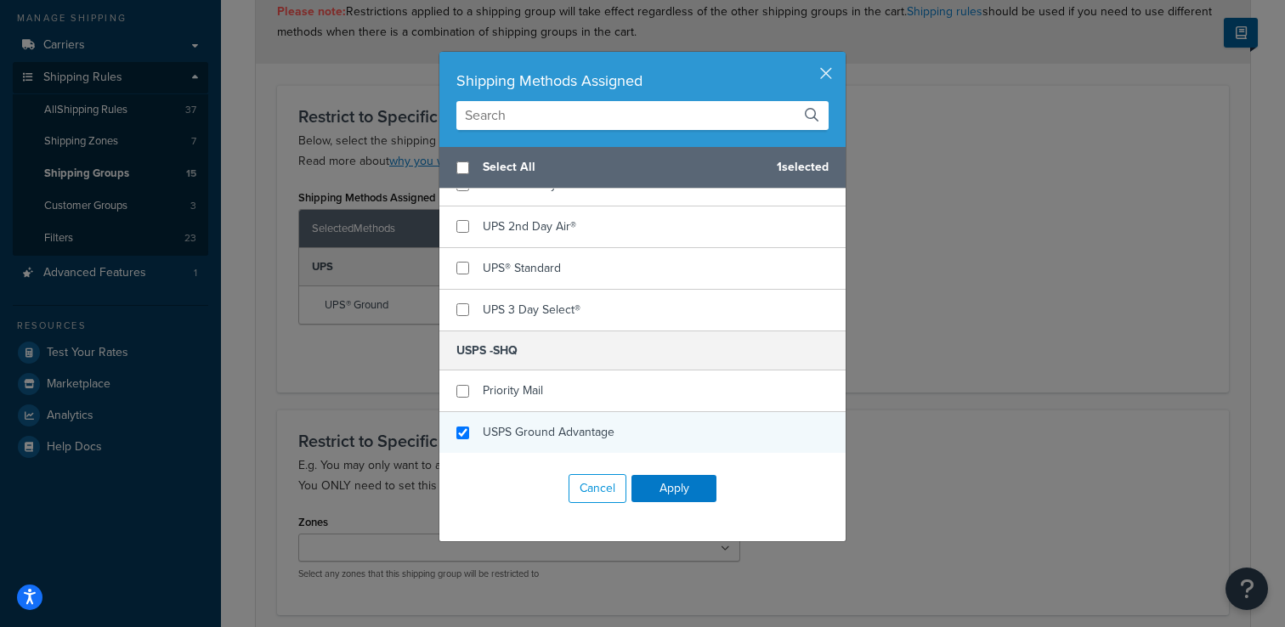
checkbox input "true"
click at [547, 427] on span "USPS Ground Advantage" at bounding box center [549, 432] width 132 height 18
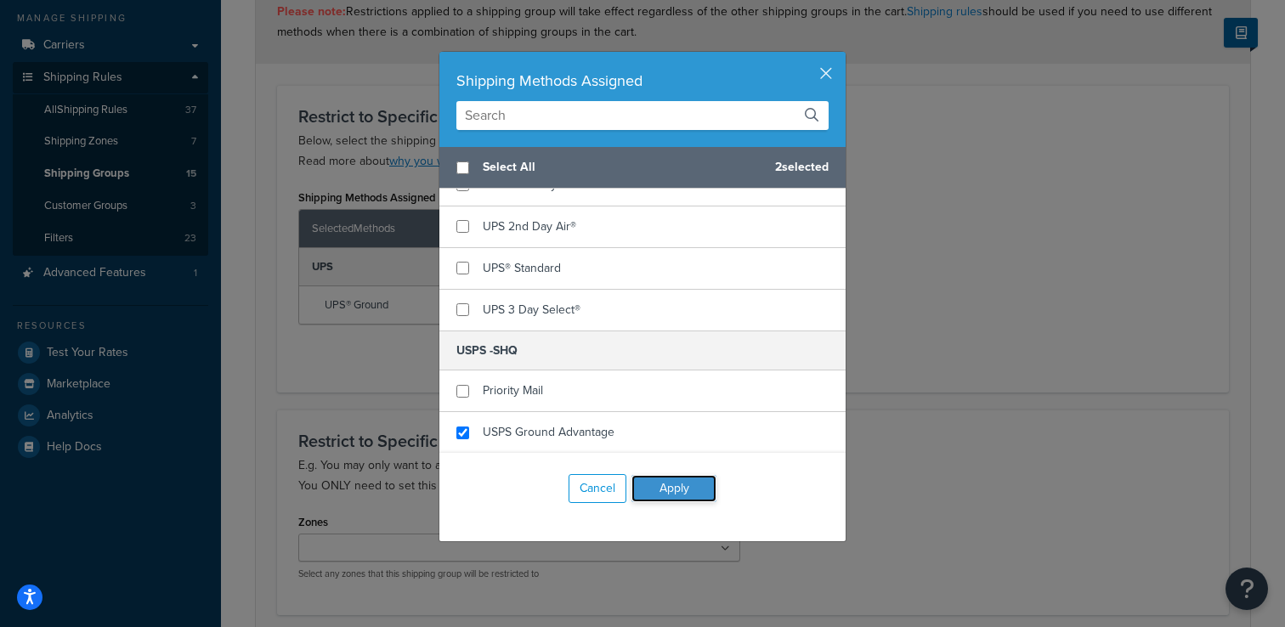
click at [644, 483] on button "Apply" at bounding box center [674, 488] width 85 height 27
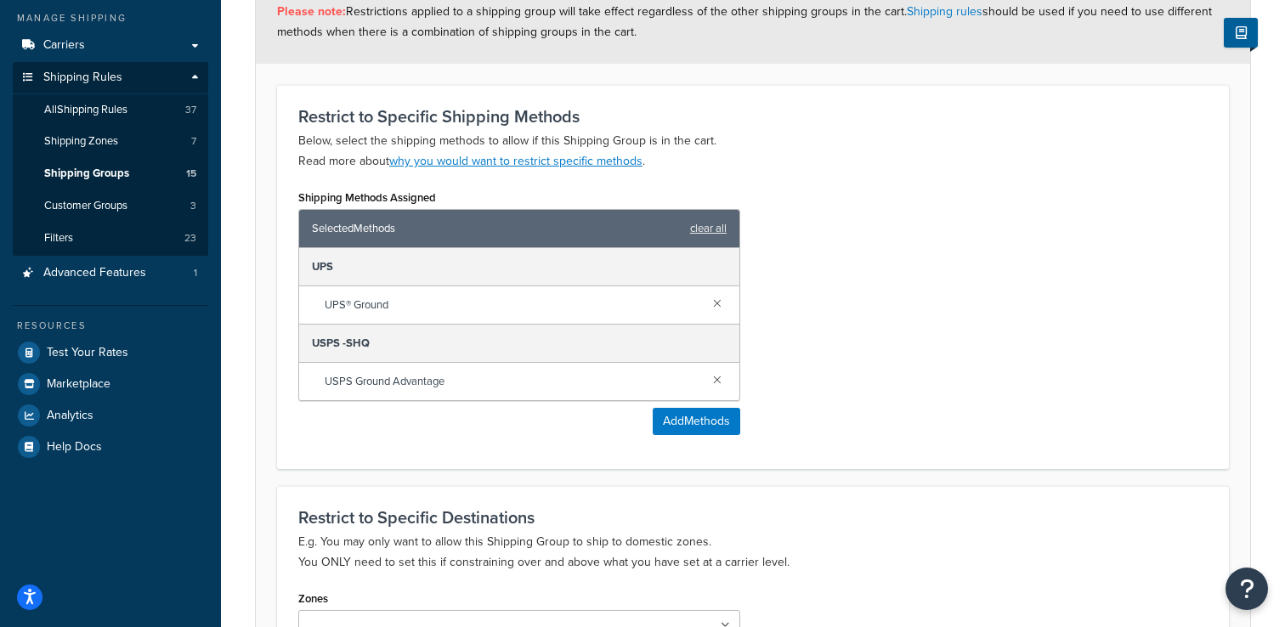
scroll to position [416, 0]
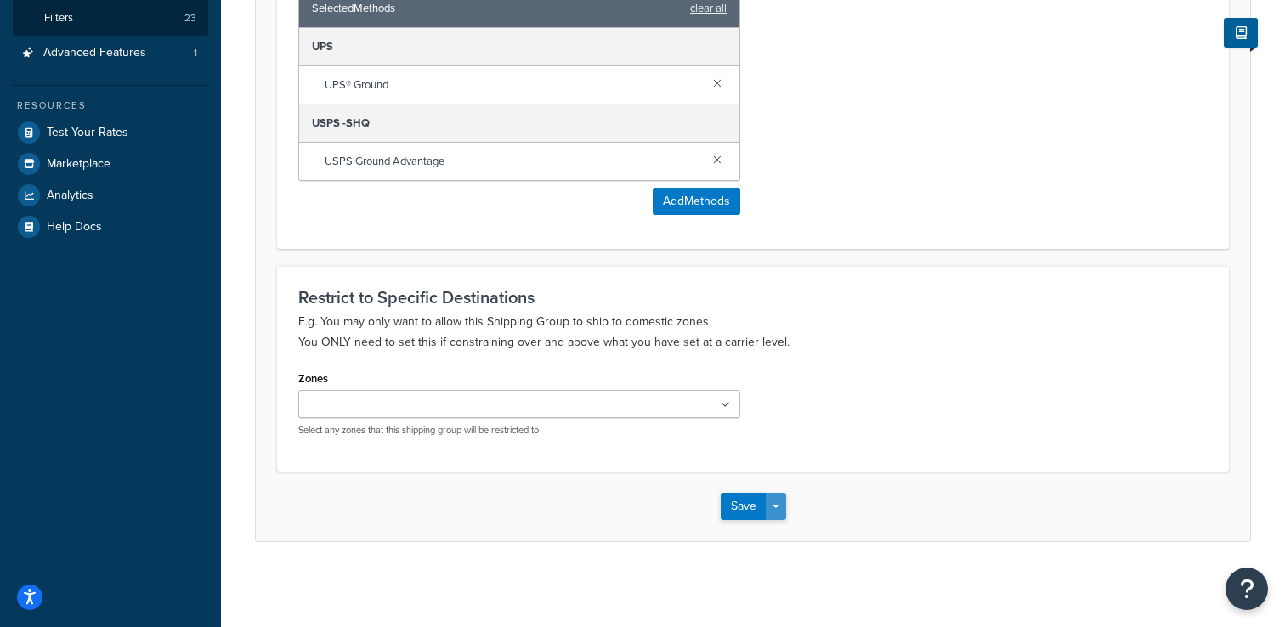
click at [784, 509] on button "Save Dropdown" at bounding box center [776, 506] width 20 height 27
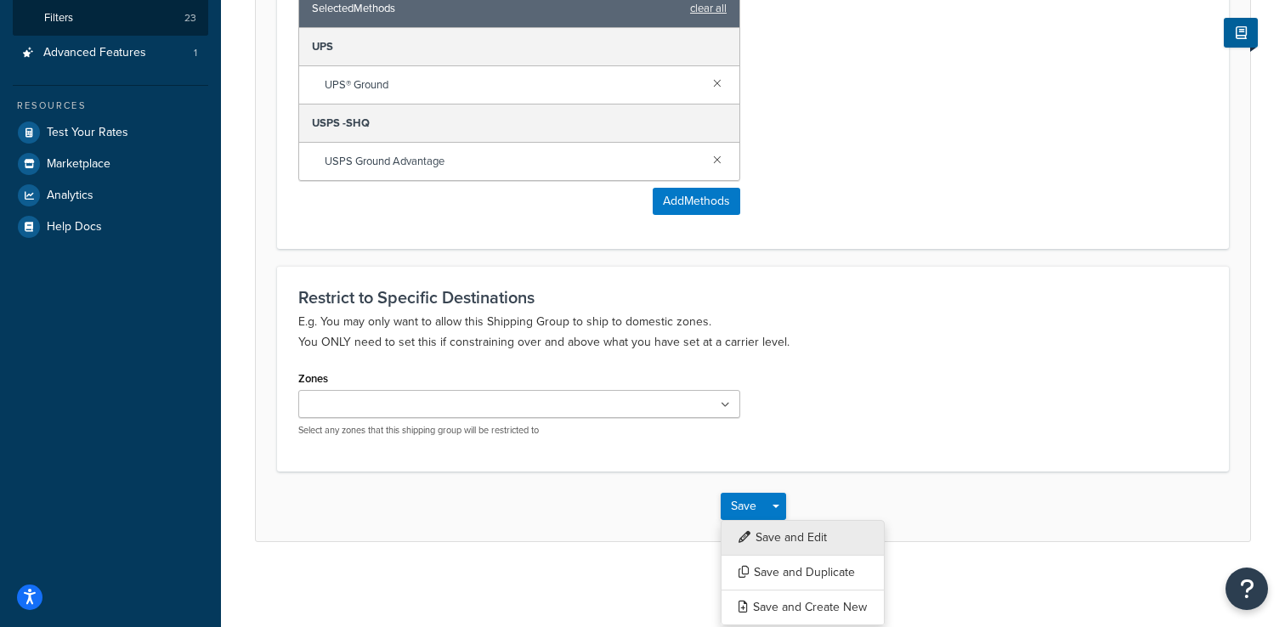
click at [772, 539] on button "Save and Edit" at bounding box center [803, 538] width 164 height 36
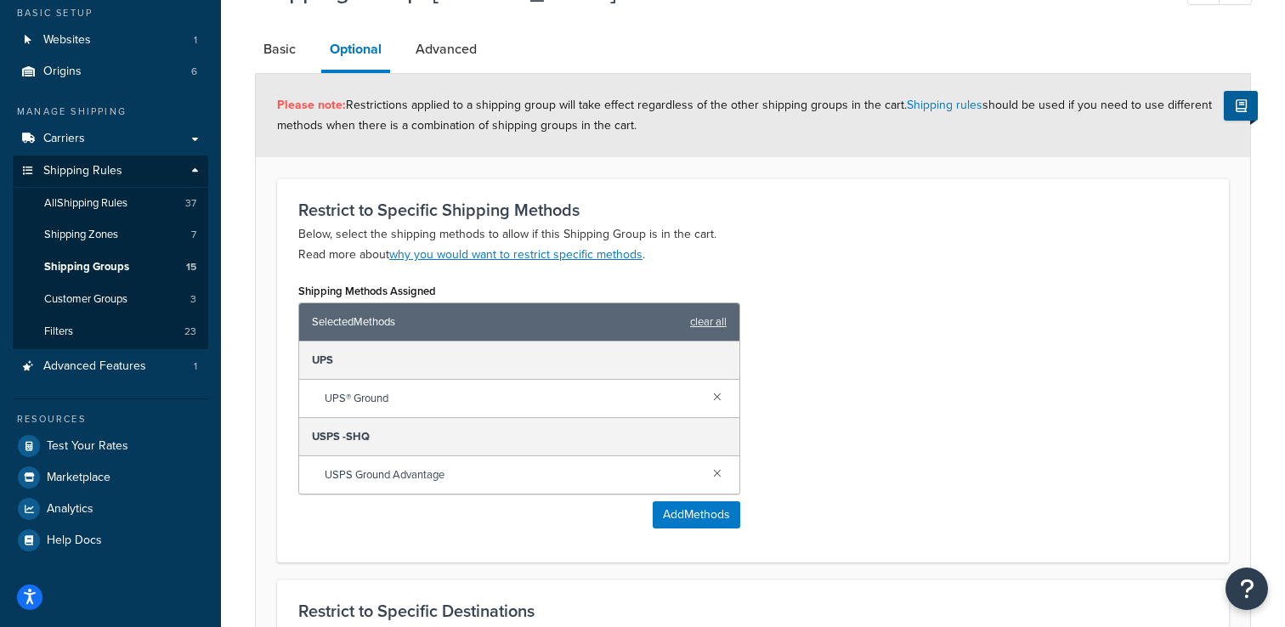
scroll to position [121, 0]
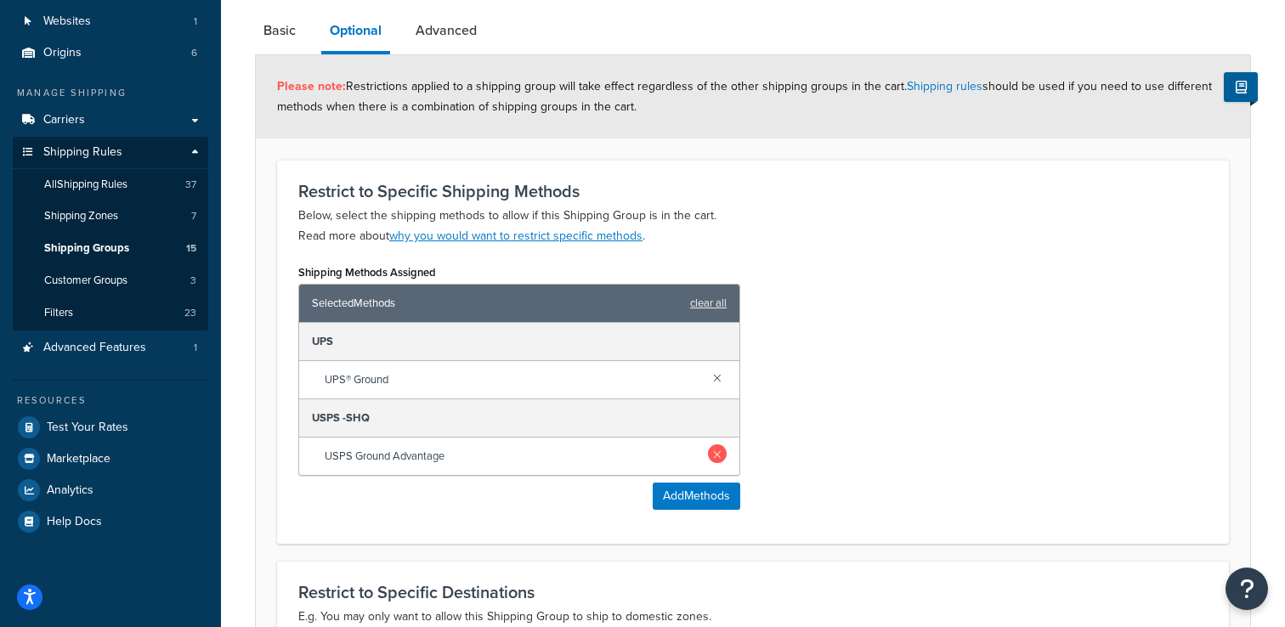
click at [713, 455] on link at bounding box center [717, 454] width 19 height 19
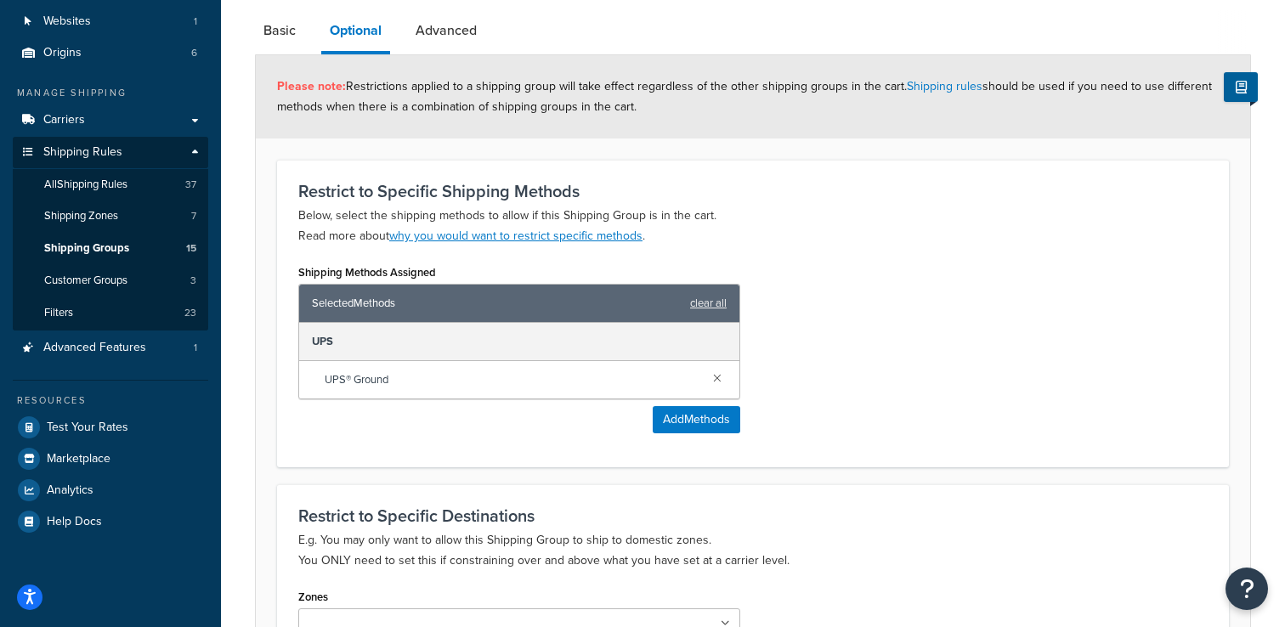
click at [781, 474] on form "Please note: Restrictions applied to a shipping group will take effect regardle…" at bounding box center [753, 407] width 995 height 704
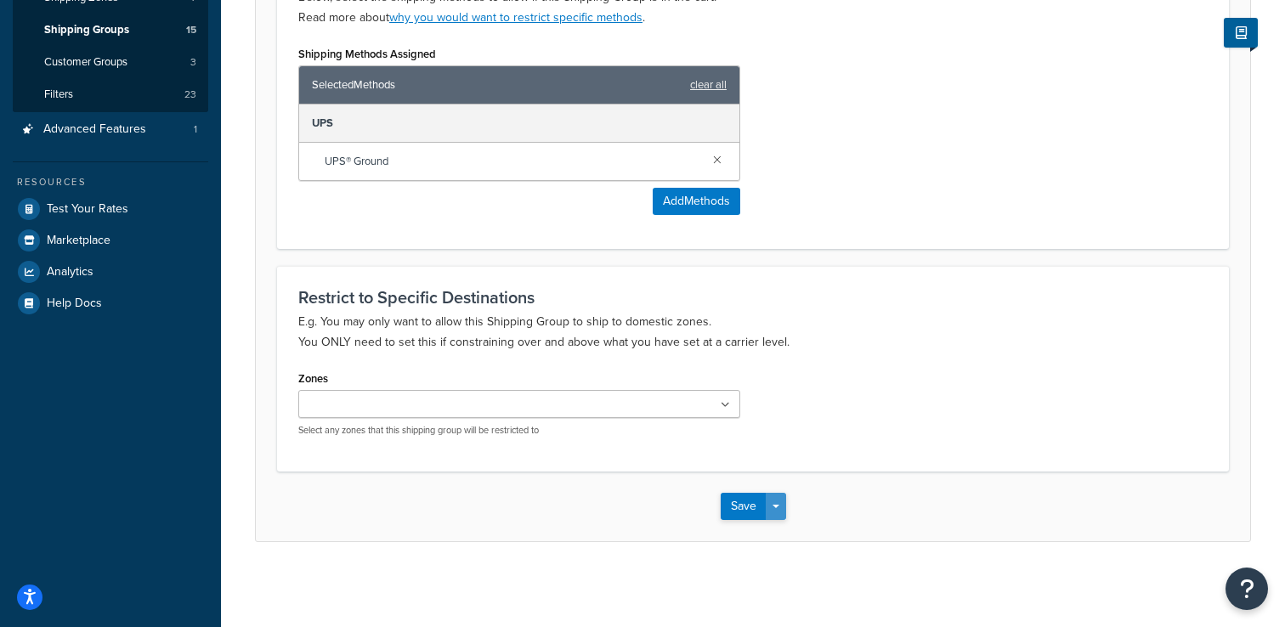
click at [771, 505] on button "Save Dropdown" at bounding box center [776, 506] width 20 height 27
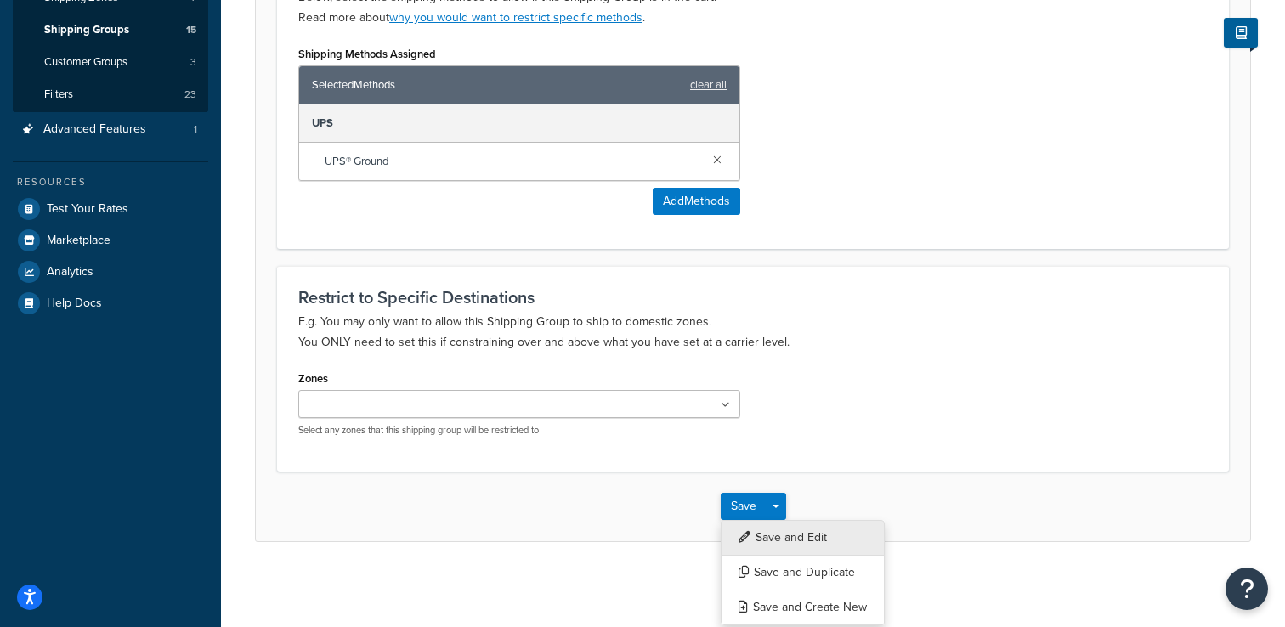
click at [782, 540] on button "Save and Edit" at bounding box center [803, 538] width 164 height 36
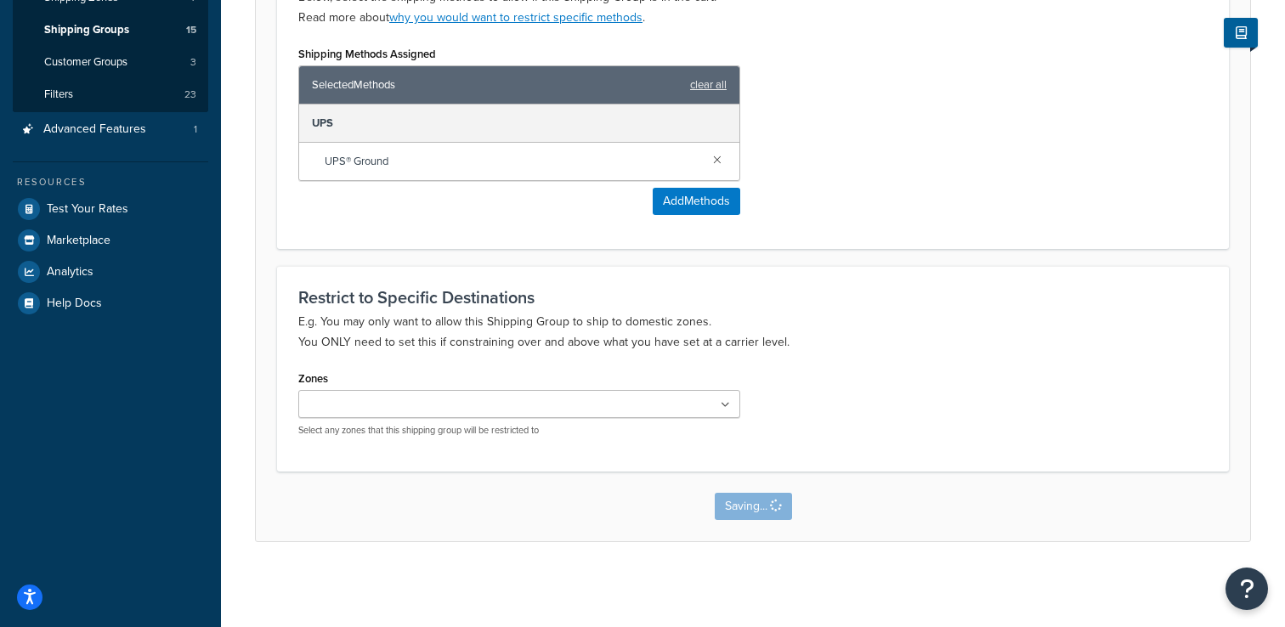
scroll to position [0, 0]
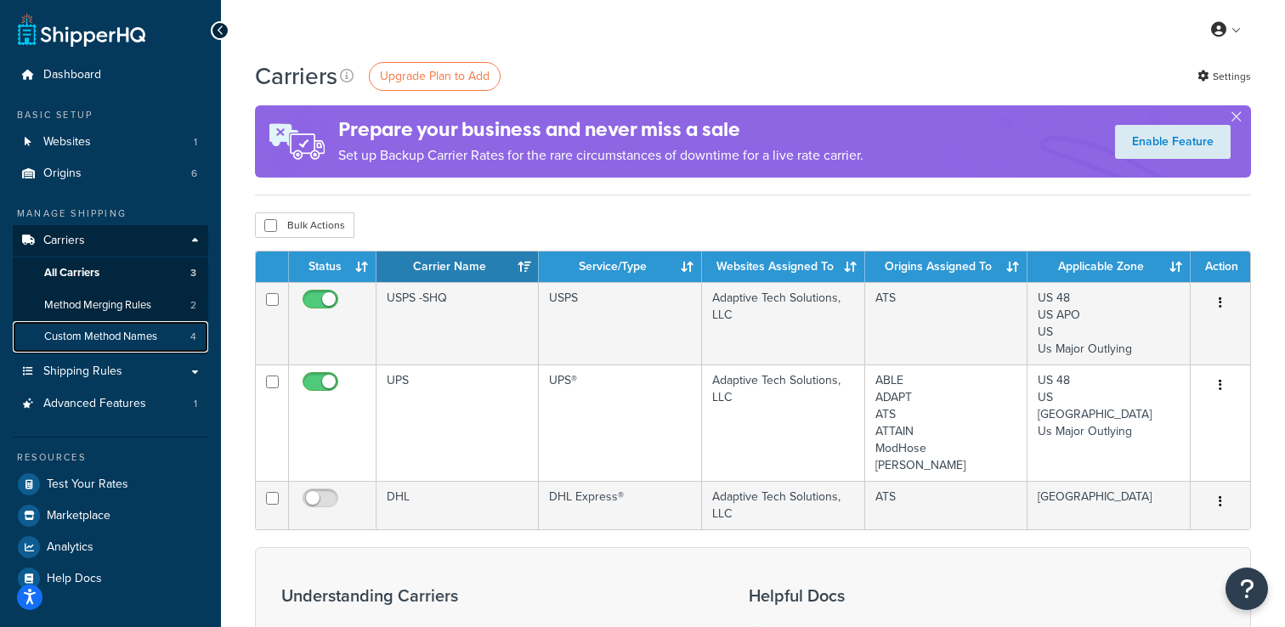
click at [154, 331] on span "Custom Method Names" at bounding box center [100, 337] width 113 height 14
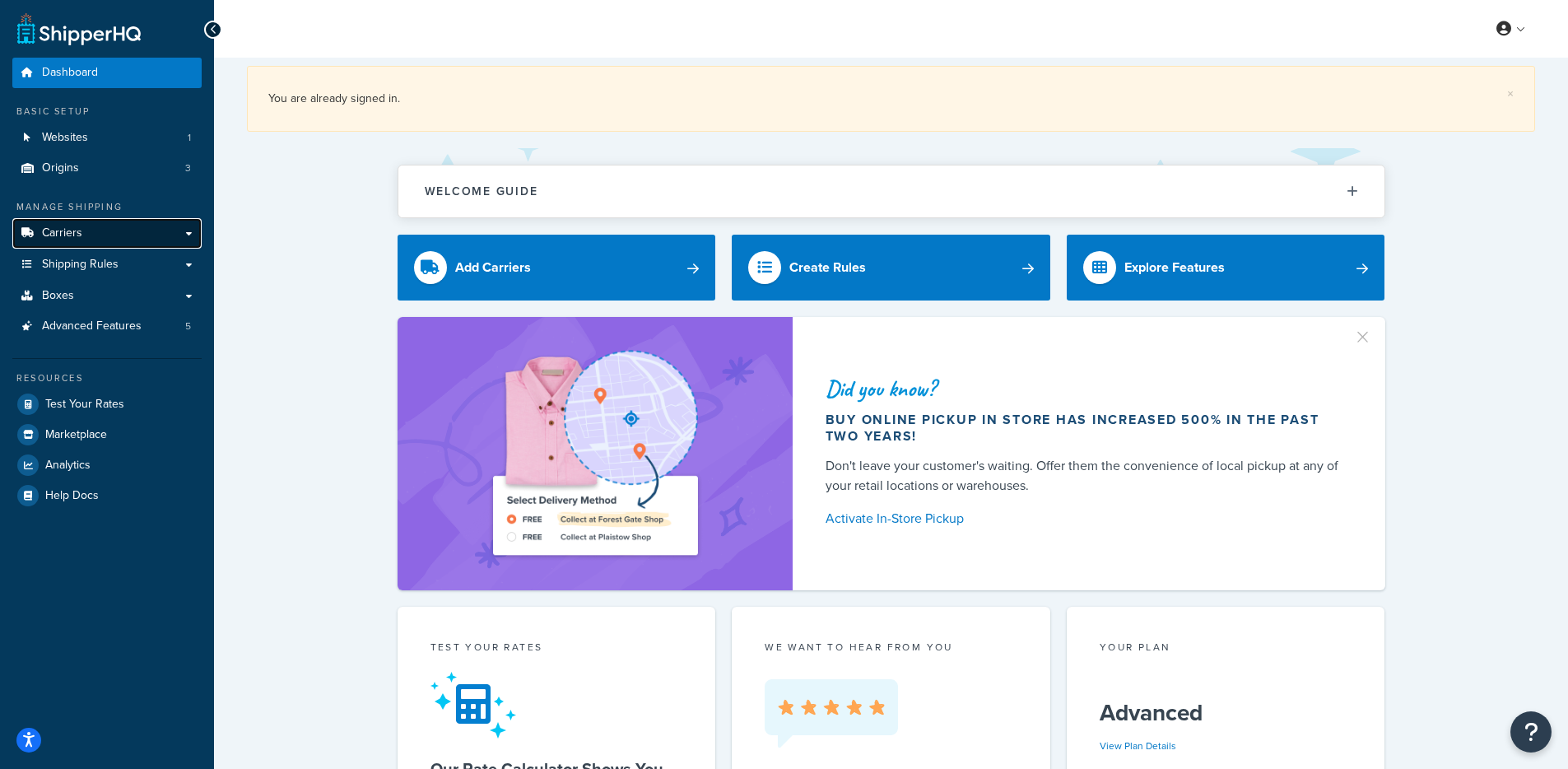
click at [119, 232] on link "Carriers" at bounding box center [108, 232] width 190 height 30
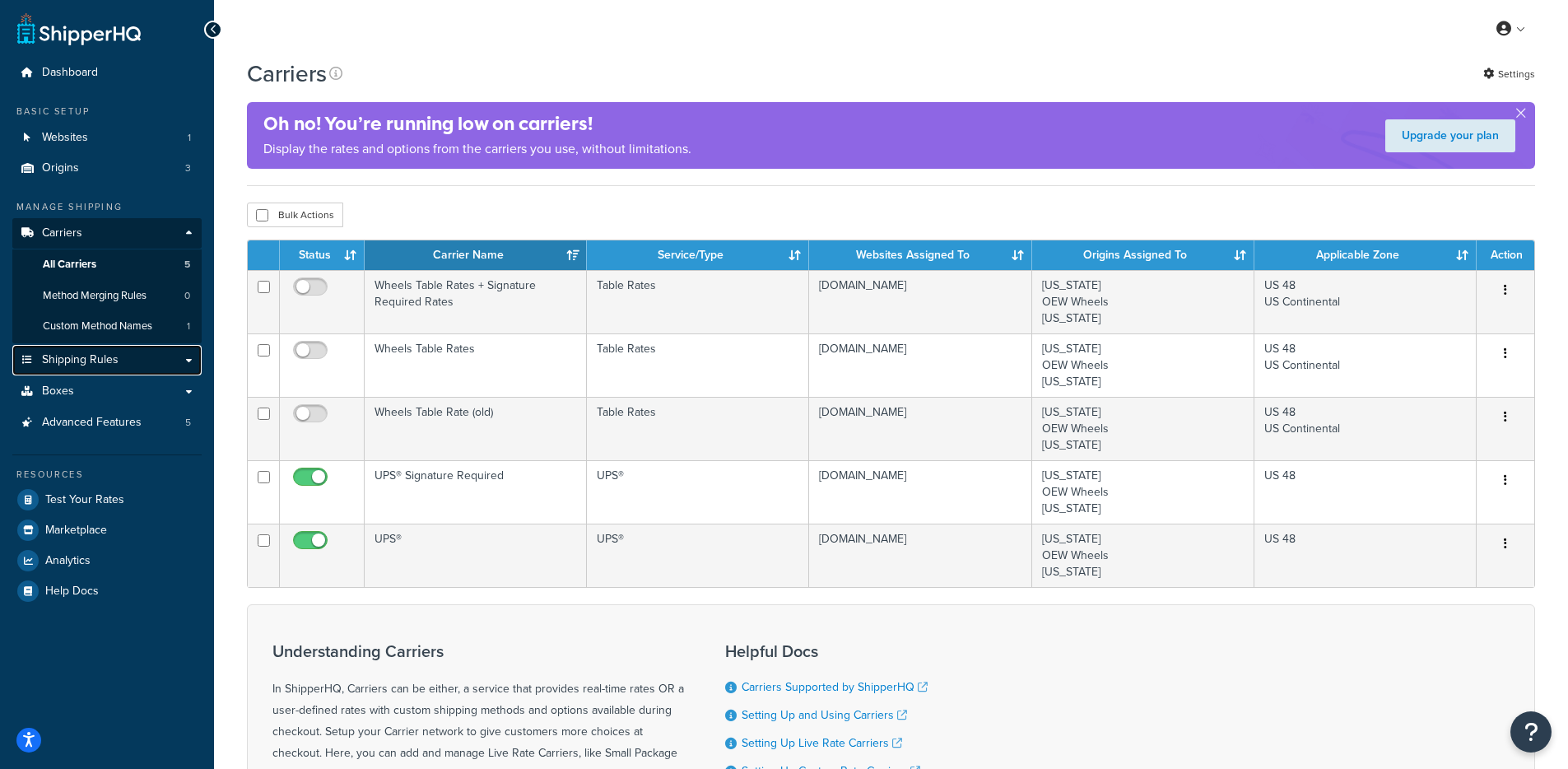
click at [122, 359] on link "Shipping Rules" at bounding box center [108, 359] width 190 height 30
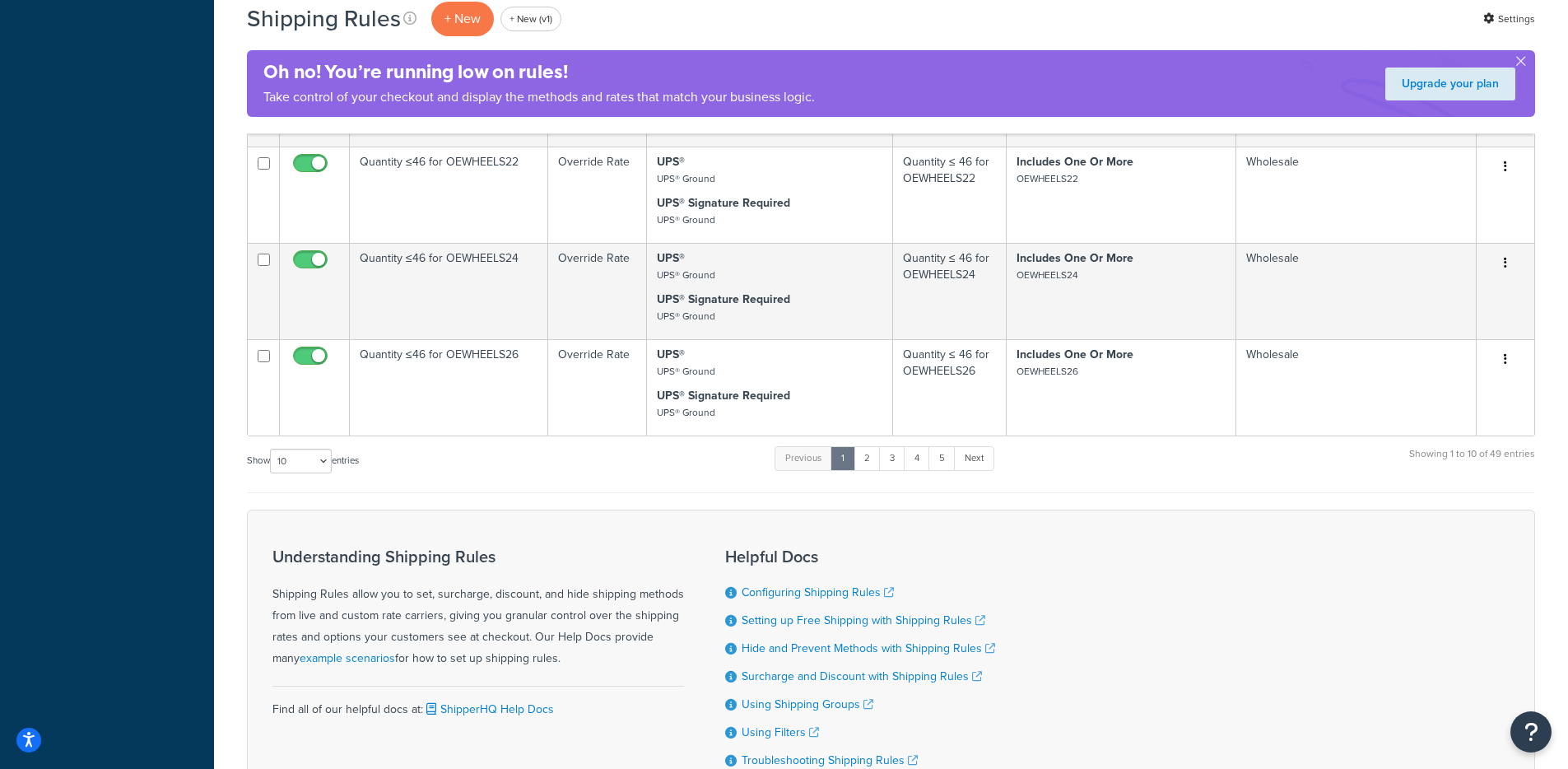
scroll to position [967, 0]
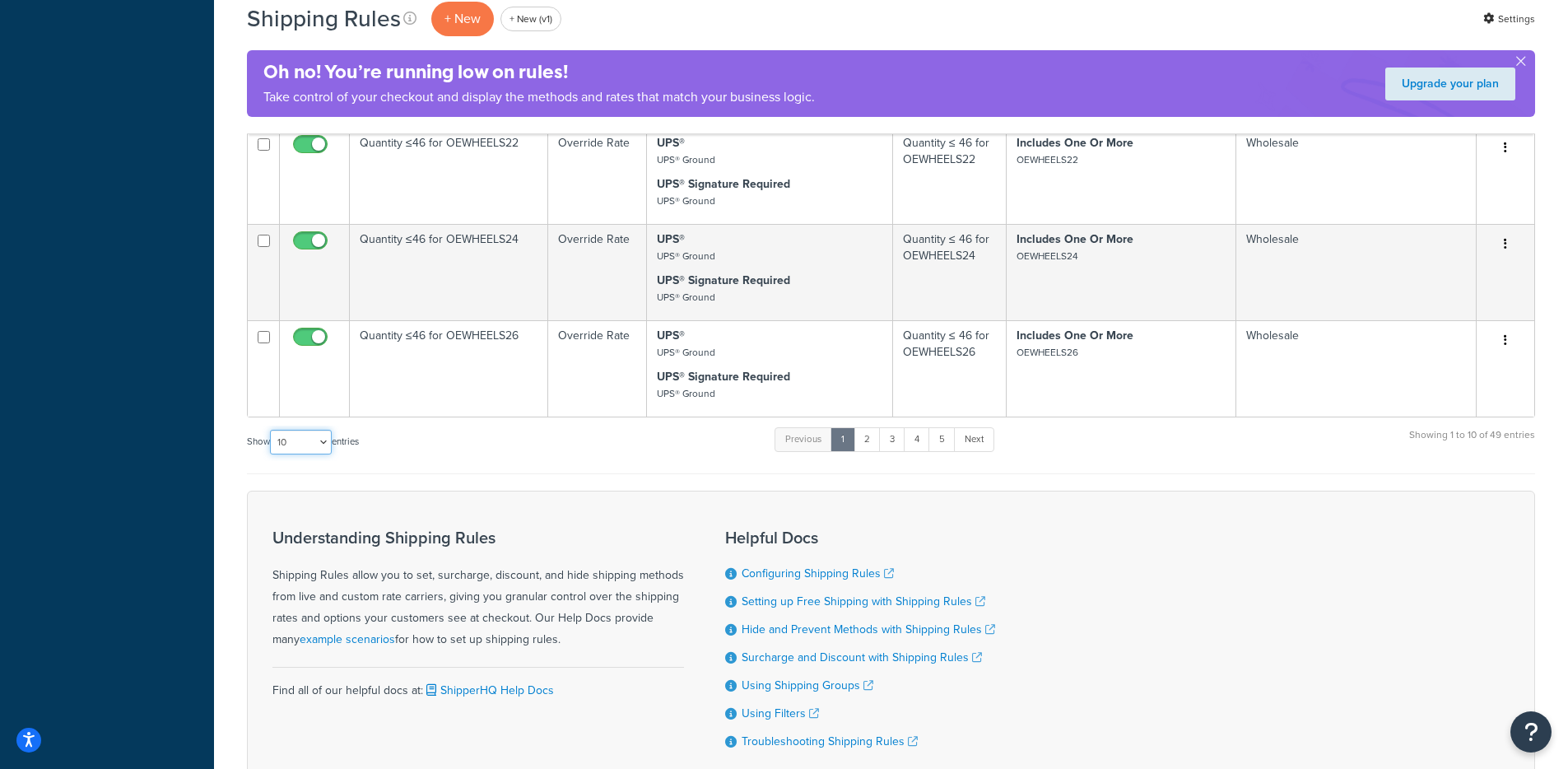
click at [320, 438] on select "10 15 25 50 100 1000" at bounding box center [301, 443] width 62 height 25
select select "1000"
click at [272, 431] on select "10 15 25 50 100 1000" at bounding box center [301, 443] width 62 height 25
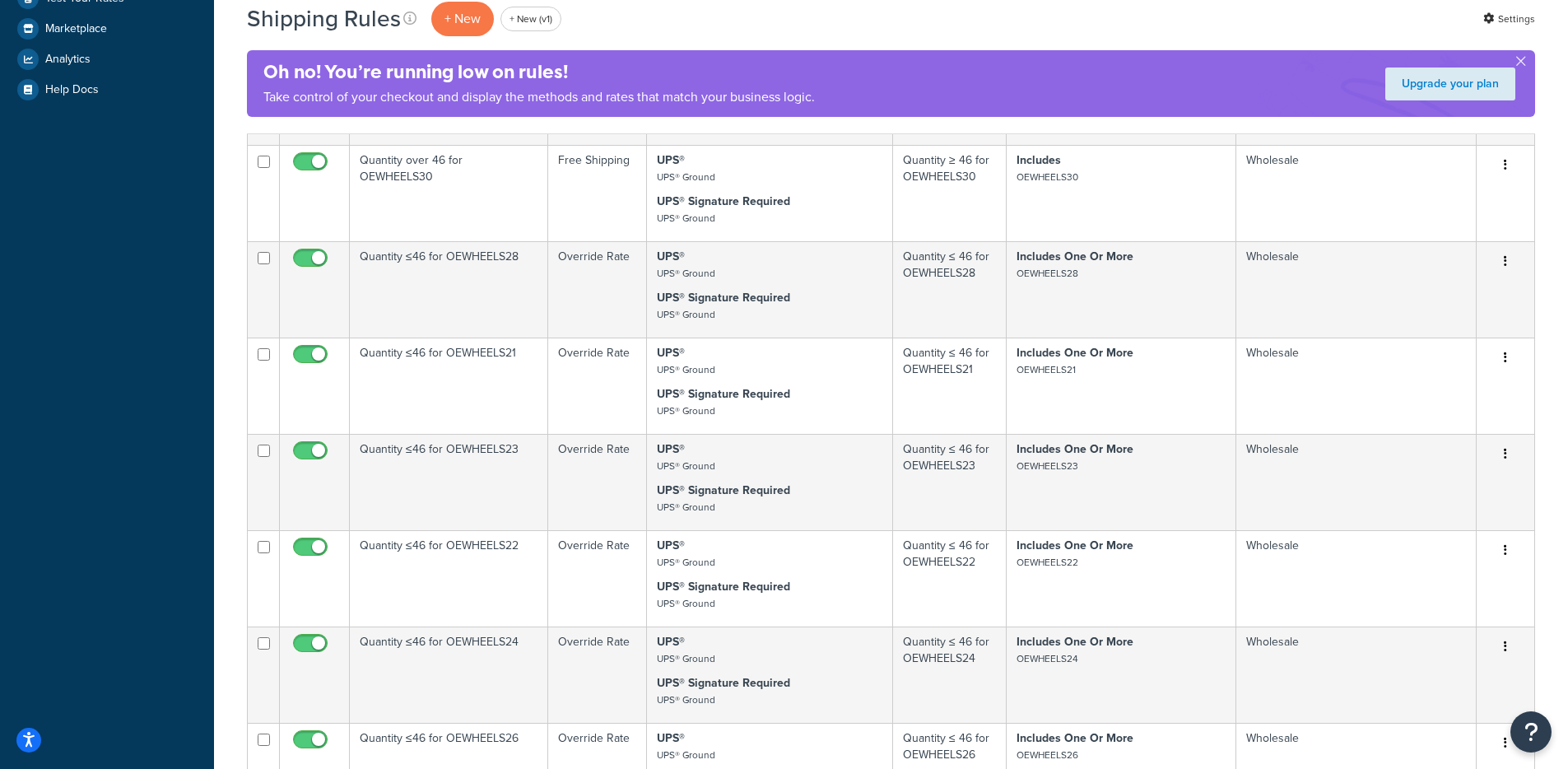
scroll to position [0, 0]
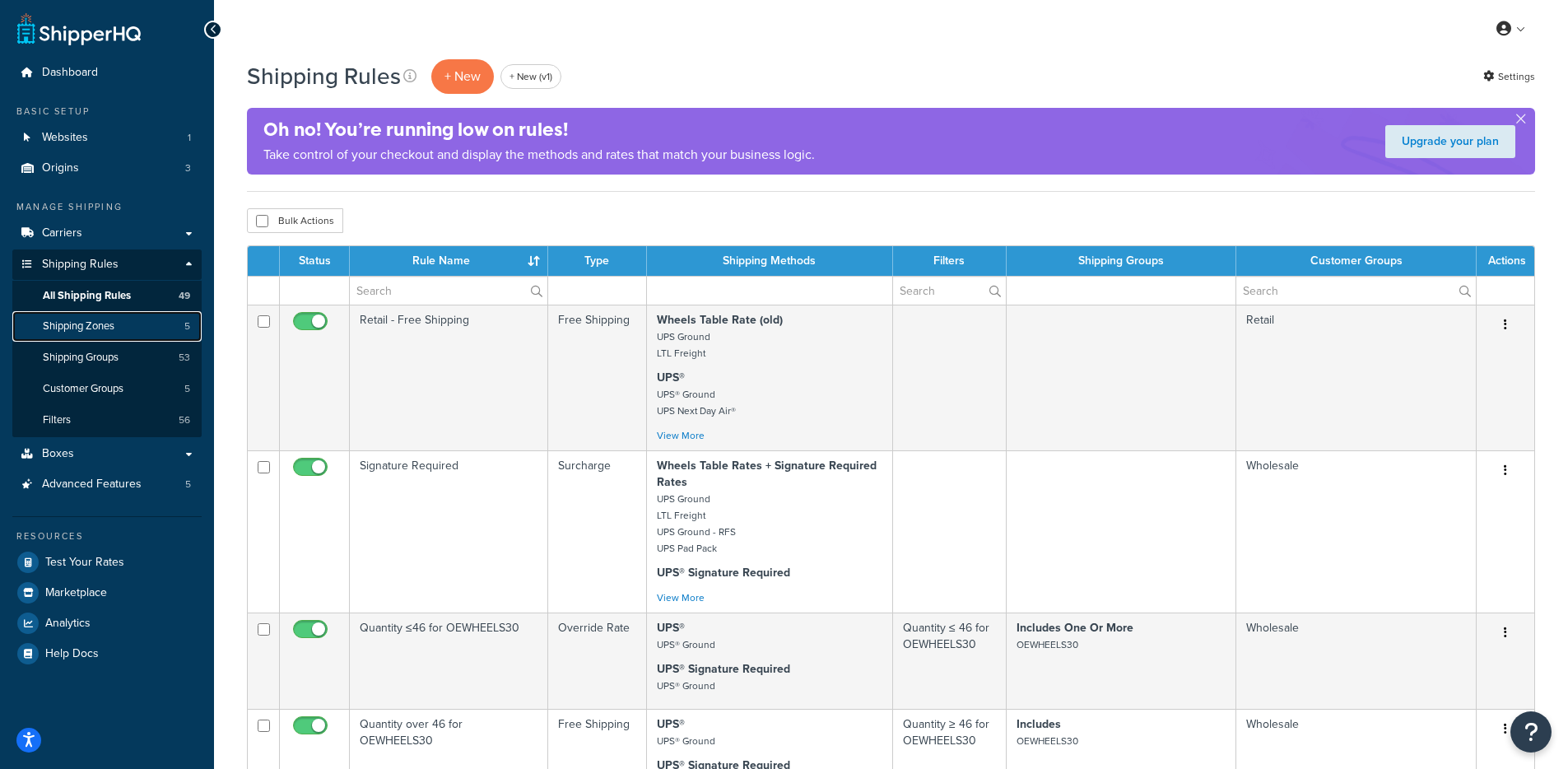
click at [117, 330] on link "Shipping Zones 5" at bounding box center [108, 325] width 190 height 30
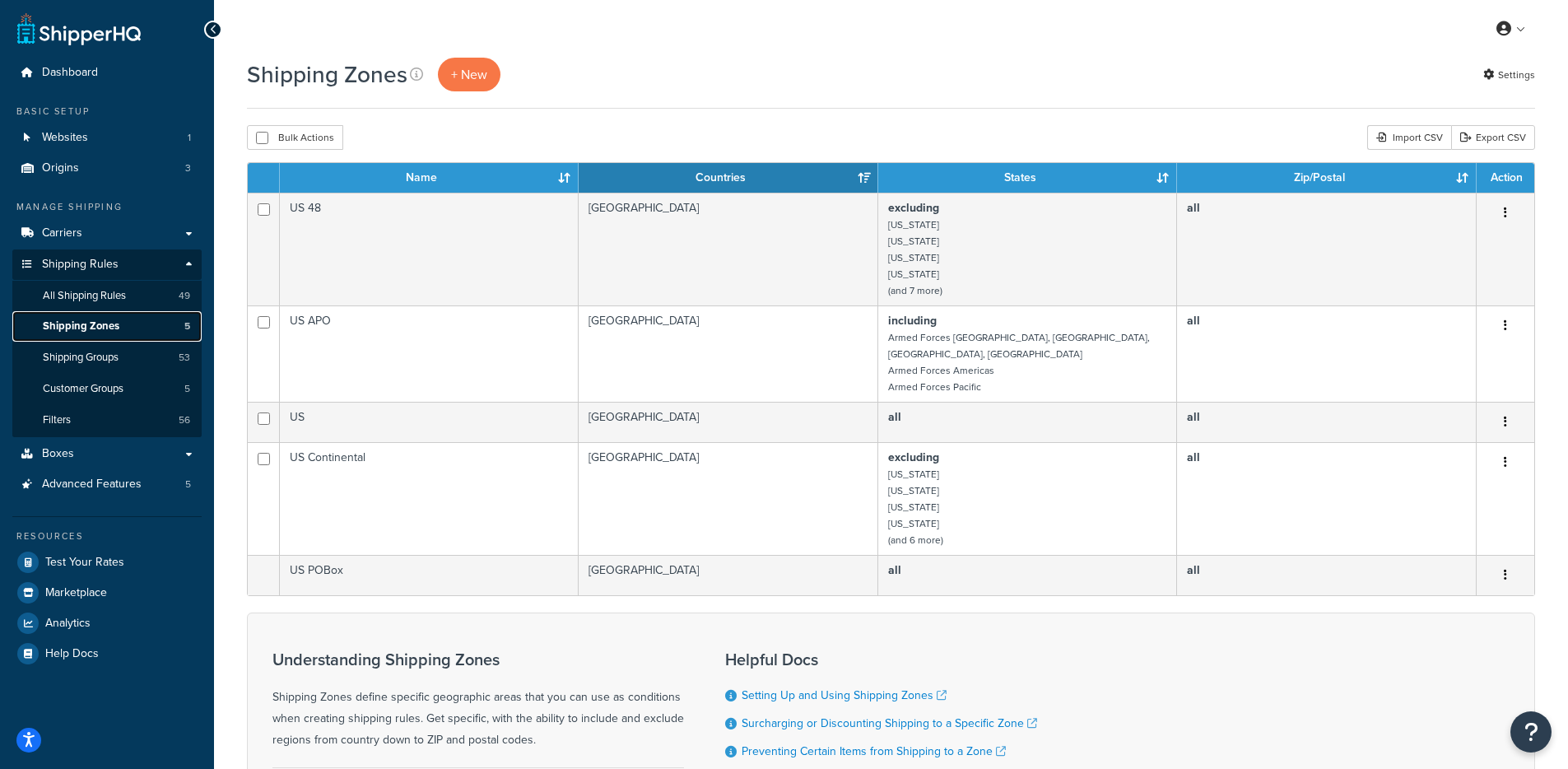
click at [125, 339] on link "Shipping Zones 5" at bounding box center [108, 325] width 190 height 30
click at [81, 300] on span "All Shipping Rules" at bounding box center [84, 295] width 83 height 14
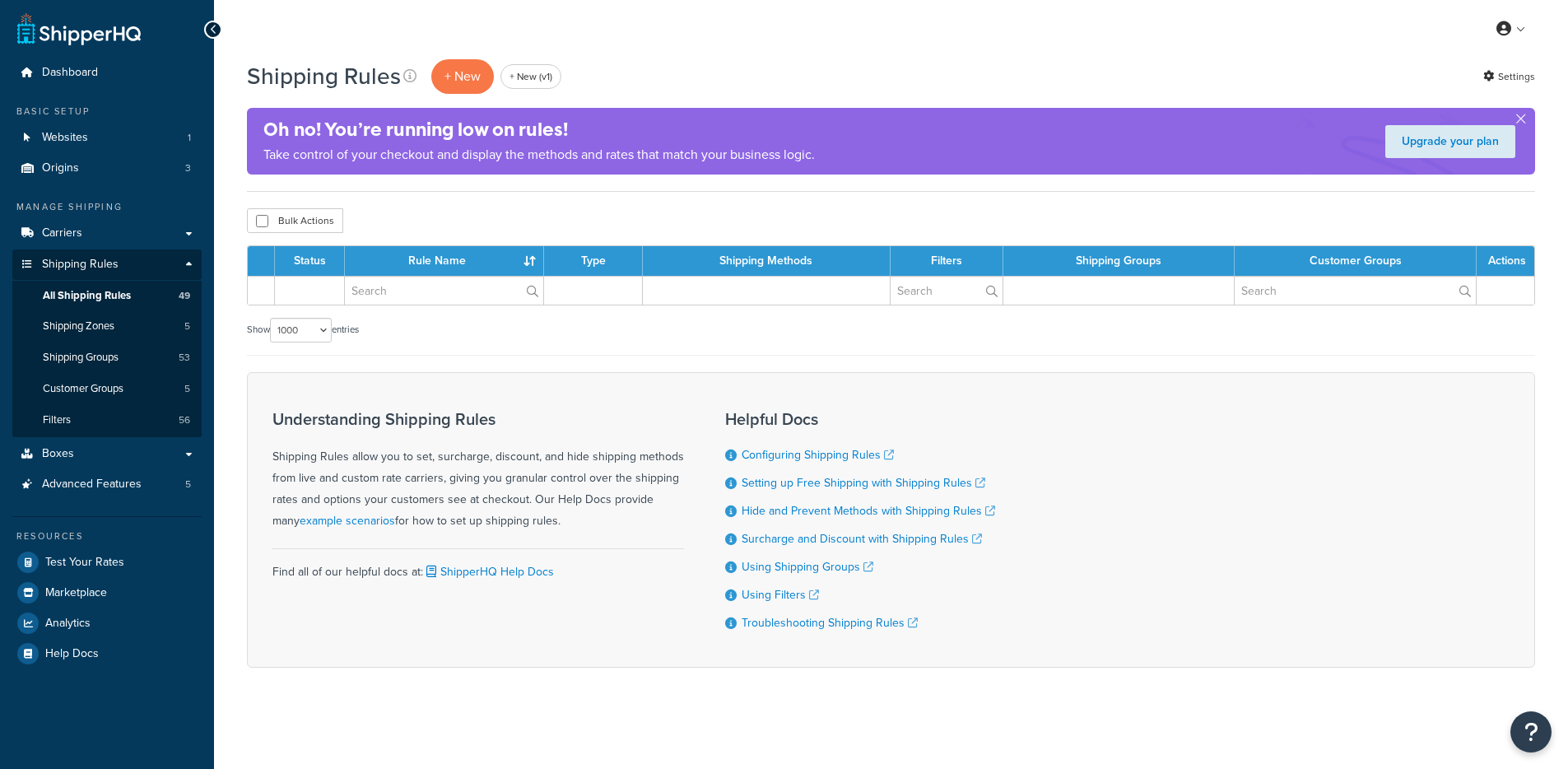
select select "1000"
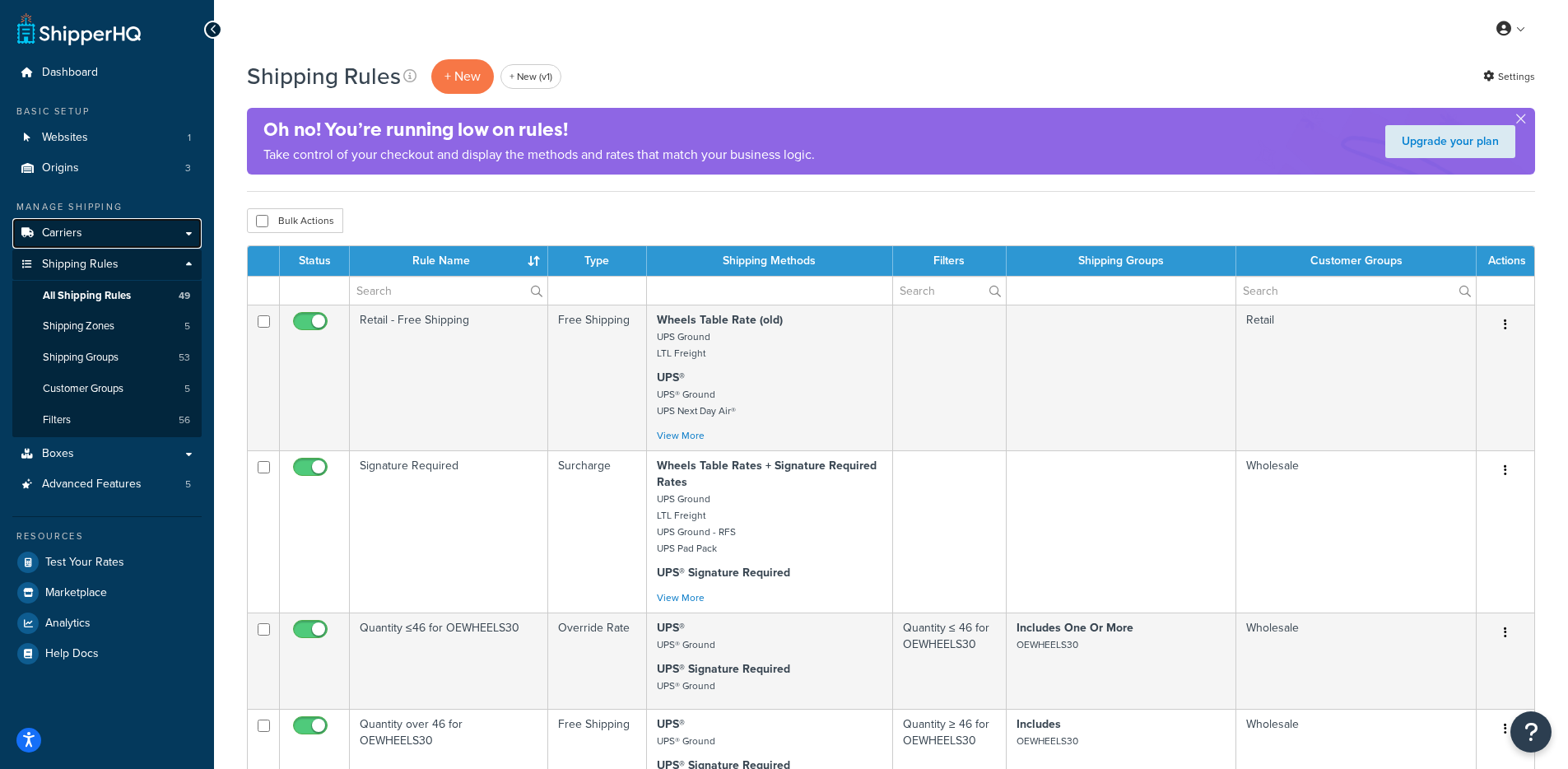
click at [121, 239] on link "Carriers" at bounding box center [108, 232] width 190 height 30
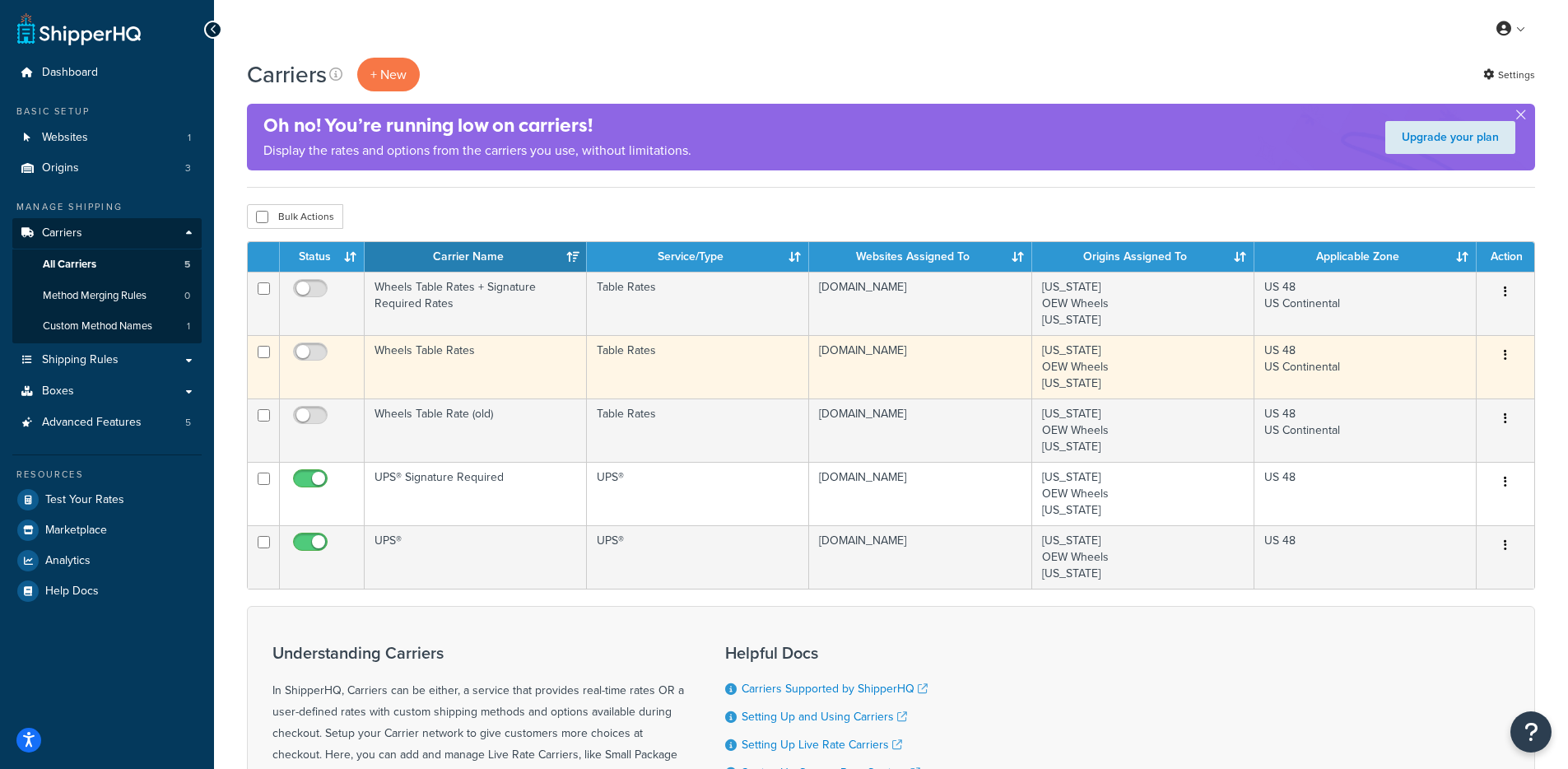
click at [433, 375] on td "Wheels Table Rates" at bounding box center [477, 366] width 223 height 63
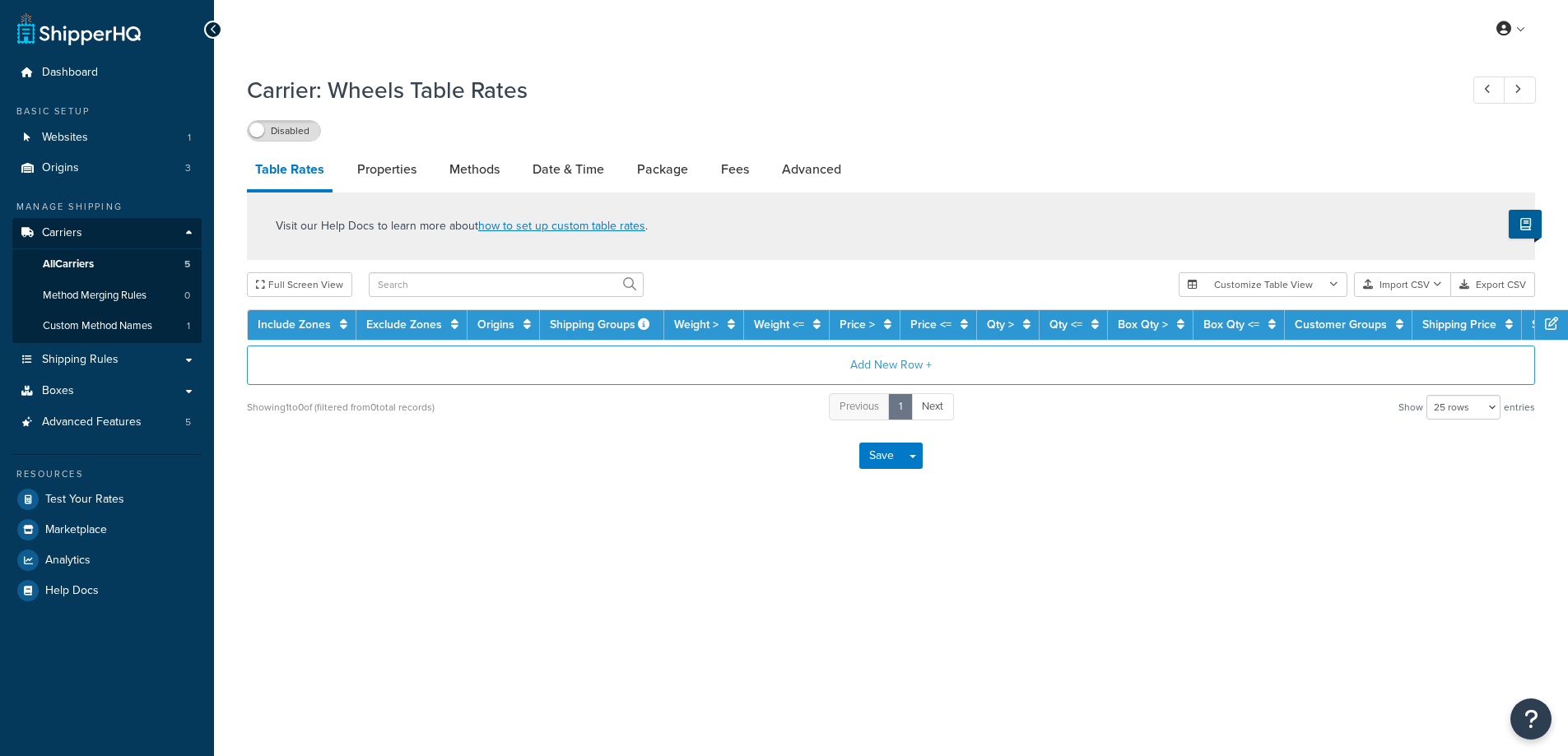
select select "25"
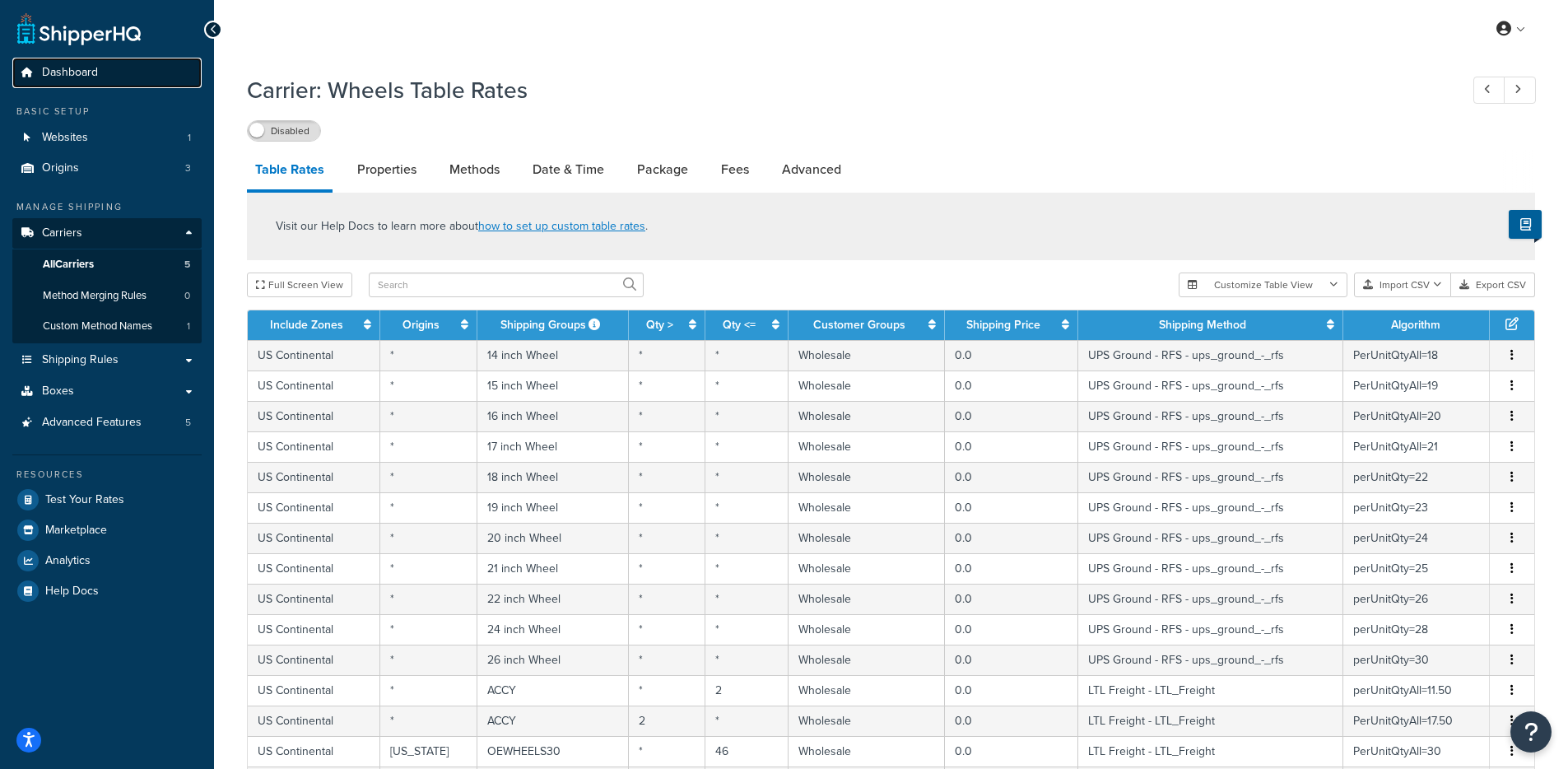
click at [48, 85] on link "Dashboard" at bounding box center [108, 73] width 190 height 30
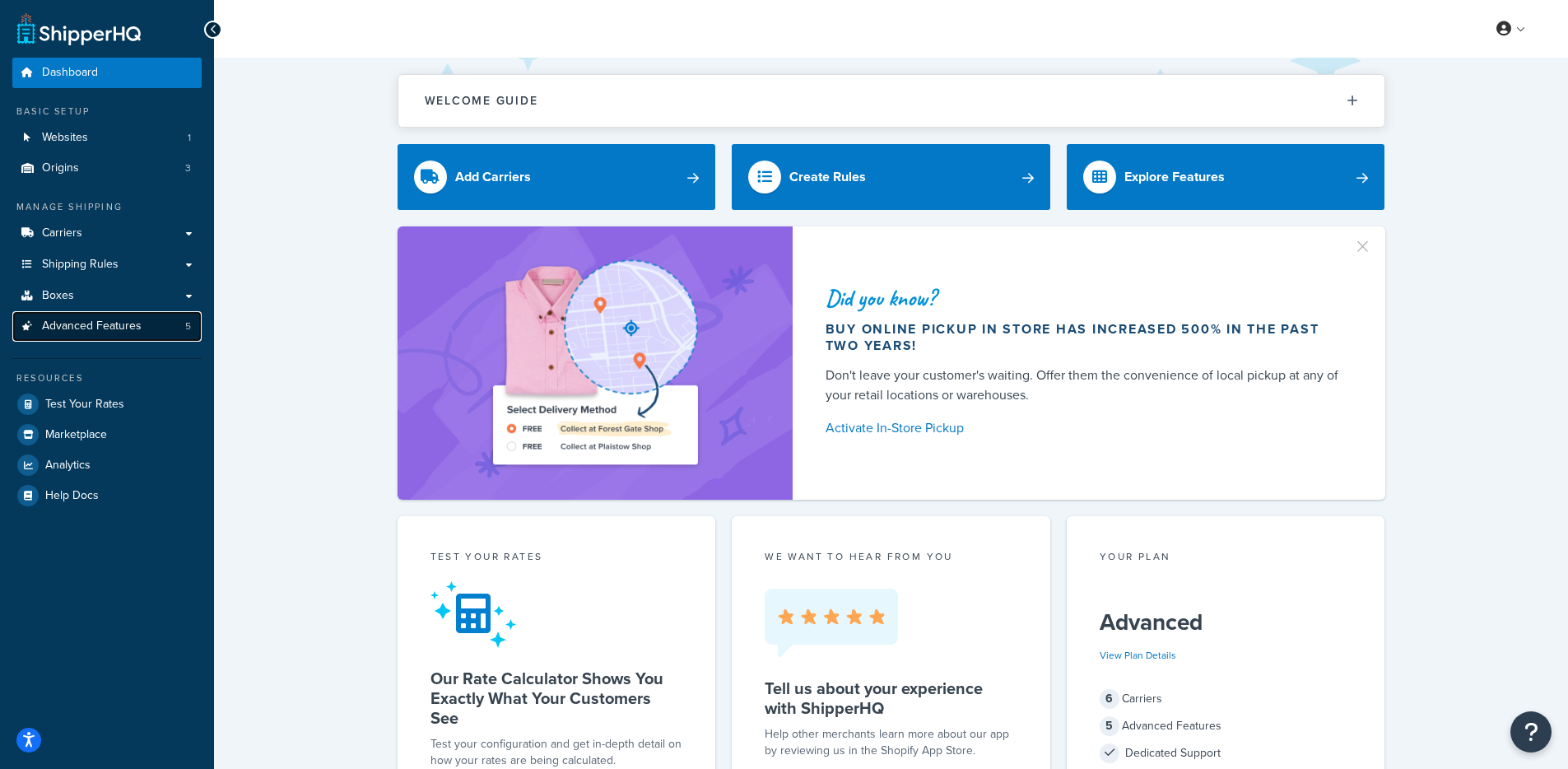
click at [116, 328] on span "Advanced Features" at bounding box center [91, 326] width 100 height 14
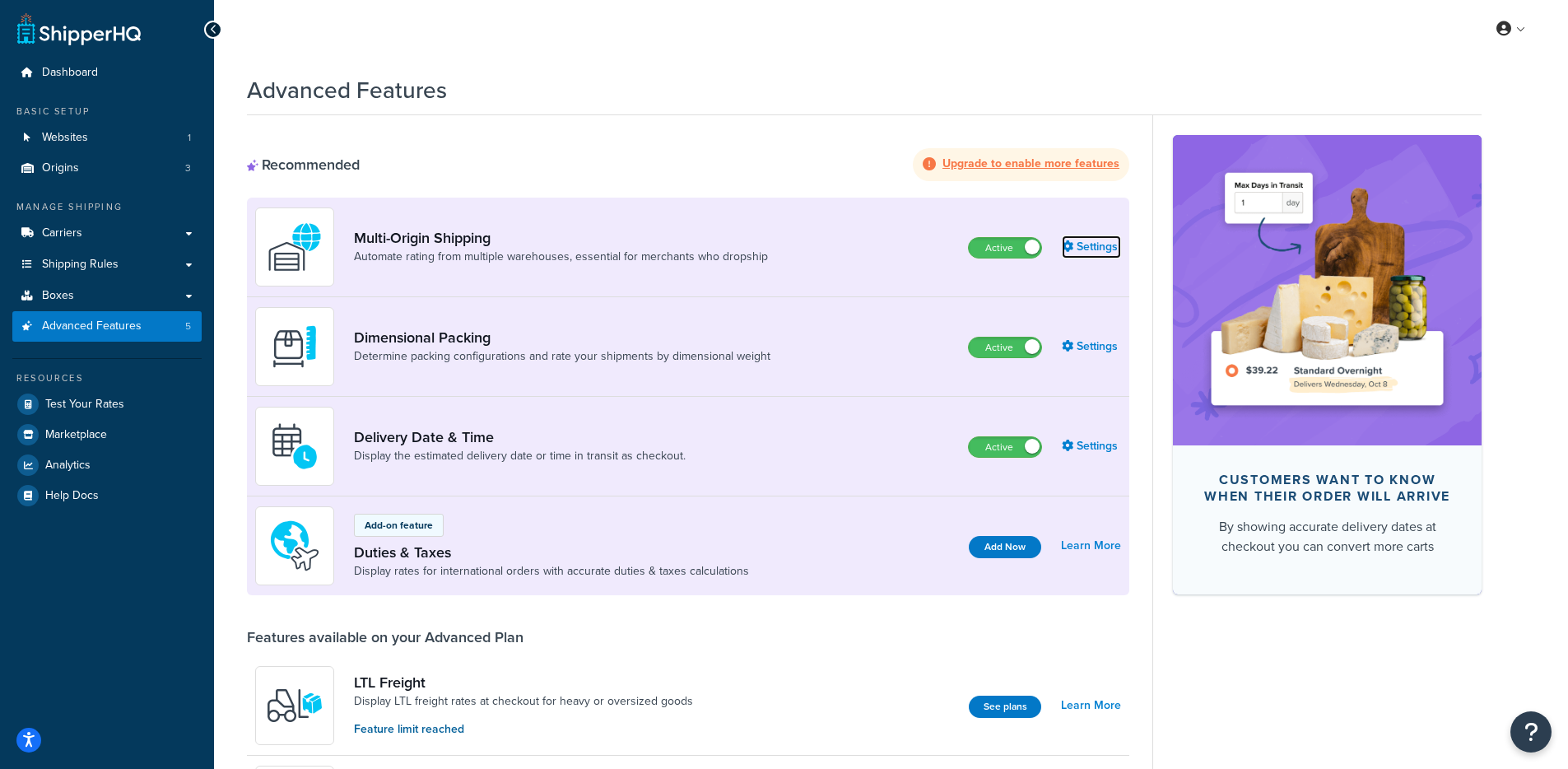
click at [1069, 257] on link "Settings" at bounding box center [1091, 247] width 59 height 23
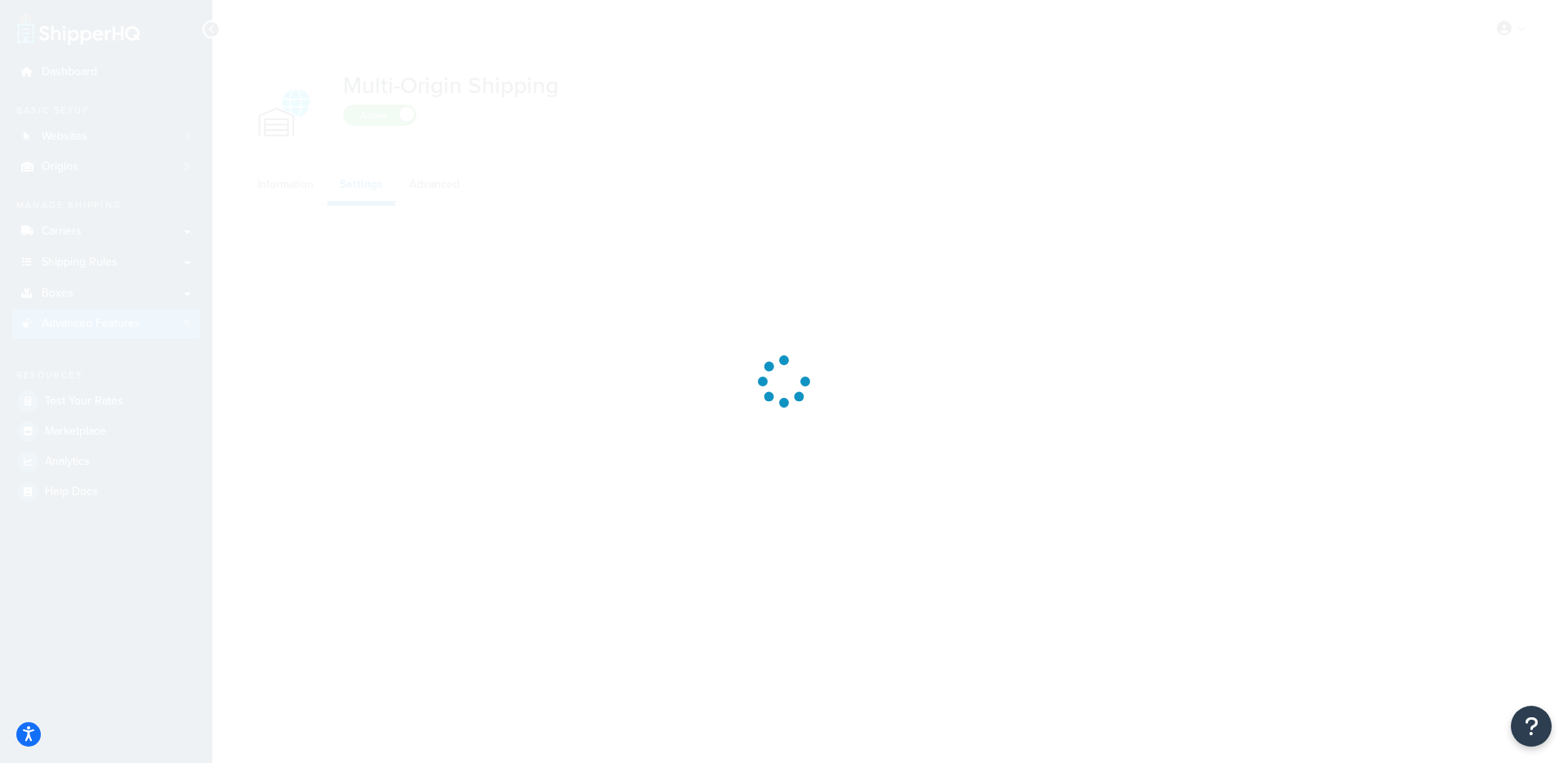
select select "false"
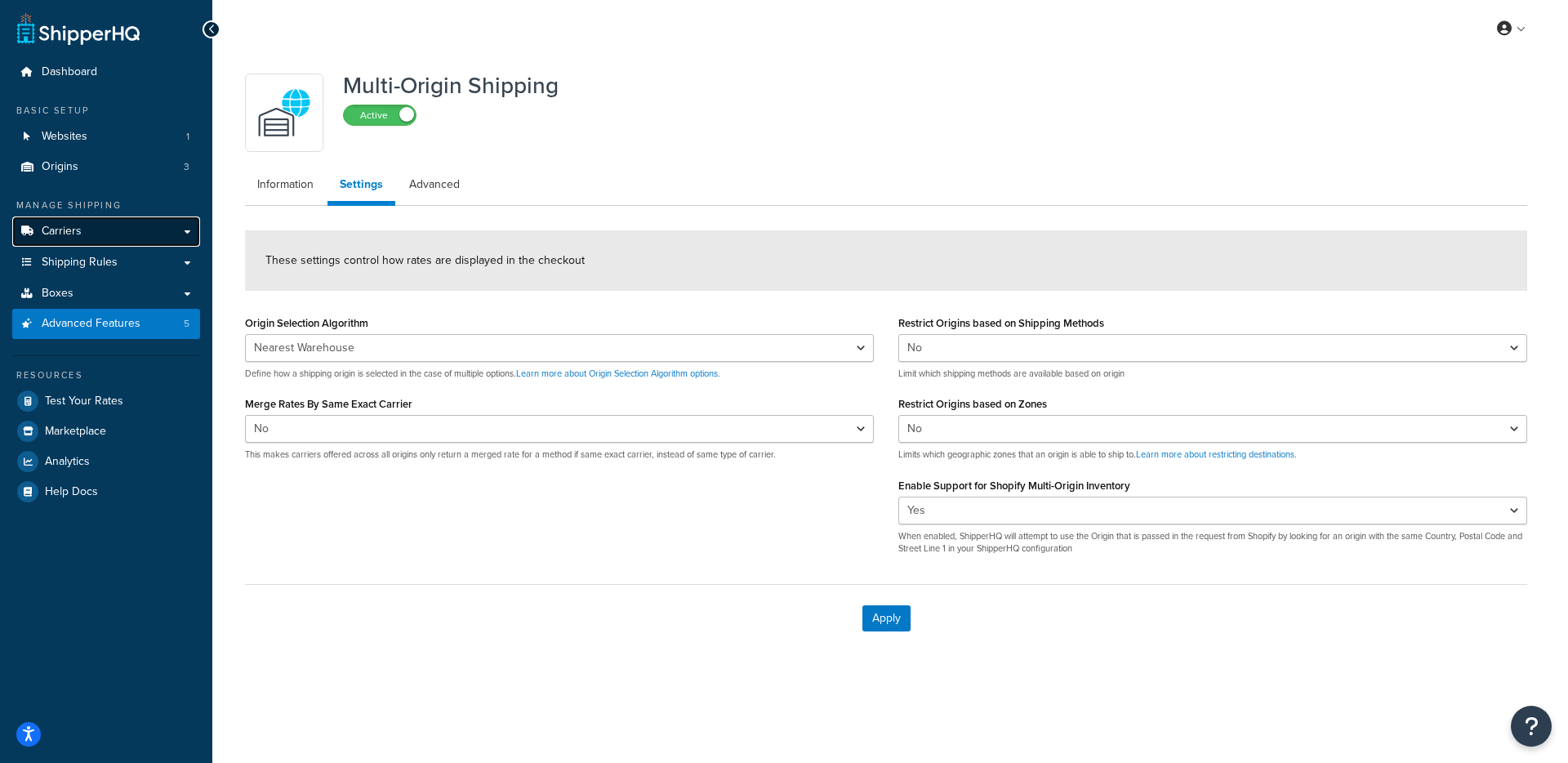
click at [73, 232] on span "Carriers" at bounding box center [61, 232] width 40 height 13
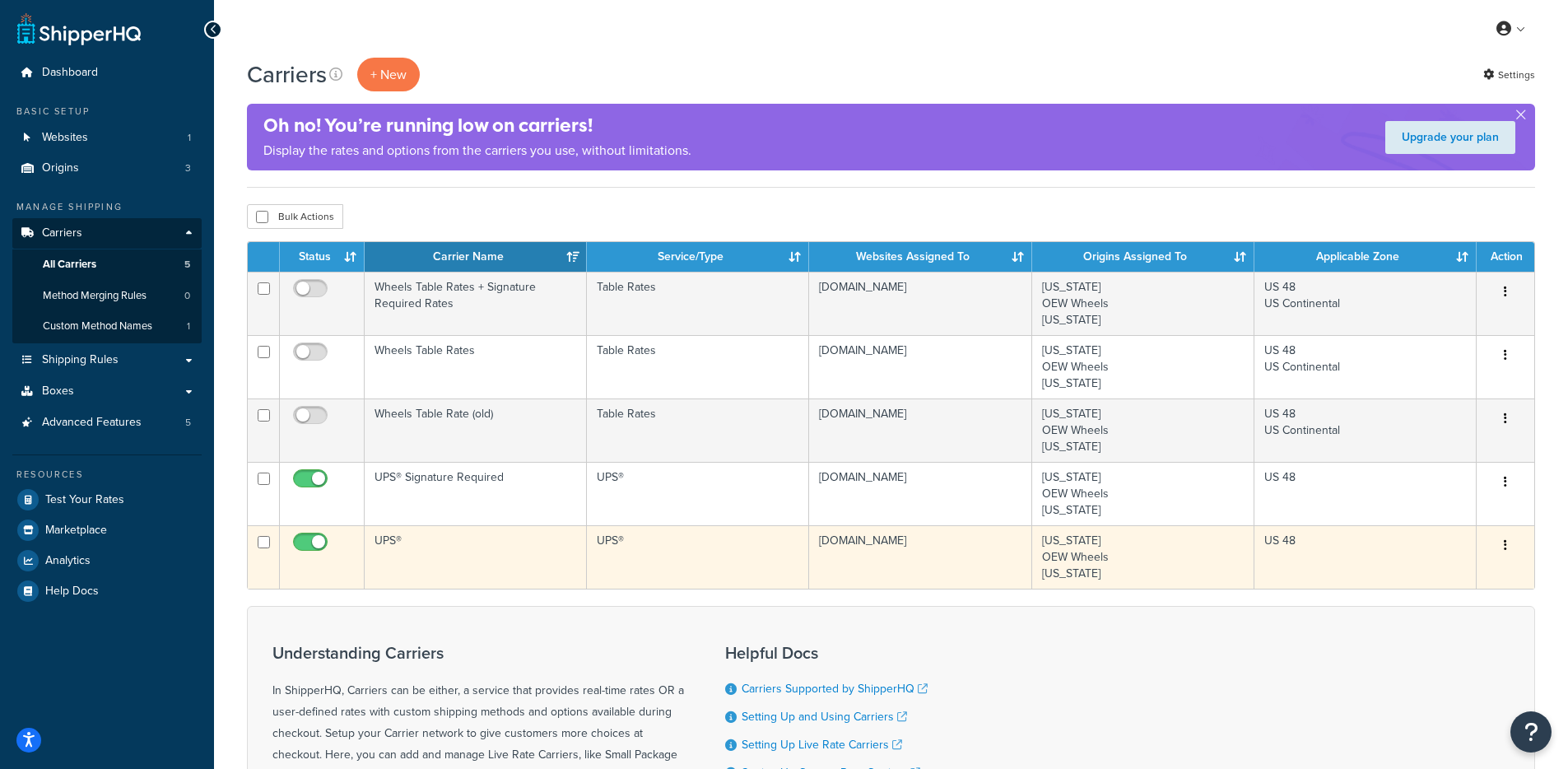
click at [440, 545] on td "UPS®" at bounding box center [477, 556] width 223 height 63
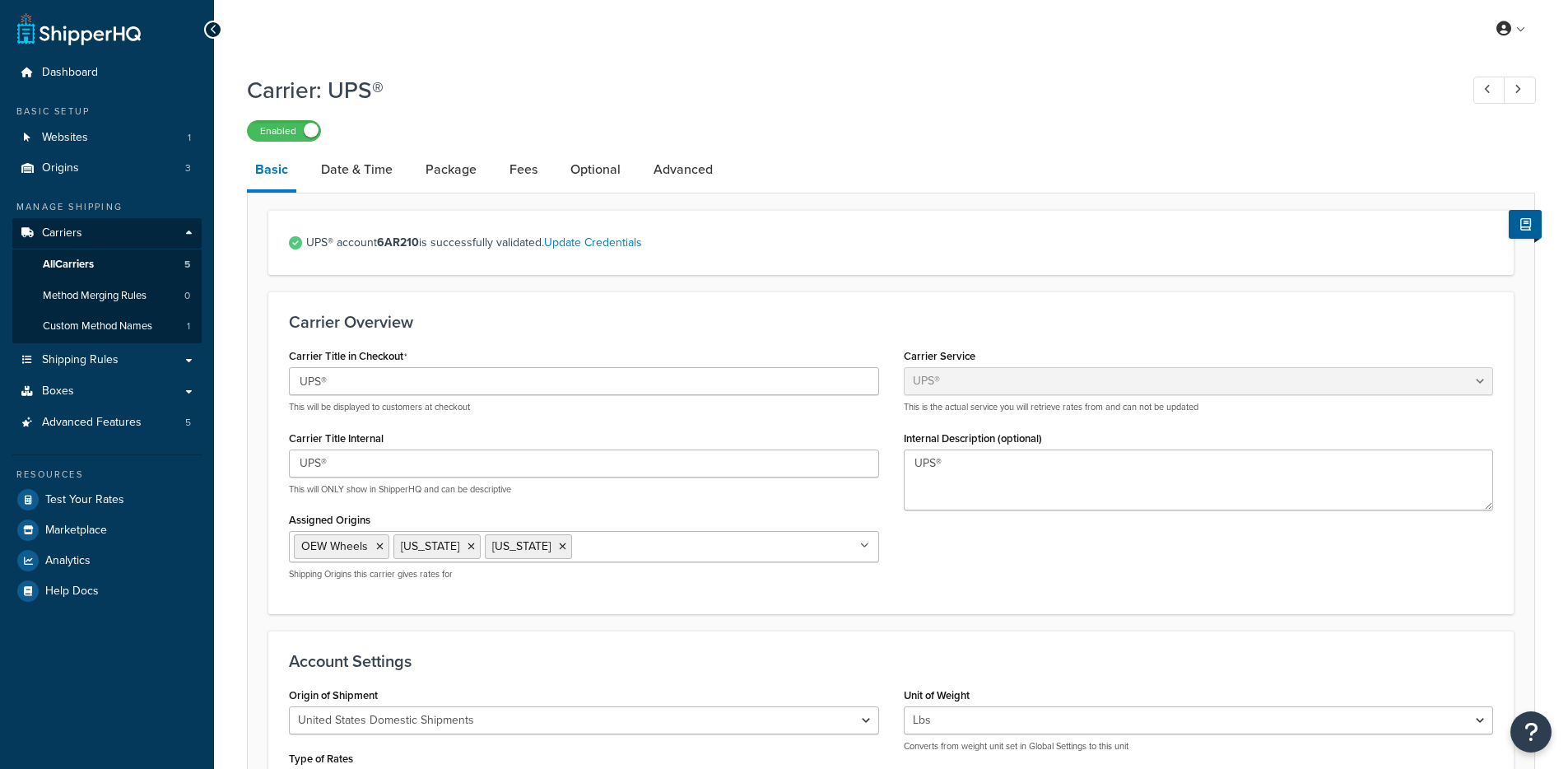
select select "ups"
click at [664, 186] on link "Advanced" at bounding box center [683, 169] width 76 height 40
select select "false"
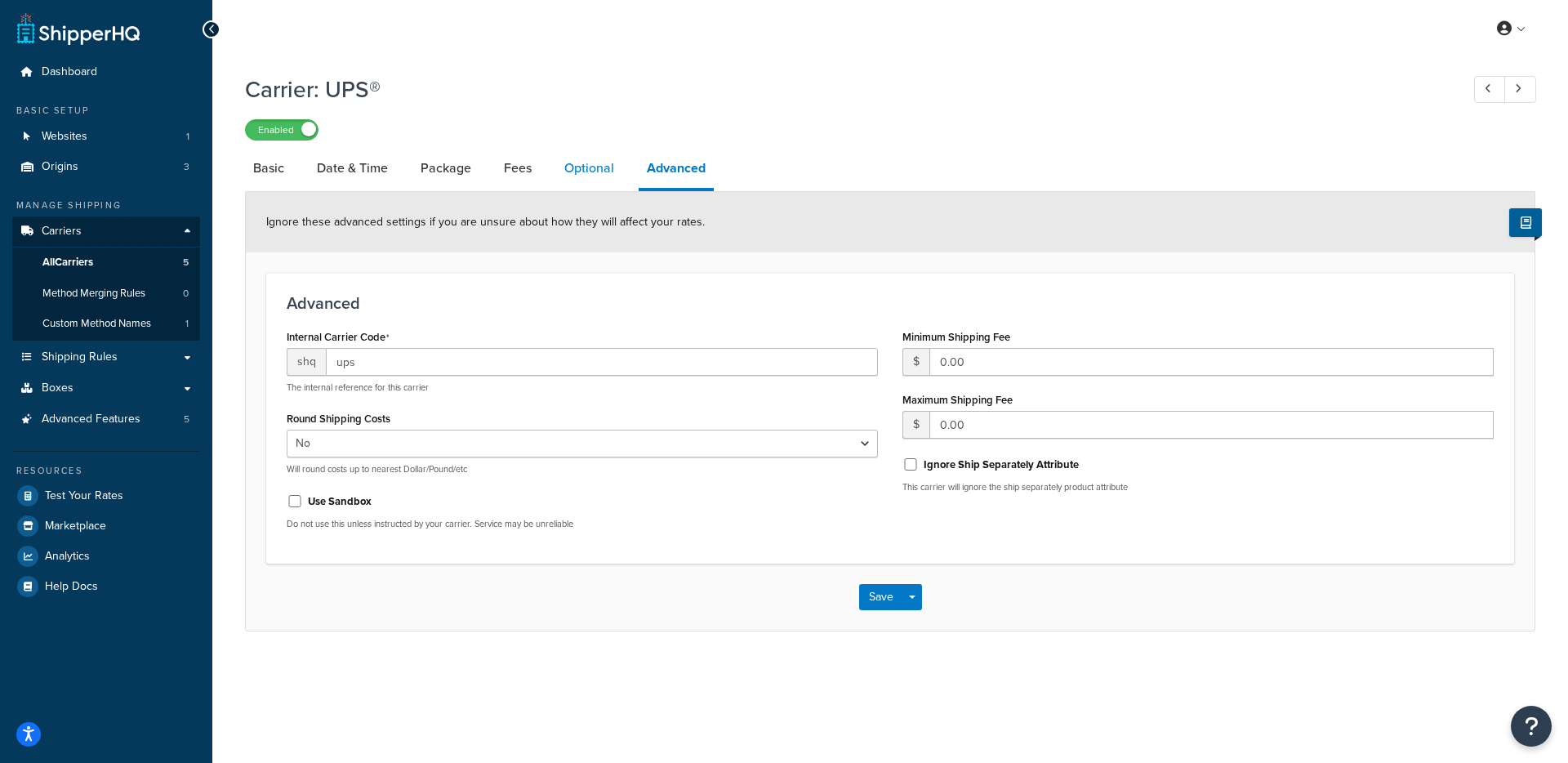
click at [621, 182] on li "Optional" at bounding box center [598, 168] width 83 height 39
click at [607, 176] on link "Optional" at bounding box center [589, 168] width 66 height 39
select select "business"
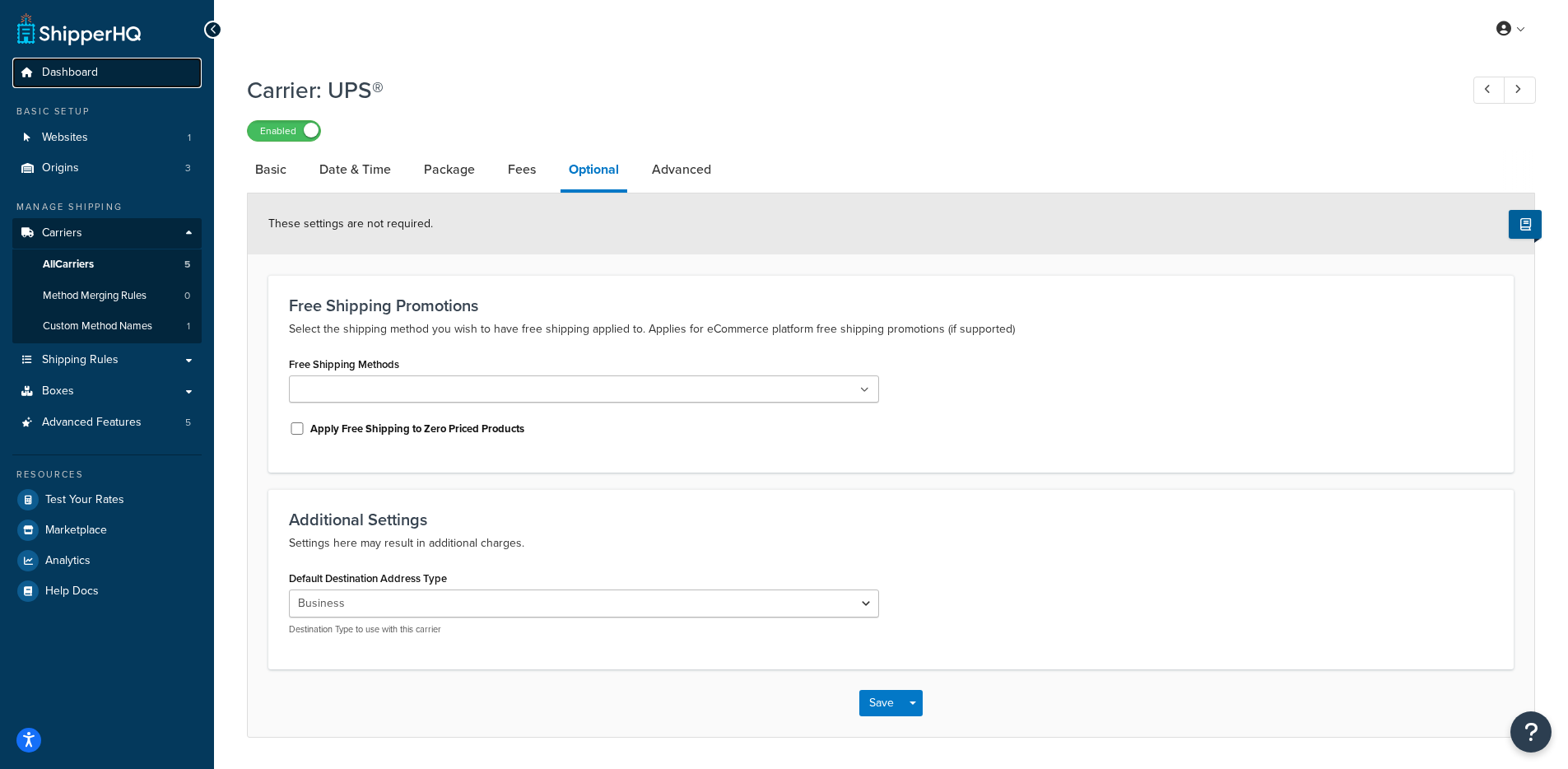
click at [69, 62] on link "Dashboard" at bounding box center [108, 73] width 190 height 30
